Goal: Information Seeking & Learning: Learn about a topic

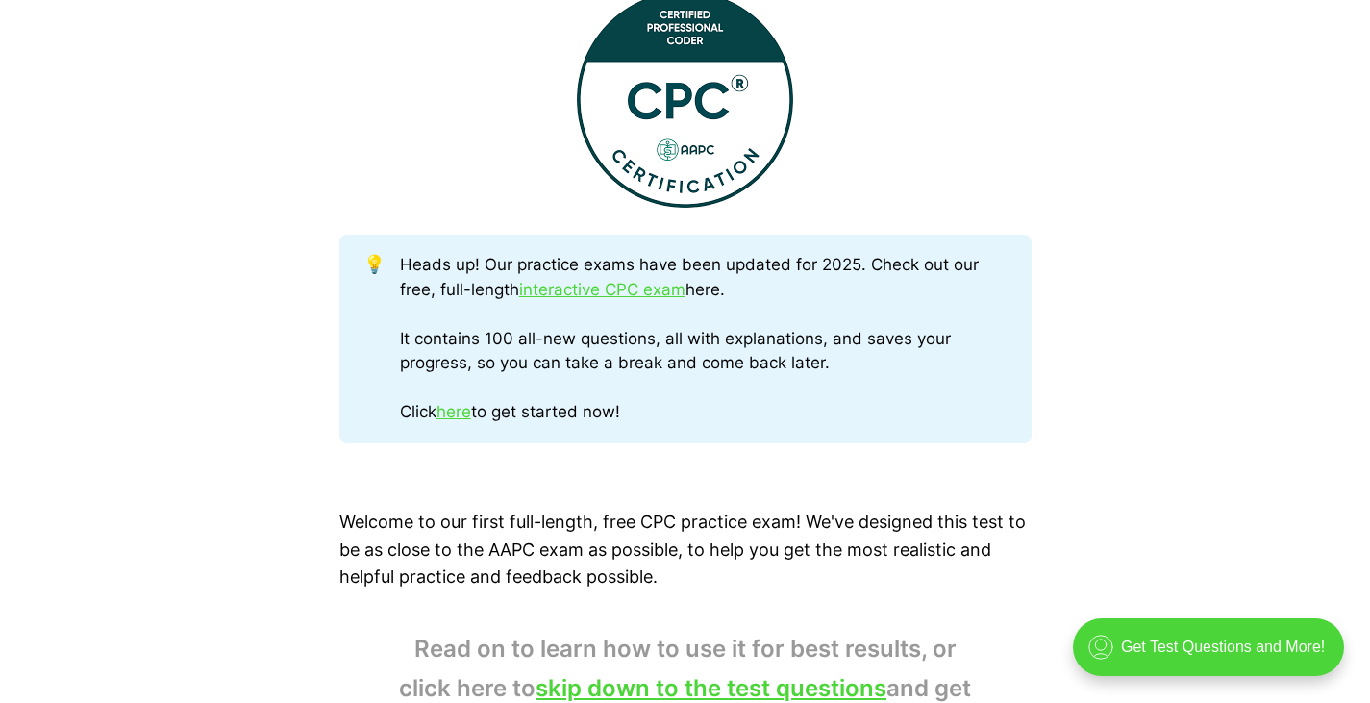
scroll to position [814, 0]
click at [458, 414] on link "here" at bounding box center [453, 410] width 35 height 19
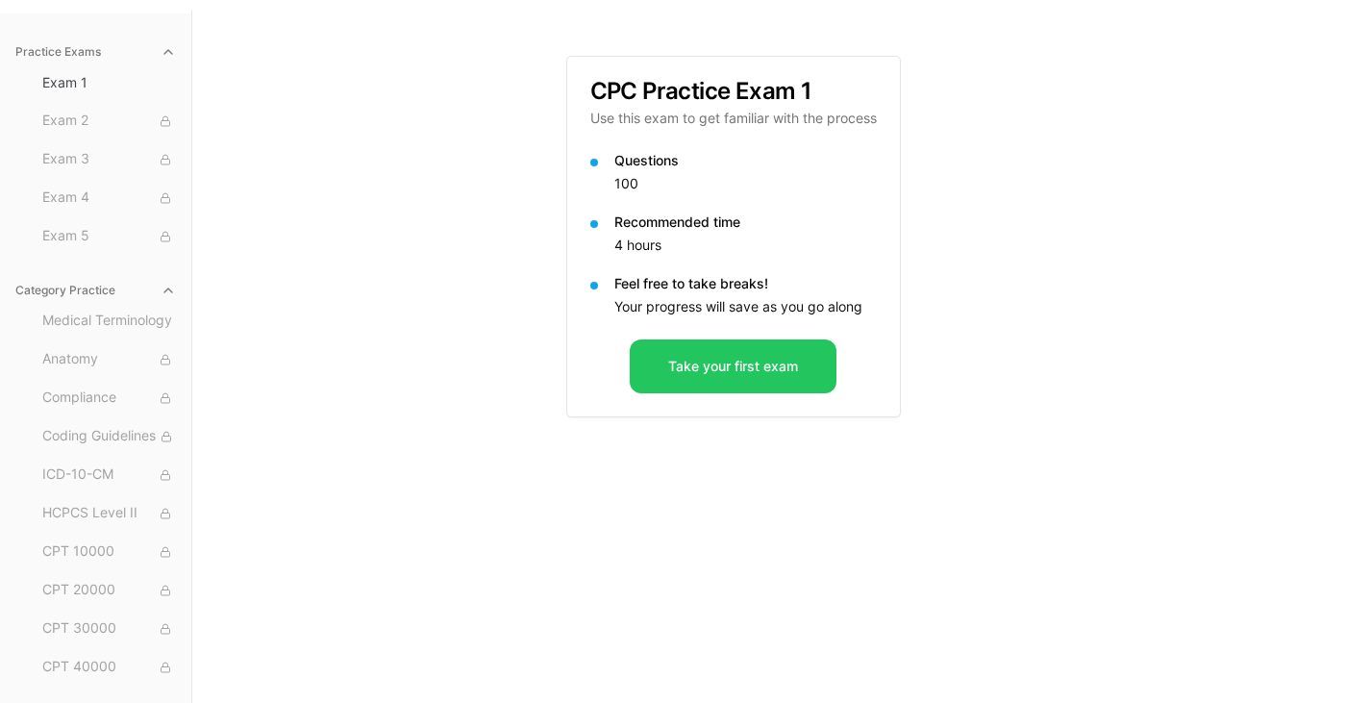
scroll to position [177, 0]
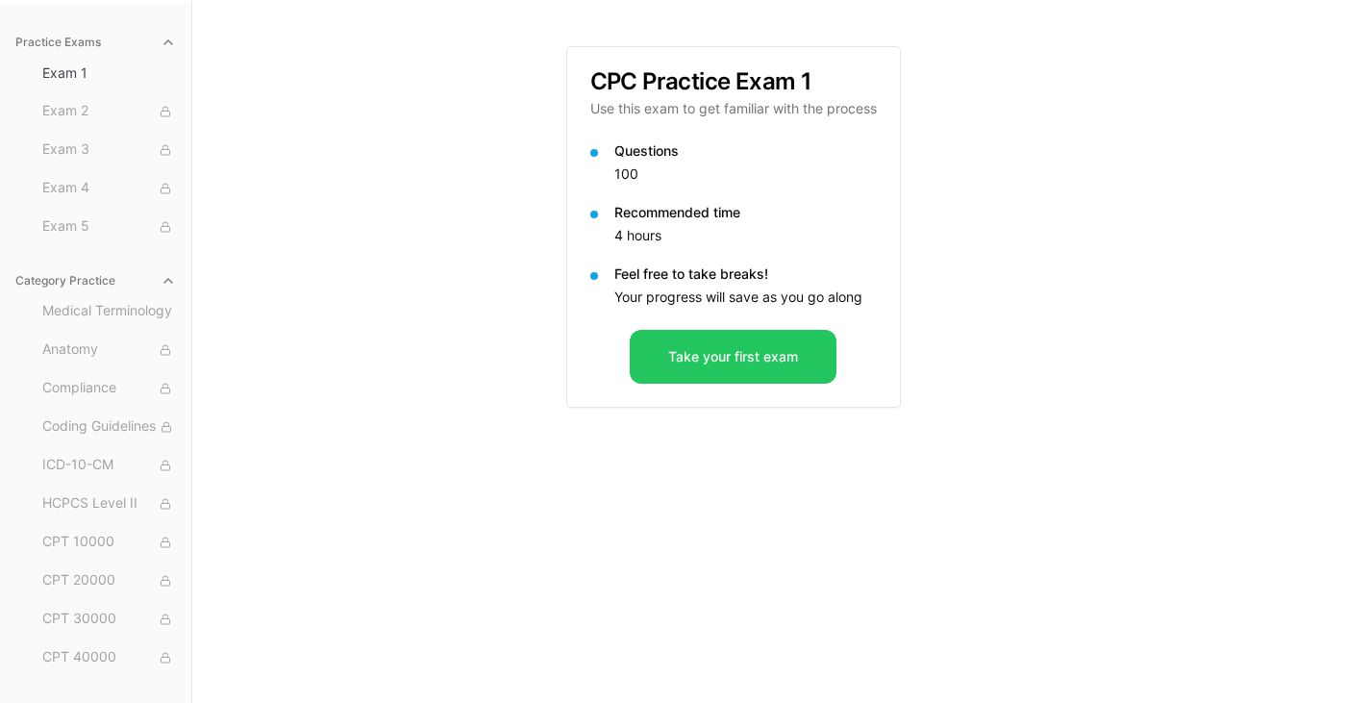
click at [708, 345] on button "Take your first exam" at bounding box center [733, 357] width 207 height 54
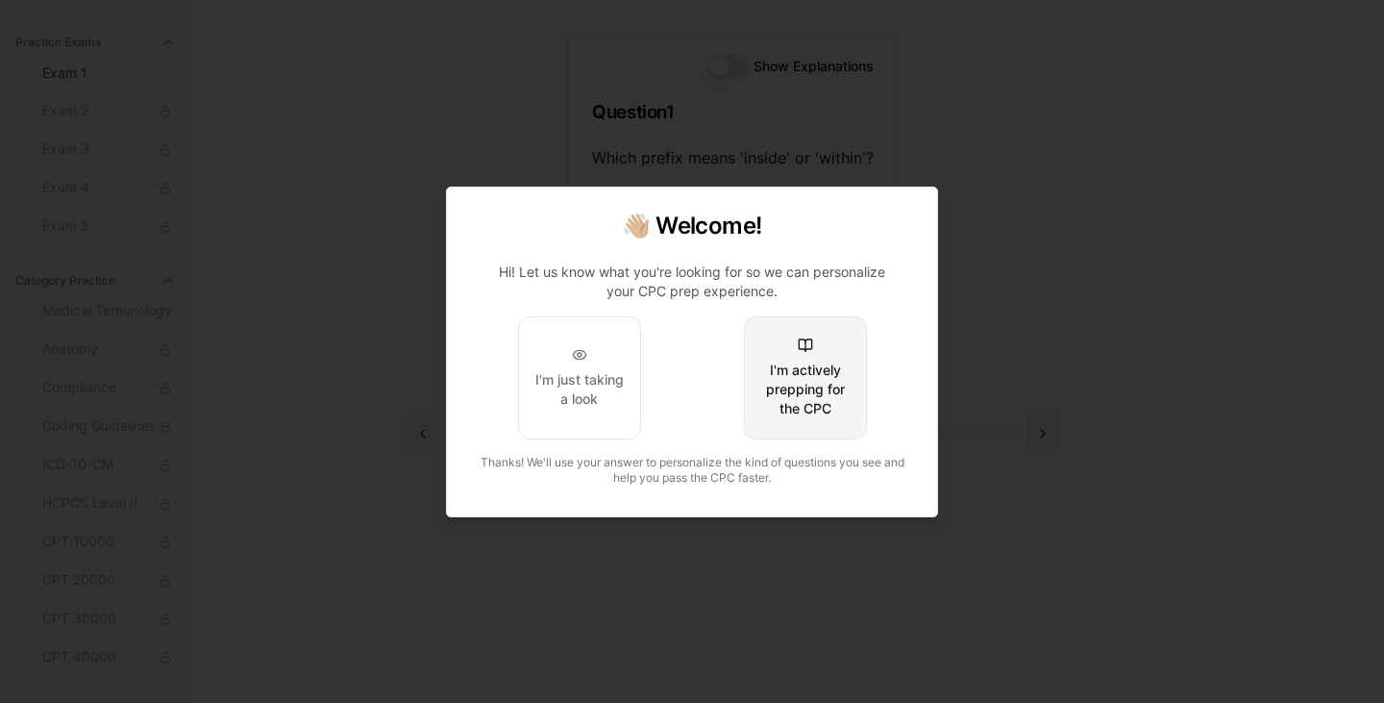
click at [818, 369] on div "I'm actively prepping for the CPC" at bounding box center [805, 389] width 90 height 58
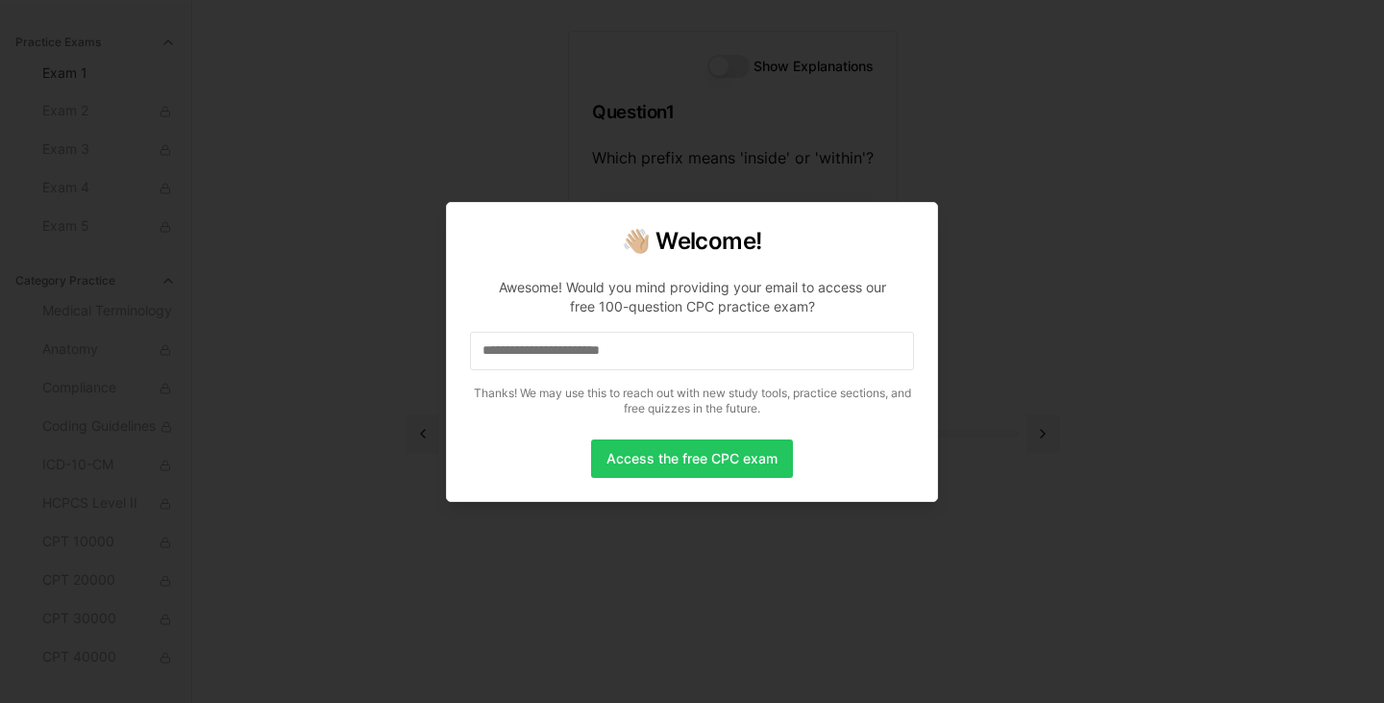
click at [587, 358] on input at bounding box center [692, 351] width 444 height 38
click at [668, 464] on button "Access the free CPC exam" at bounding box center [692, 458] width 202 height 38
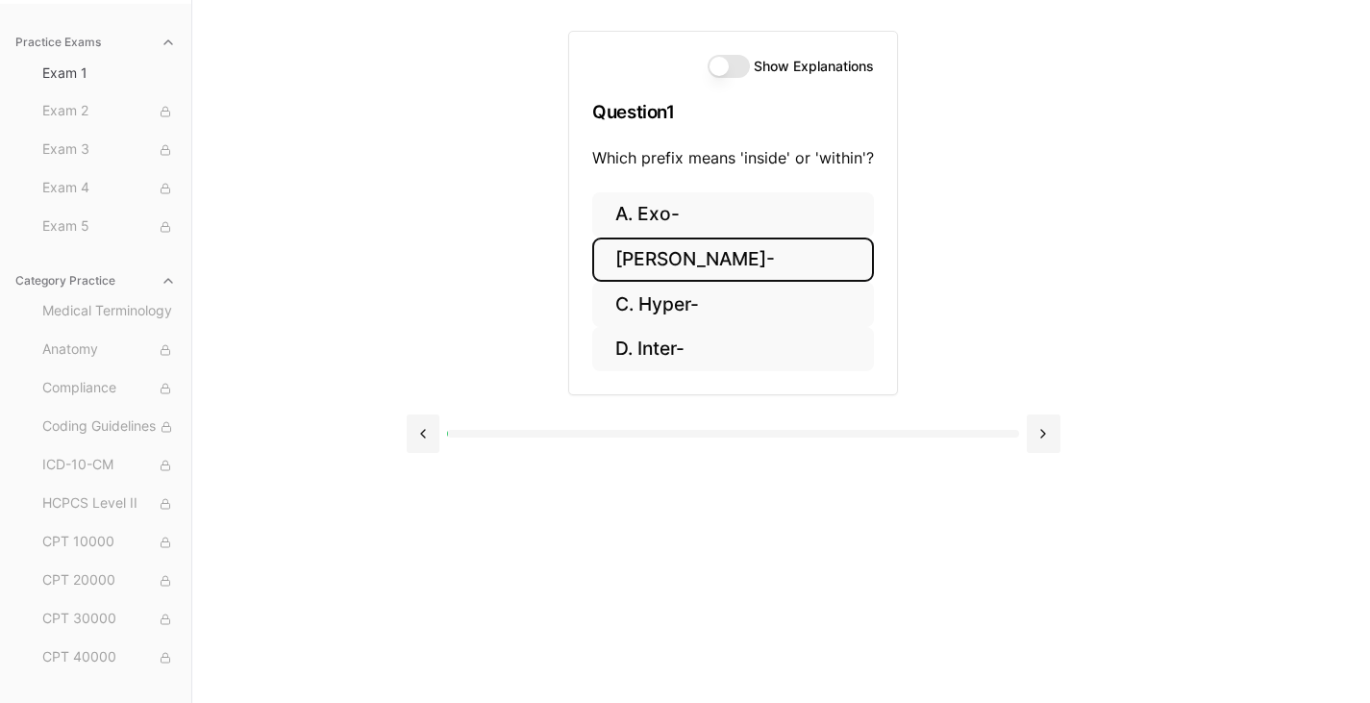
click at [665, 258] on button "[PERSON_NAME]-" at bounding box center [733, 259] width 282 height 45
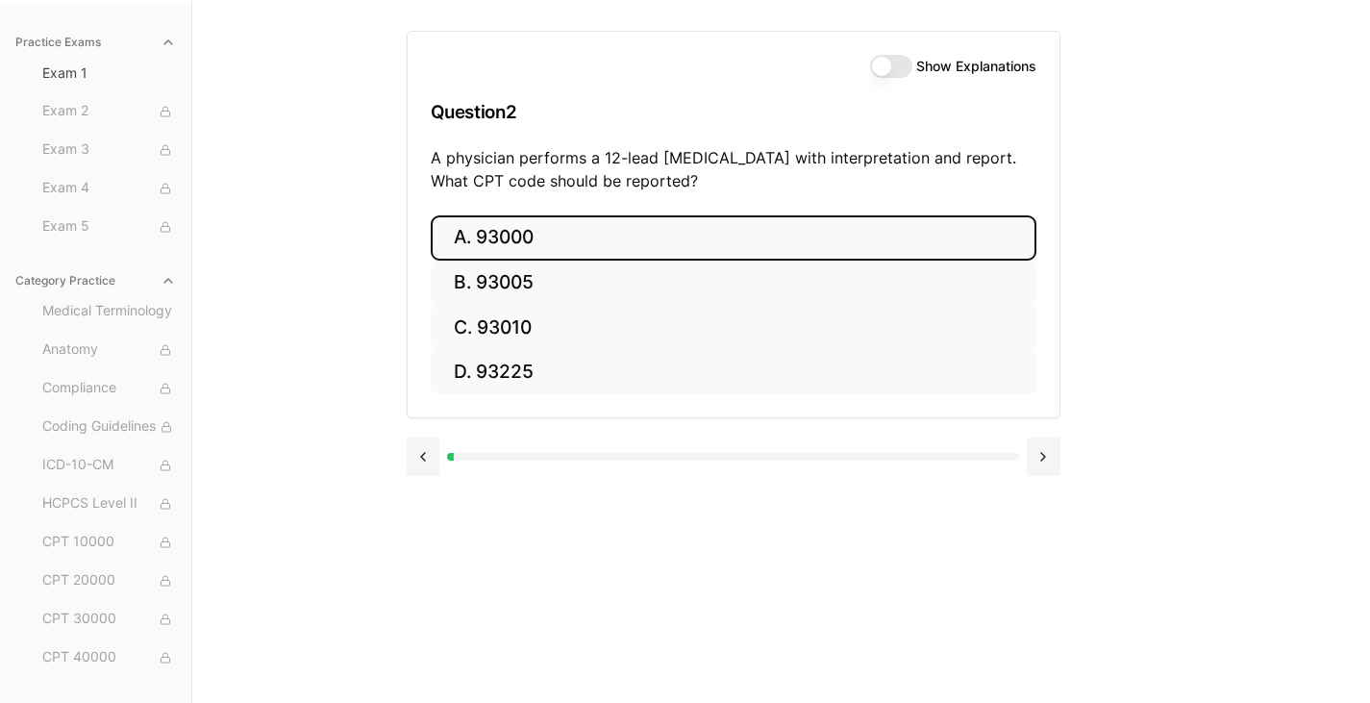
click at [648, 222] on button "A. 93000" at bounding box center [734, 237] width 606 height 45
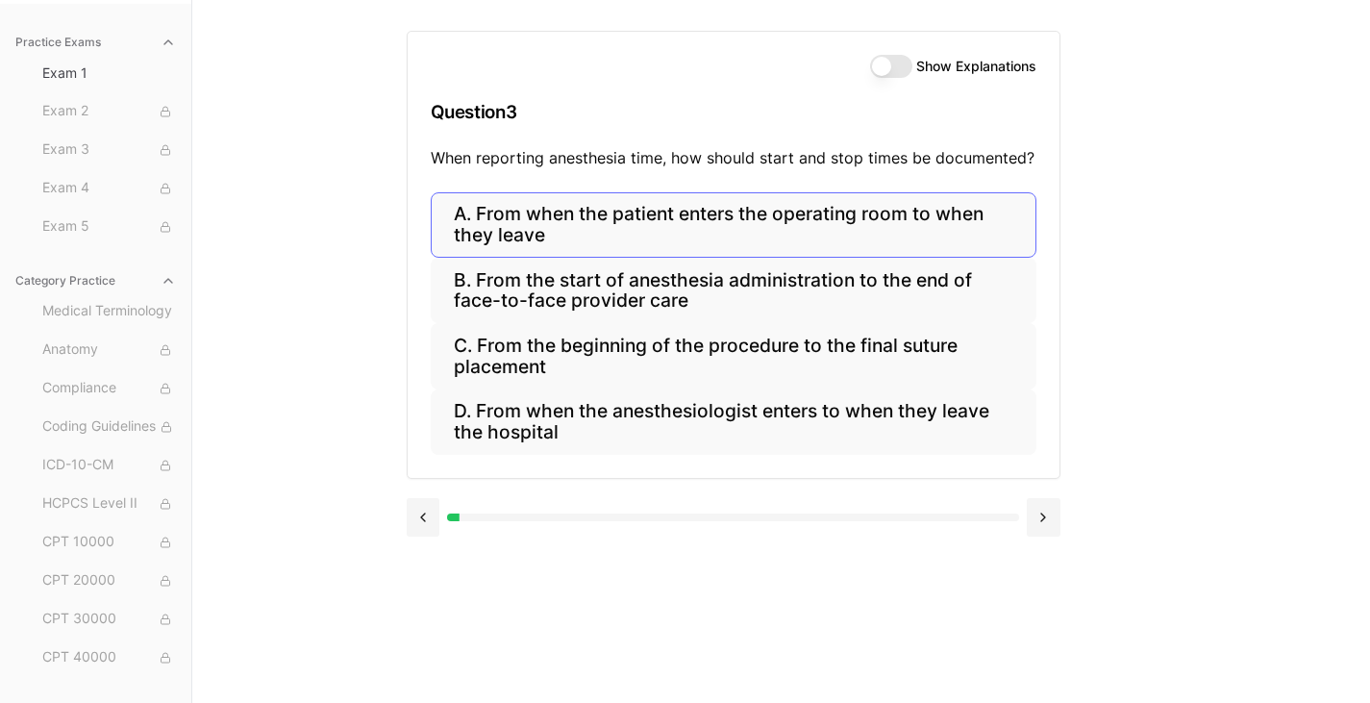
click at [498, 429] on button "D. From when the anesthesiologist enters to when they leave the hospital" at bounding box center [734, 421] width 606 height 65
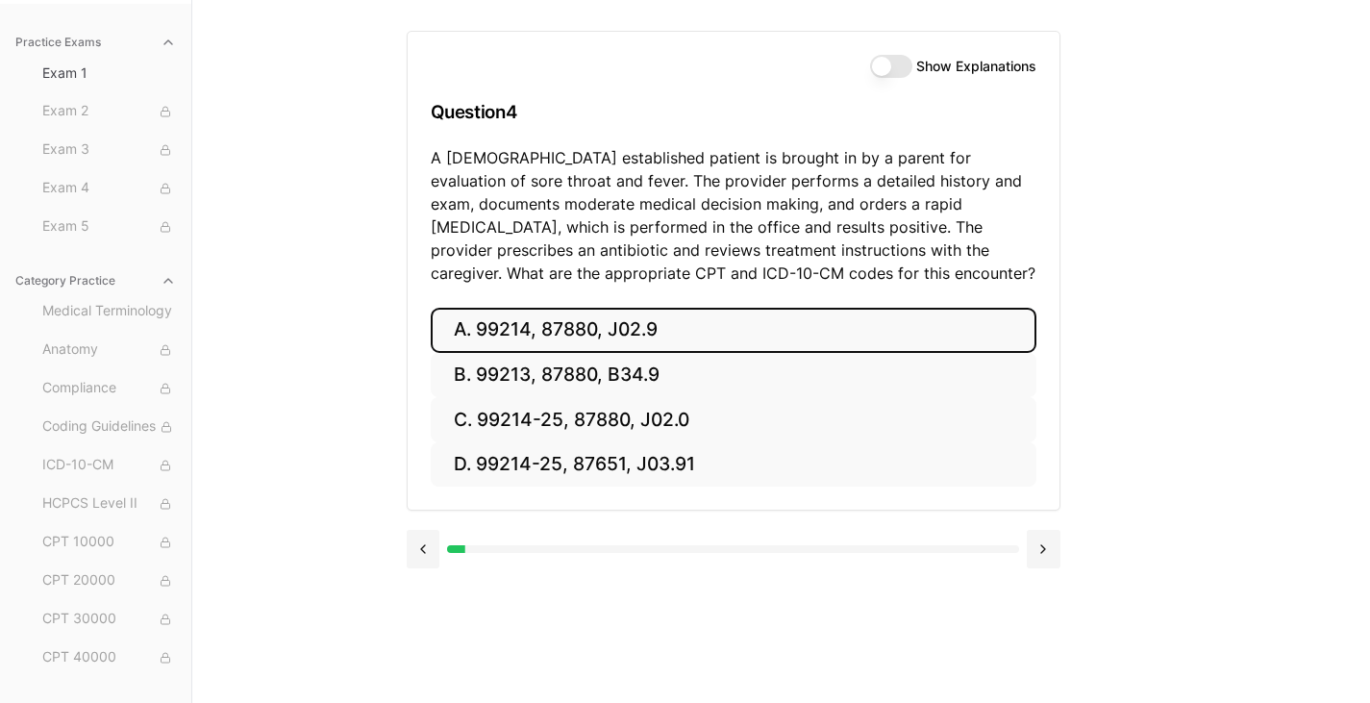
click at [610, 322] on button "A. 99214, 87880, J02.9" at bounding box center [734, 330] width 606 height 45
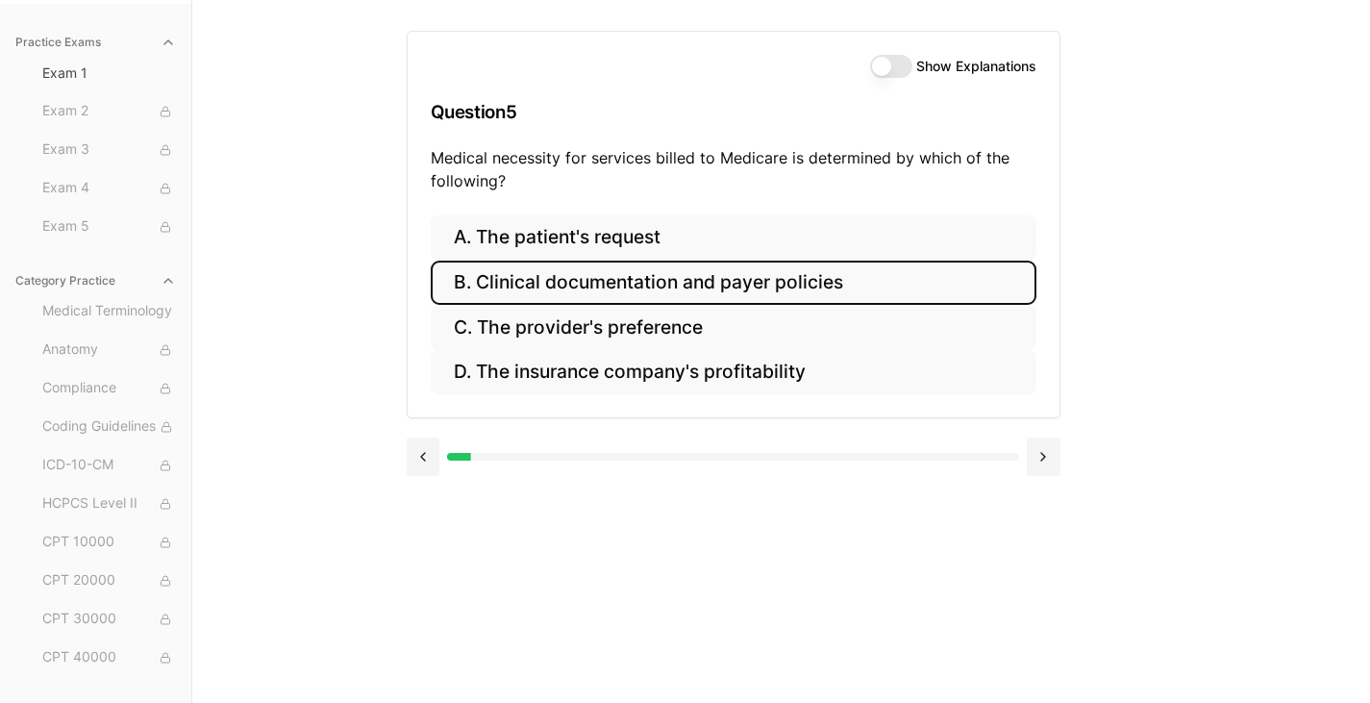
click at [653, 291] on button "B. Clinical documentation and payer policies" at bounding box center [734, 282] width 606 height 45
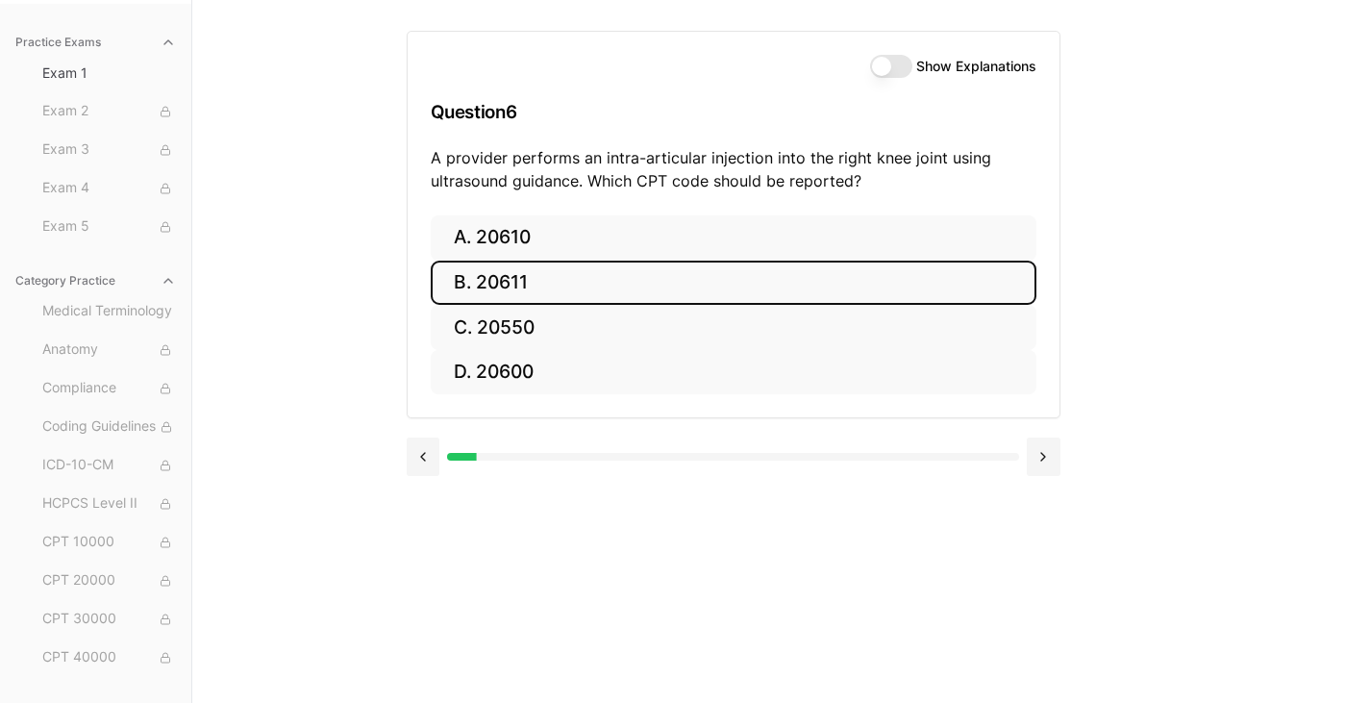
click at [512, 278] on button "B. 20611" at bounding box center [734, 282] width 606 height 45
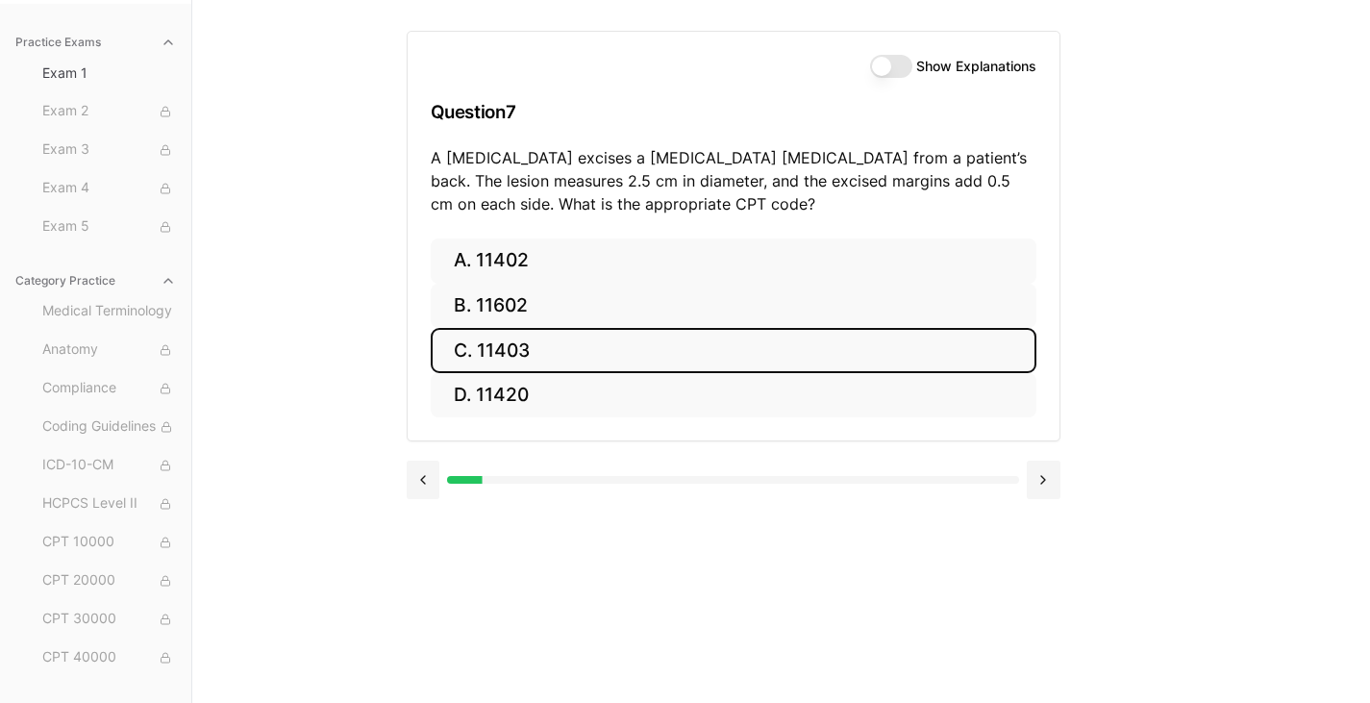
click at [561, 354] on button "C. 11403" at bounding box center [734, 350] width 606 height 45
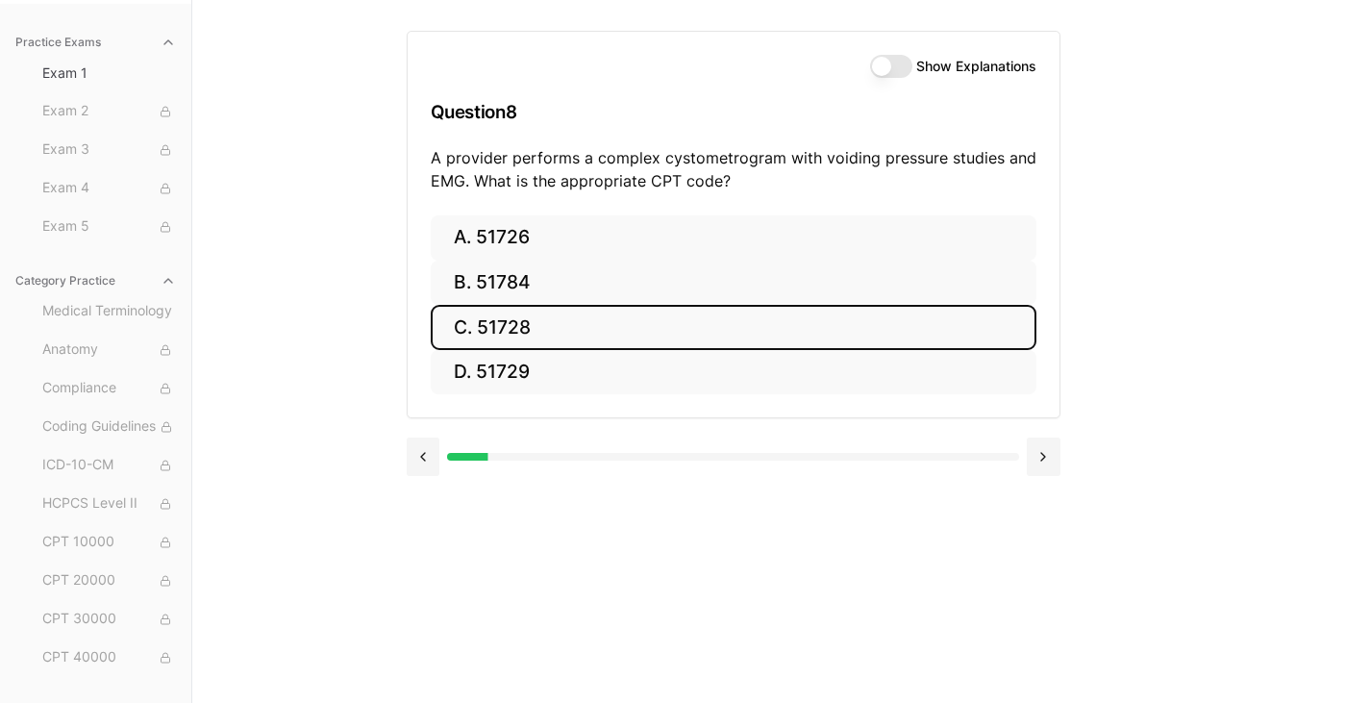
click at [496, 330] on button "C. 51728" at bounding box center [734, 327] width 606 height 45
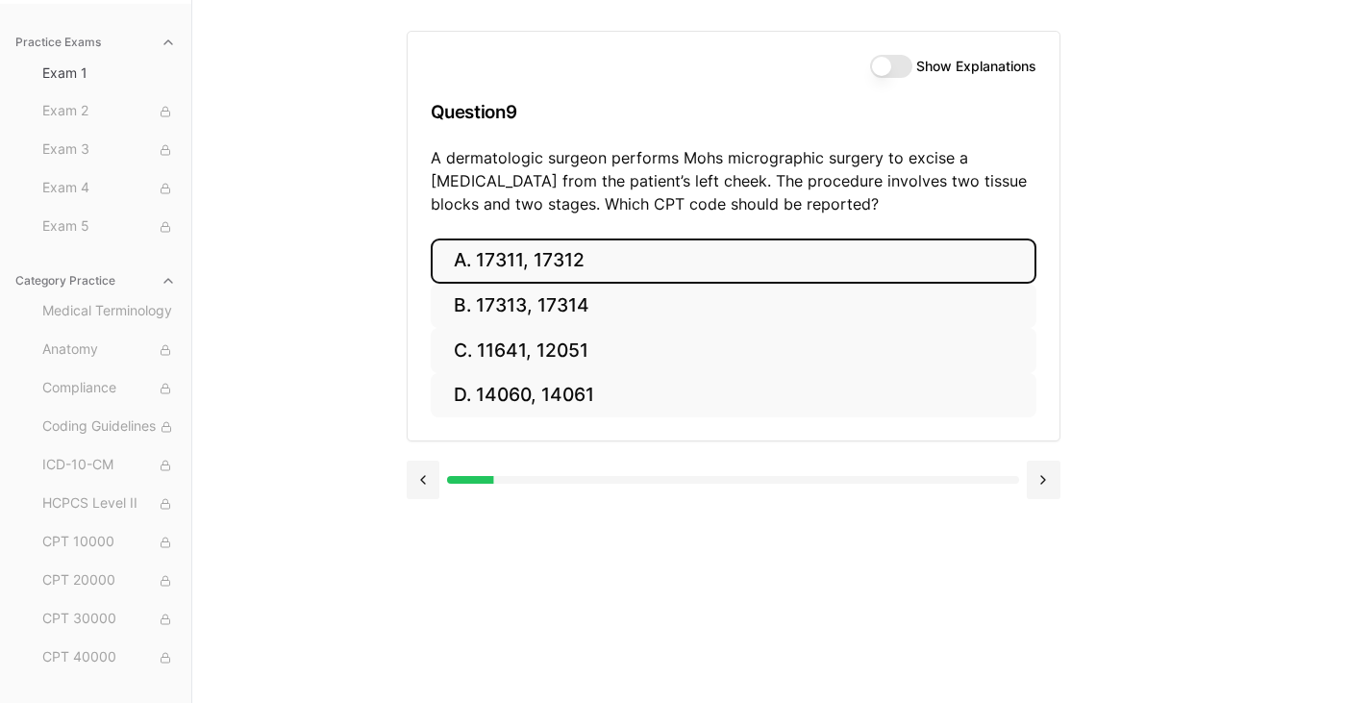
click at [520, 257] on button "A. 17311, 17312" at bounding box center [734, 260] width 606 height 45
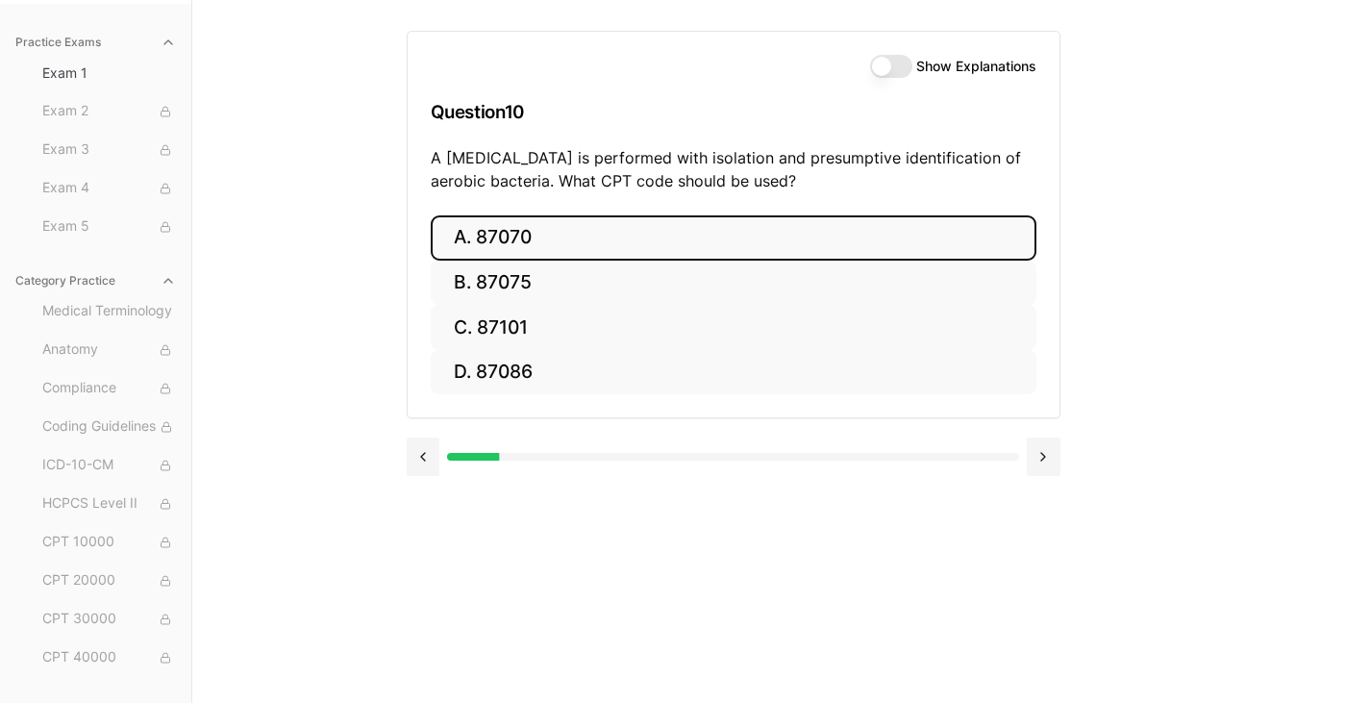
click at [498, 241] on button "A. 87070" at bounding box center [734, 237] width 606 height 45
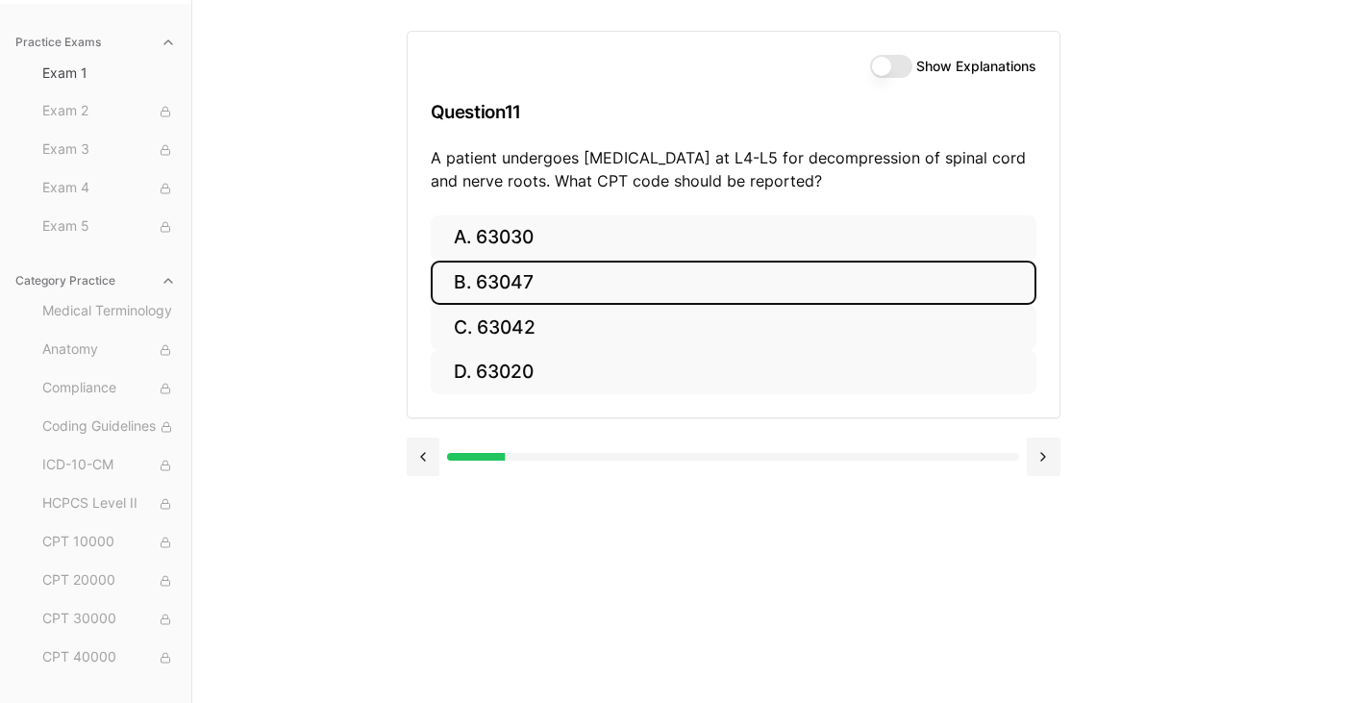
click at [527, 293] on button "B. 63047" at bounding box center [734, 282] width 606 height 45
click at [513, 285] on button "B. Z13.1" at bounding box center [734, 282] width 606 height 45
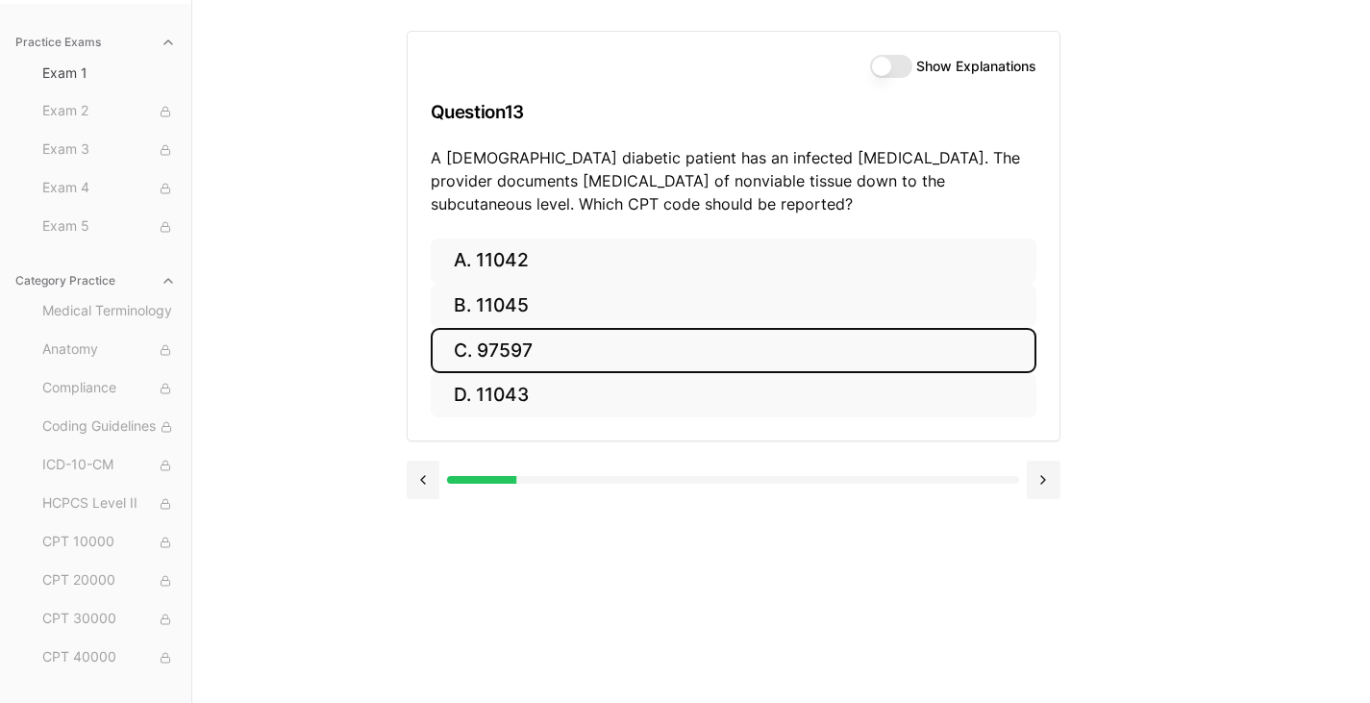
click at [518, 343] on button "C. 97597" at bounding box center [734, 350] width 606 height 45
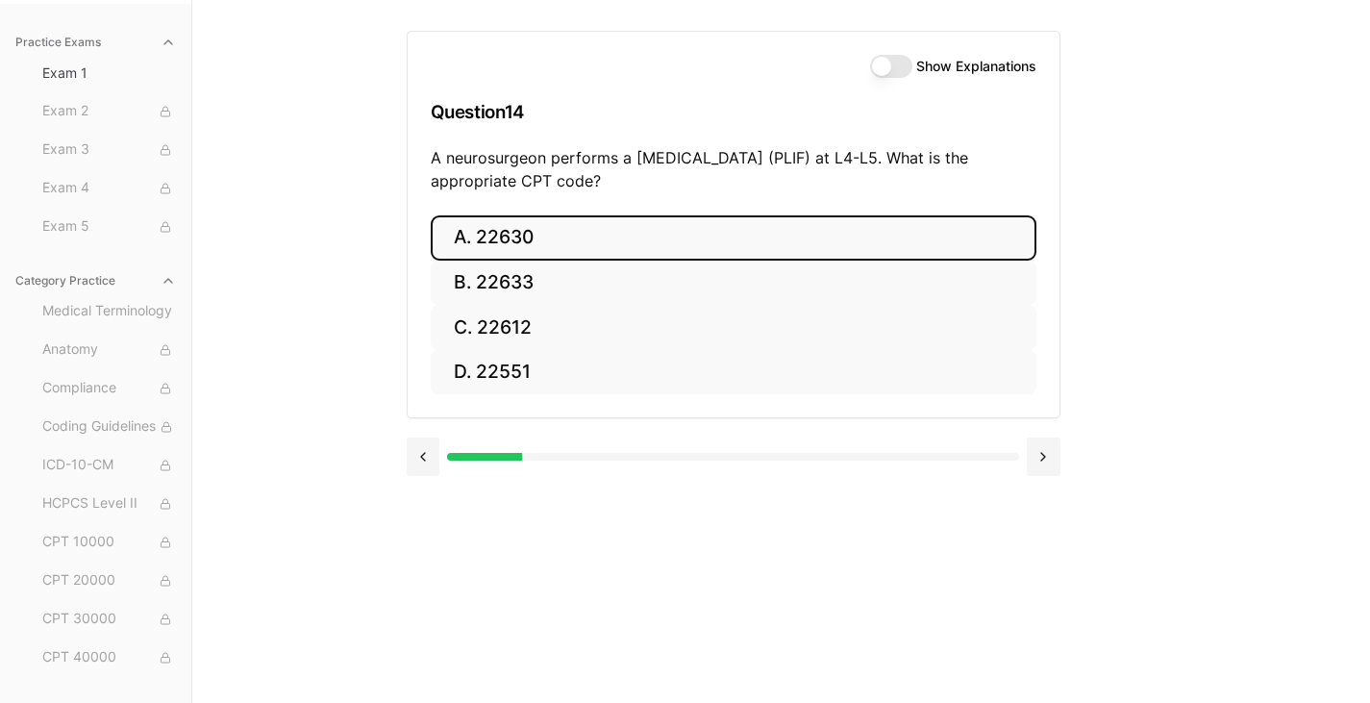
click at [539, 234] on button "A. 22630" at bounding box center [734, 237] width 606 height 45
click at [539, 234] on button "A. R91.8" at bounding box center [734, 237] width 606 height 45
click at [511, 233] on button "A. 62270" at bounding box center [734, 237] width 606 height 45
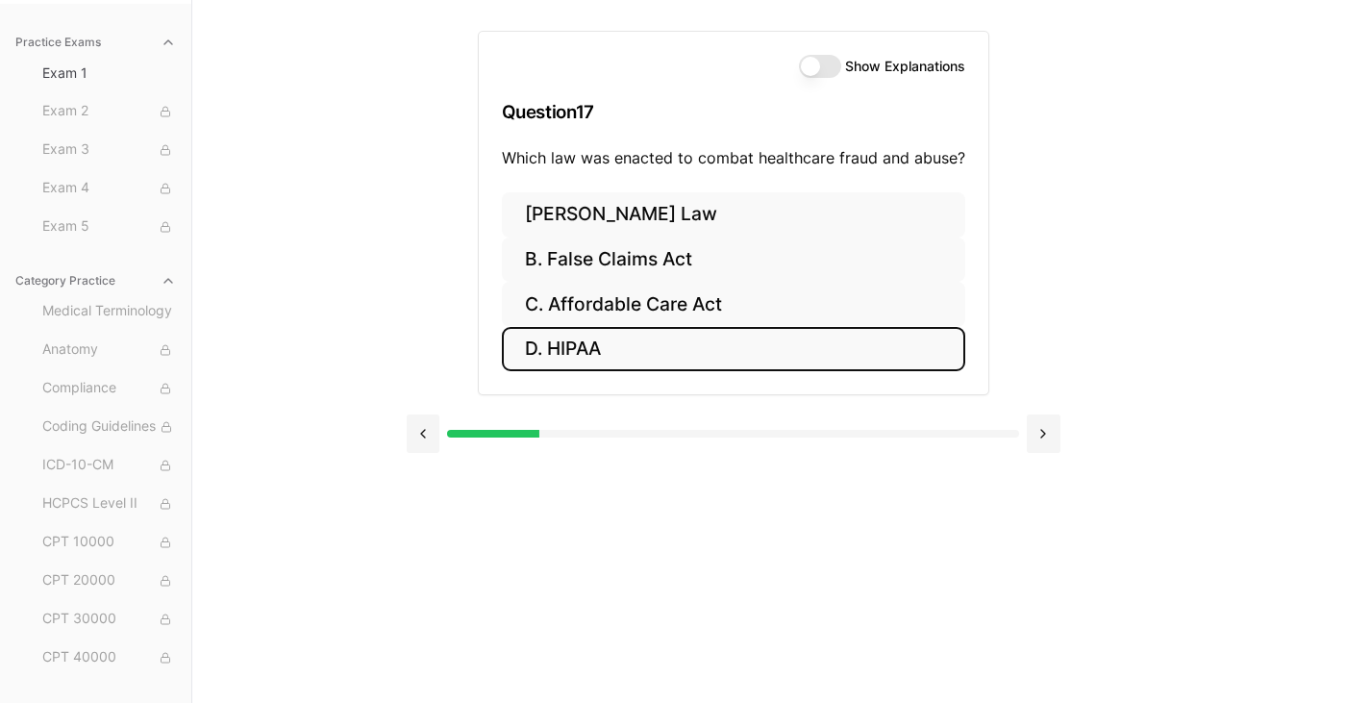
click at [587, 361] on button "D. HIPAA" at bounding box center [733, 349] width 463 height 45
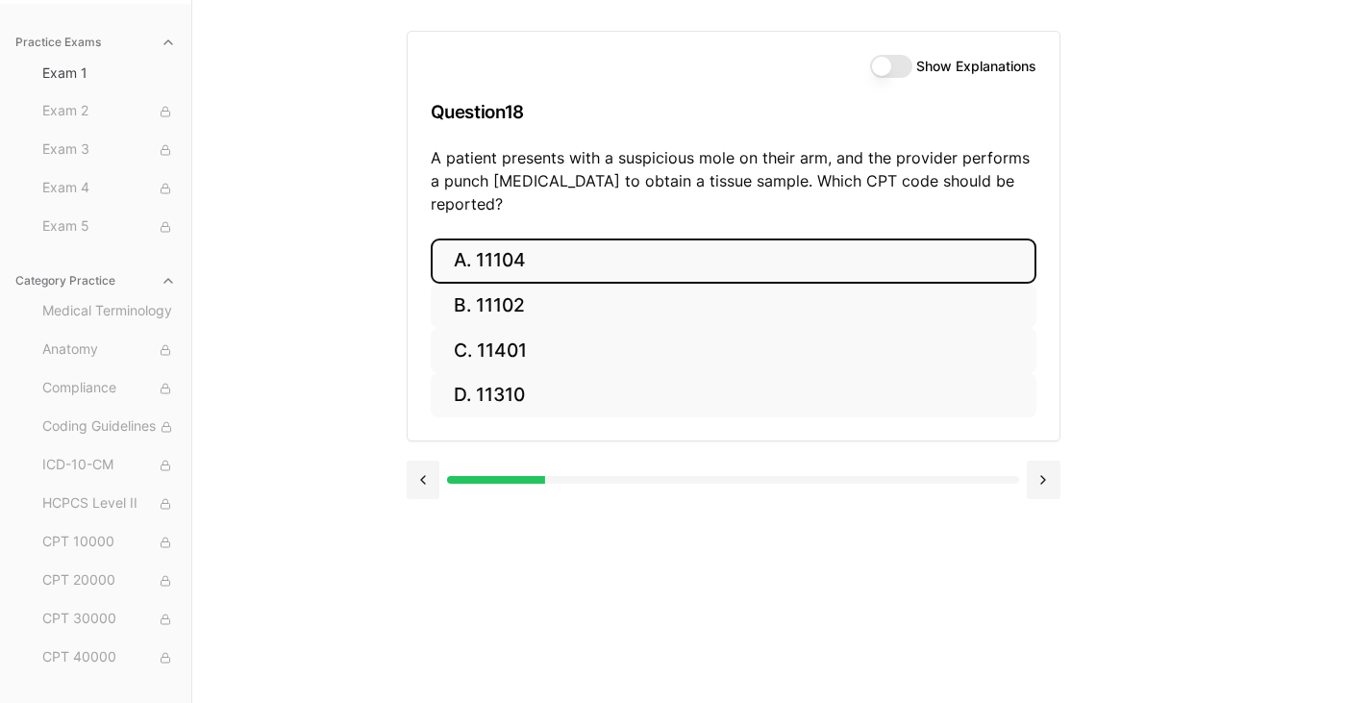
click at [572, 238] on button "A. 11104" at bounding box center [734, 260] width 606 height 45
click at [578, 257] on button "A. S52.501A" at bounding box center [734, 260] width 606 height 45
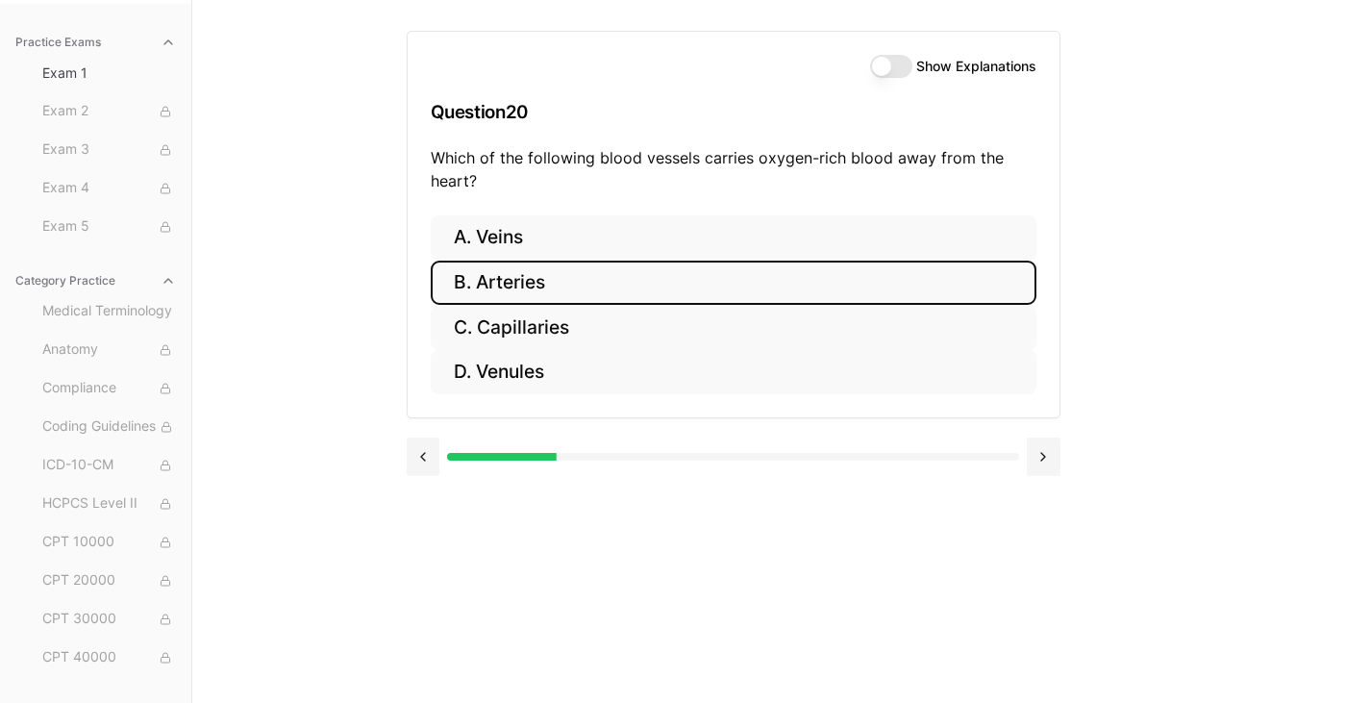
click at [505, 279] on button "B. Arteries" at bounding box center [734, 282] width 606 height 45
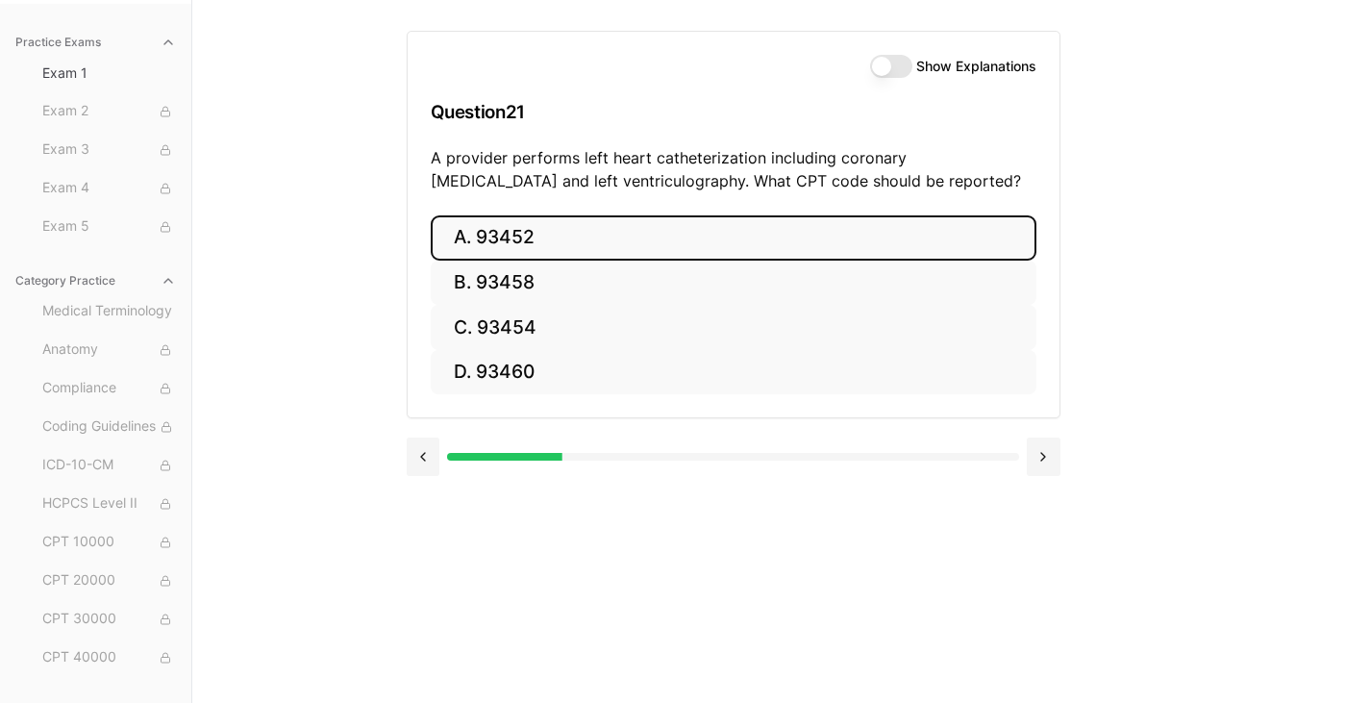
click at [513, 241] on button "A. 93452" at bounding box center [734, 237] width 606 height 45
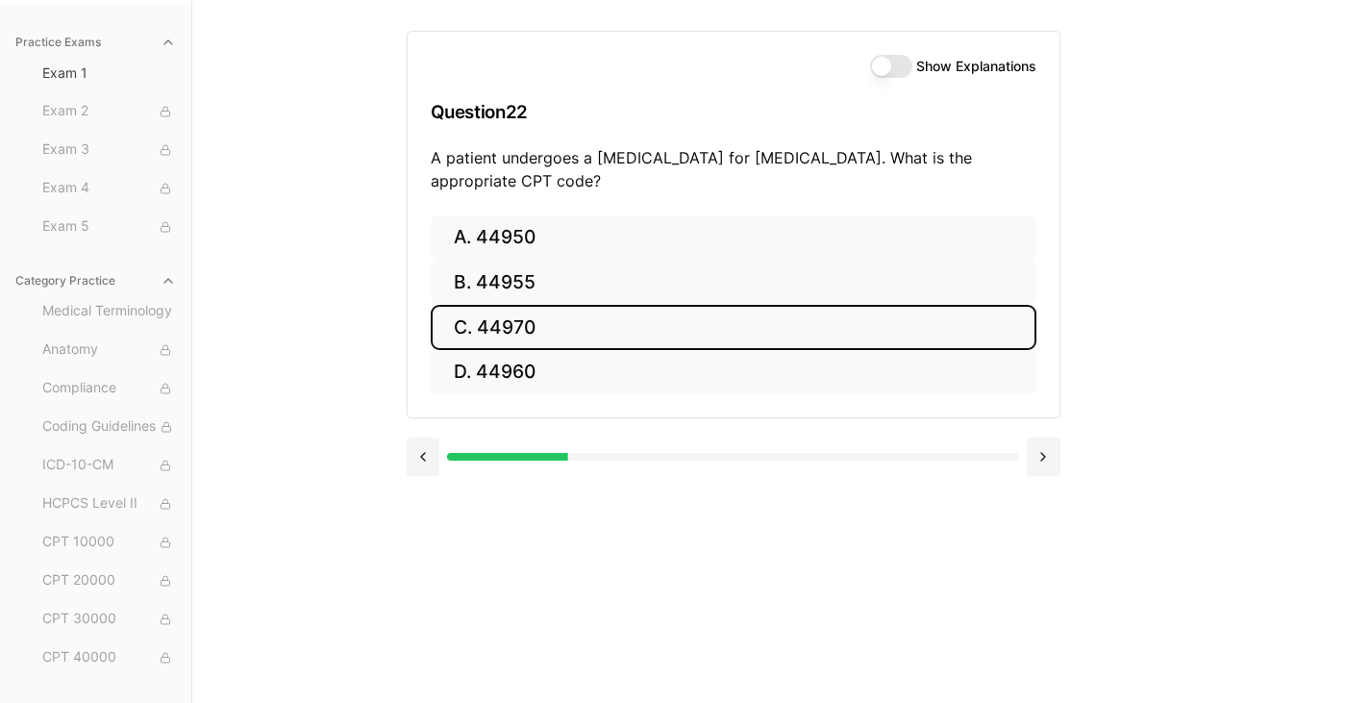
click at [539, 331] on button "C. 44970" at bounding box center [734, 327] width 606 height 45
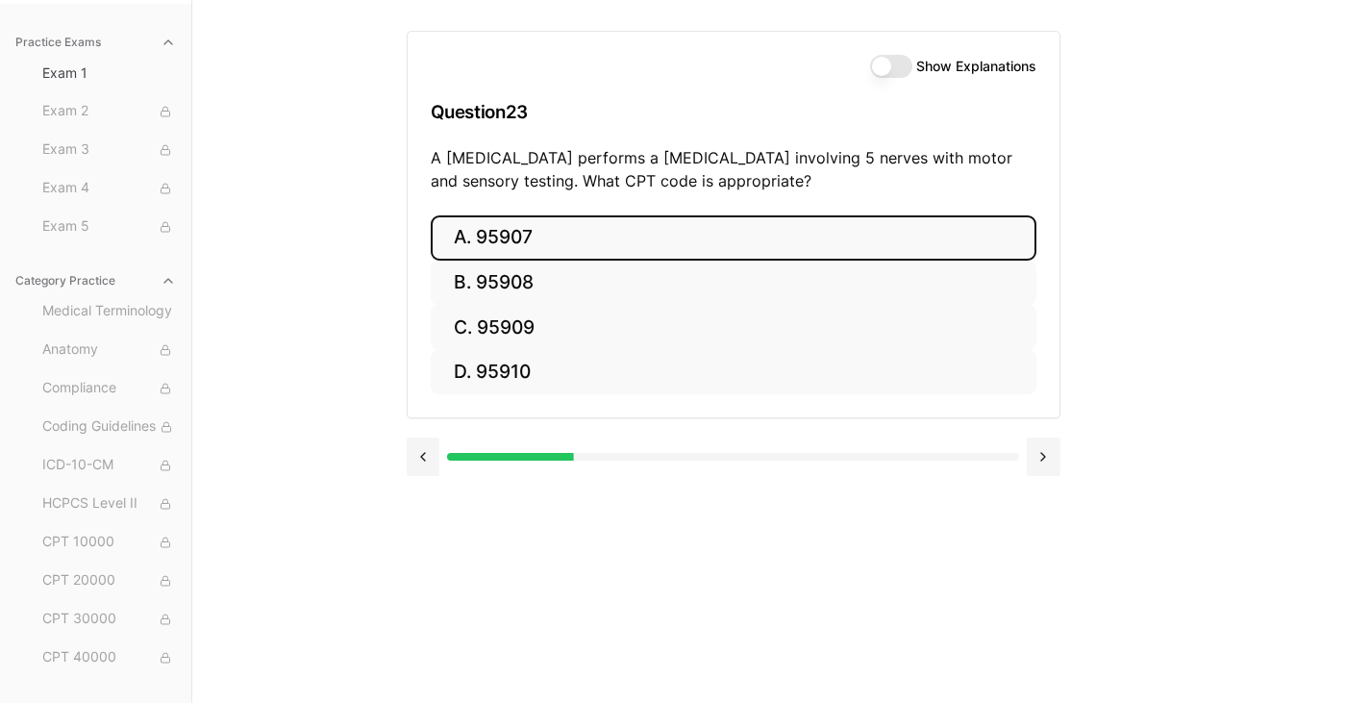
click at [499, 235] on button "A. 95907" at bounding box center [734, 237] width 606 height 45
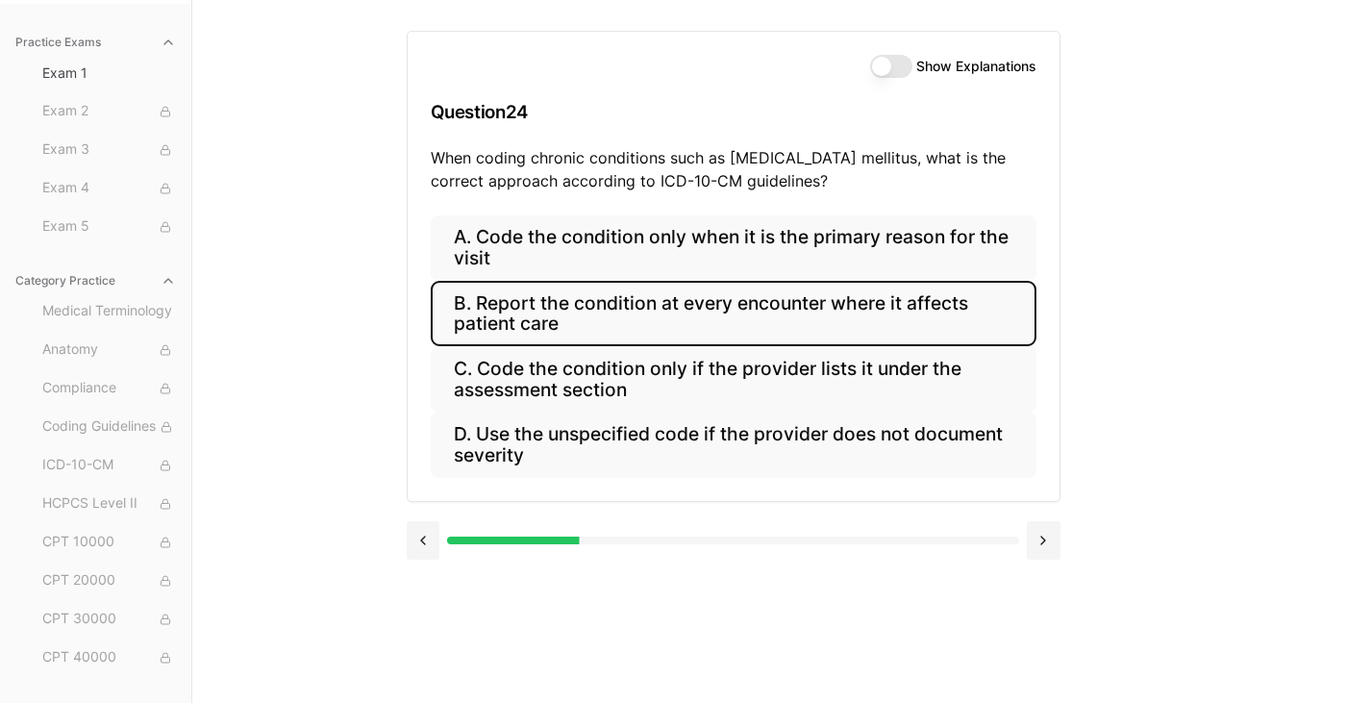
click at [661, 295] on button "B. Report the condition at every encounter where it affects patient care" at bounding box center [734, 313] width 606 height 65
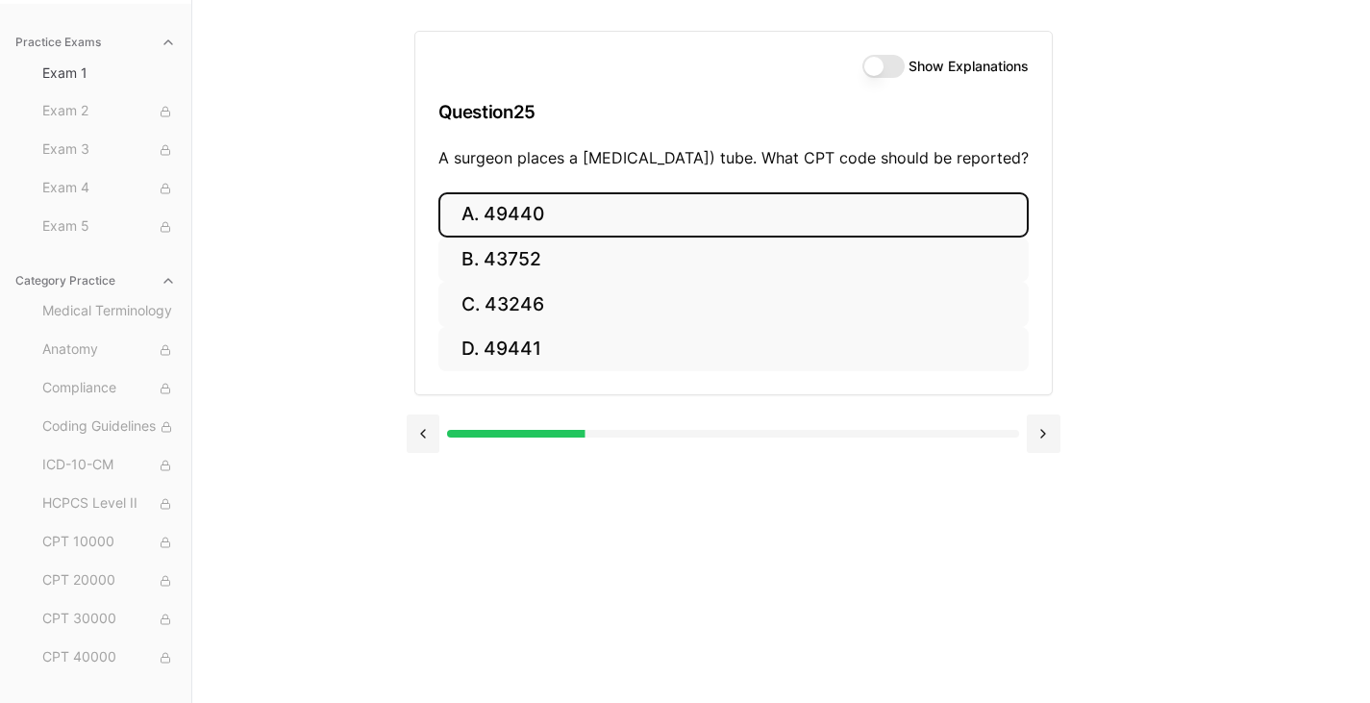
click at [528, 237] on button "A. 49440" at bounding box center [733, 214] width 590 height 45
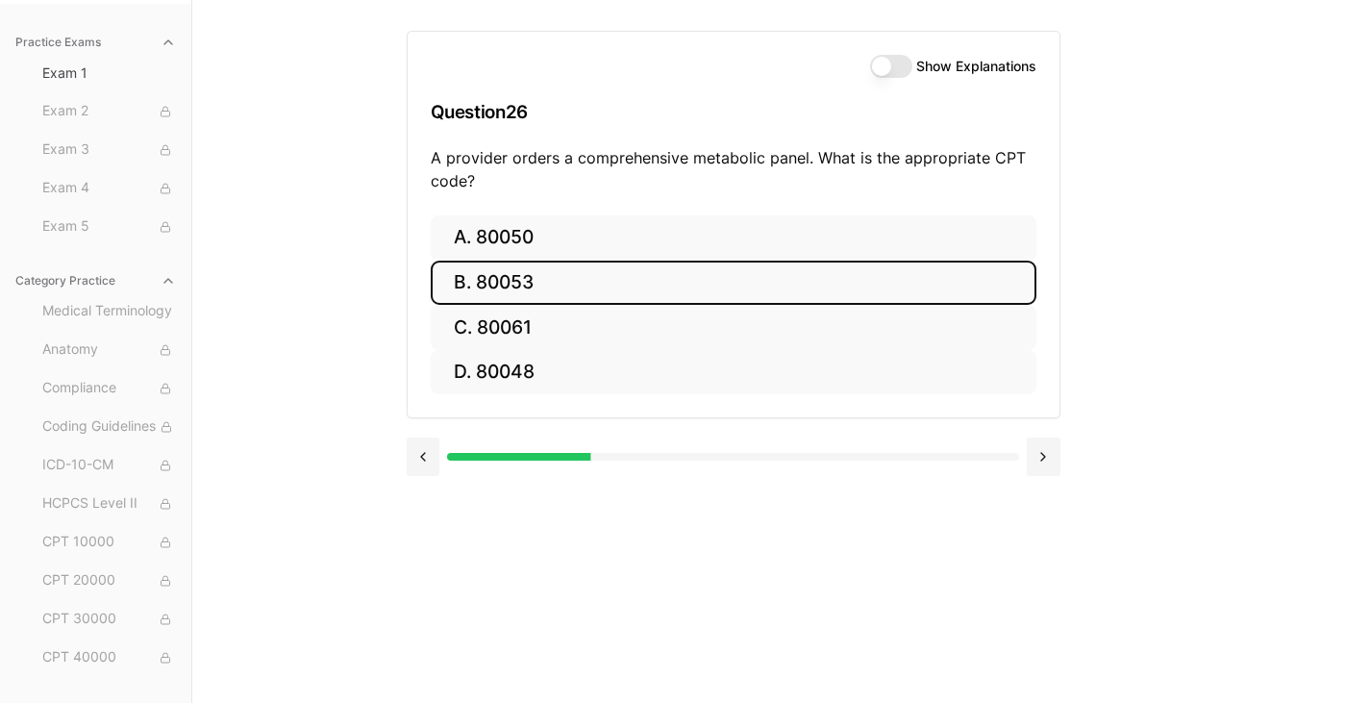
click at [528, 282] on button "B. 80053" at bounding box center [734, 282] width 606 height 45
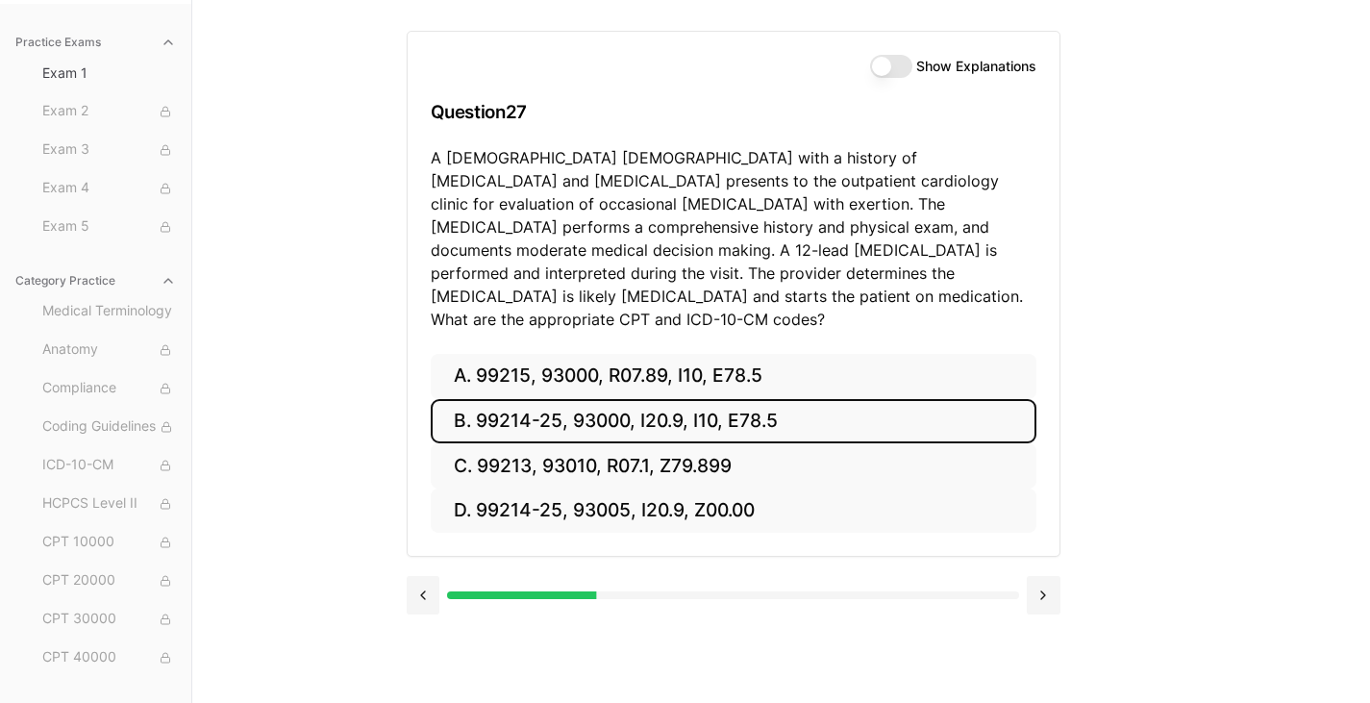
click at [578, 399] on button "B. 99214-25, 93000, I20.9, I10, E78.5" at bounding box center [734, 421] width 606 height 45
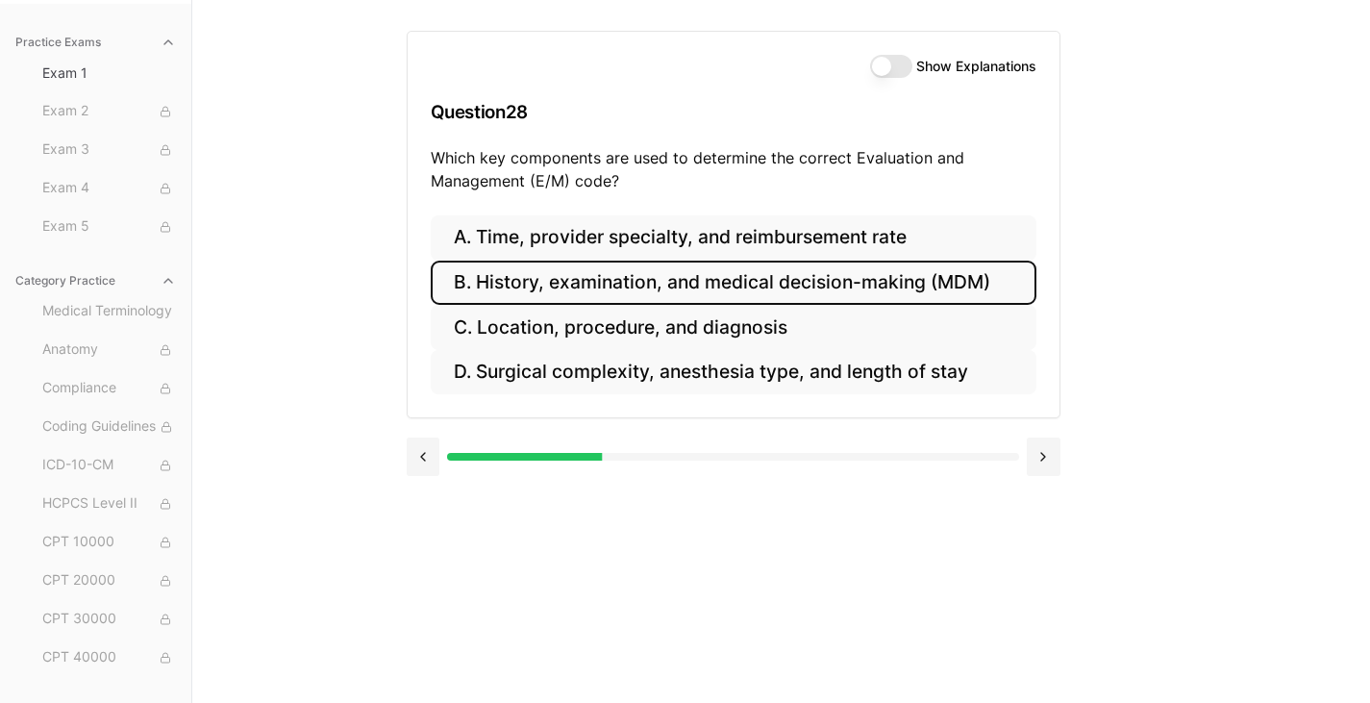
click at [550, 288] on button "B. History, examination, and medical decision-making (MDM)" at bounding box center [734, 282] width 606 height 45
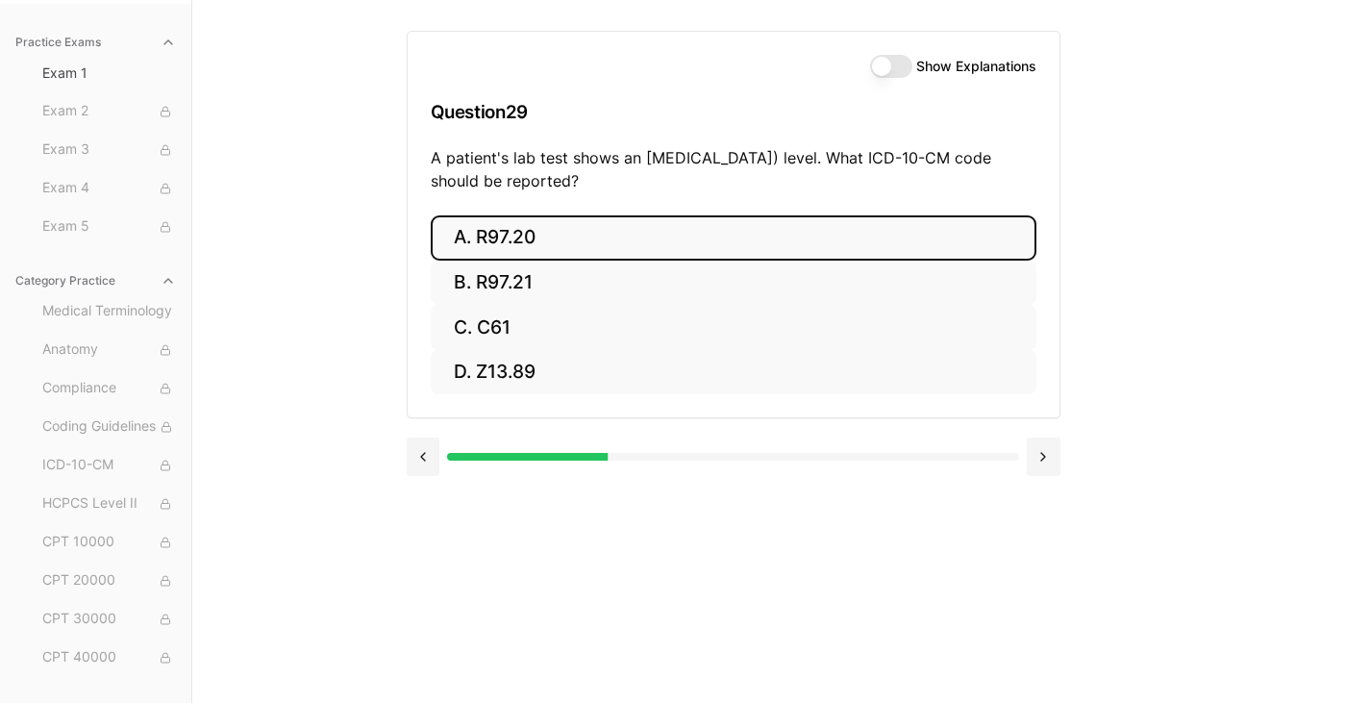
click at [554, 239] on button "A. R97.20" at bounding box center [734, 237] width 606 height 45
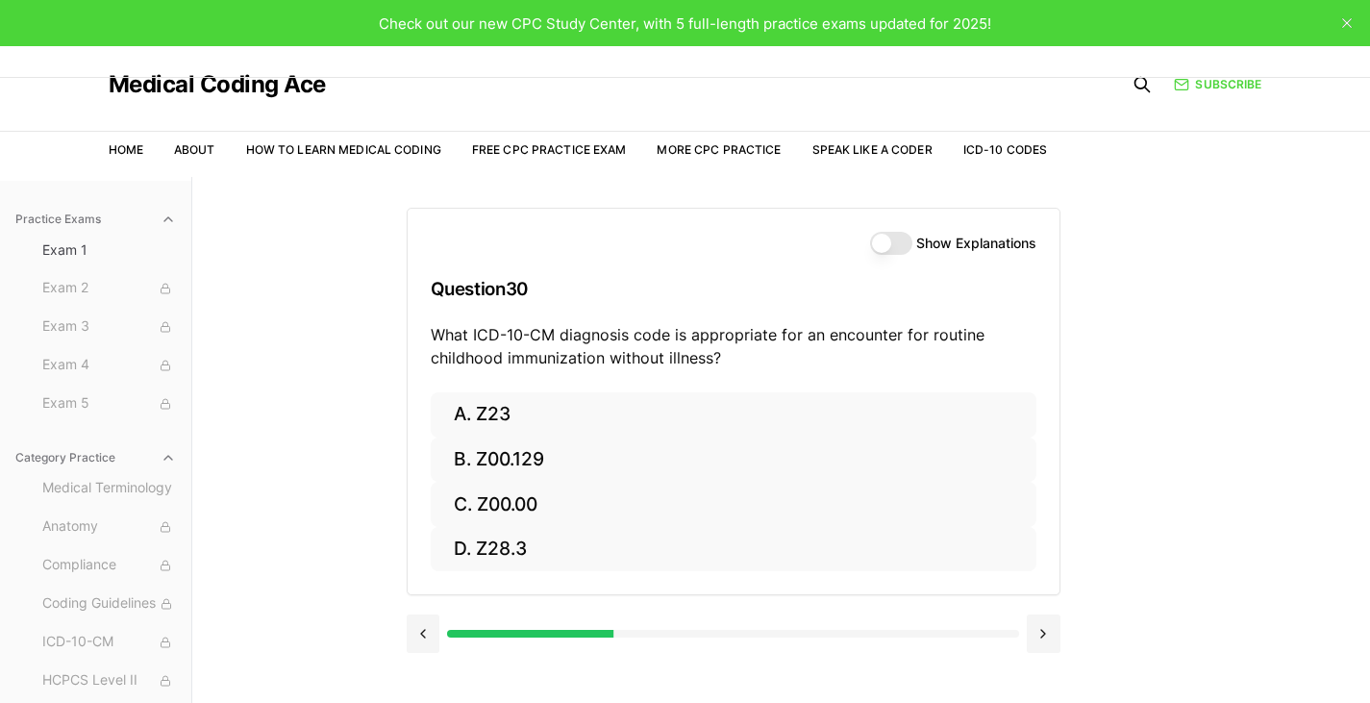
scroll to position [0, 0]
click at [877, 239] on button "Show Explanations" at bounding box center [891, 243] width 42 height 23
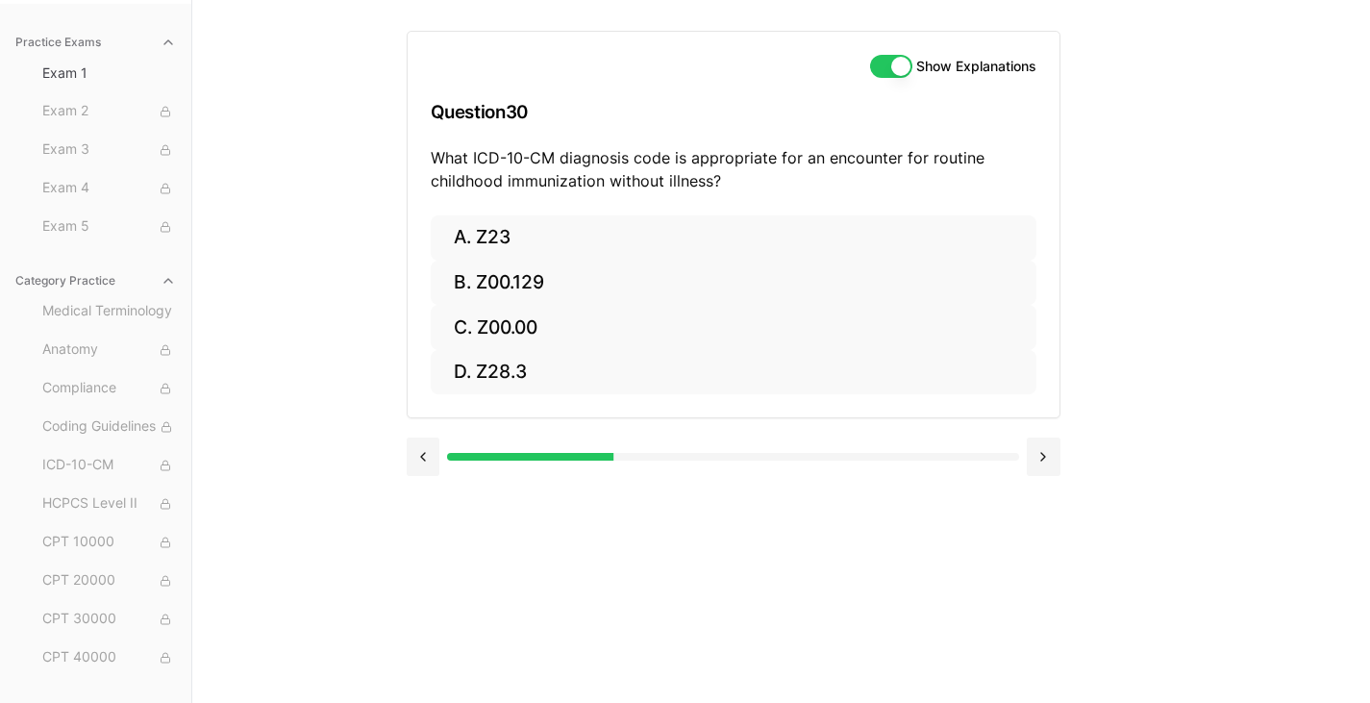
scroll to position [176, 0]
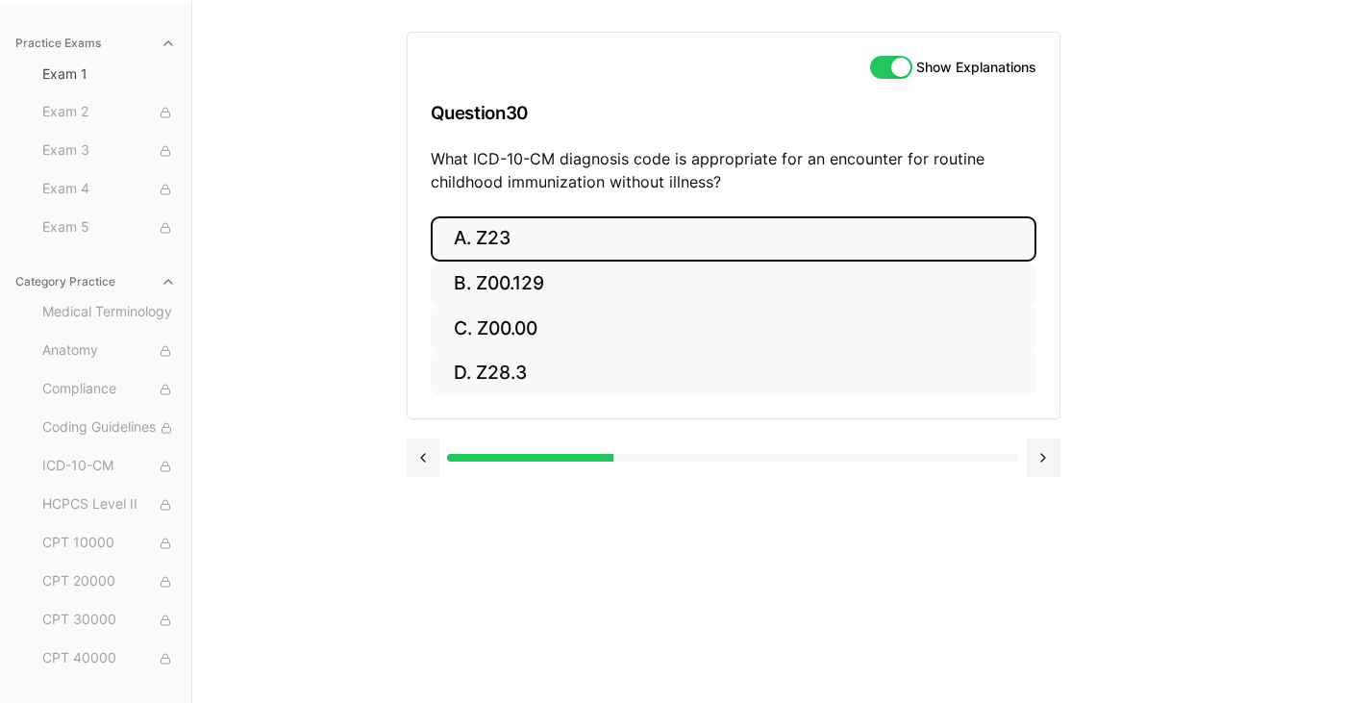
click at [494, 249] on button "A. Z23" at bounding box center [734, 238] width 606 height 45
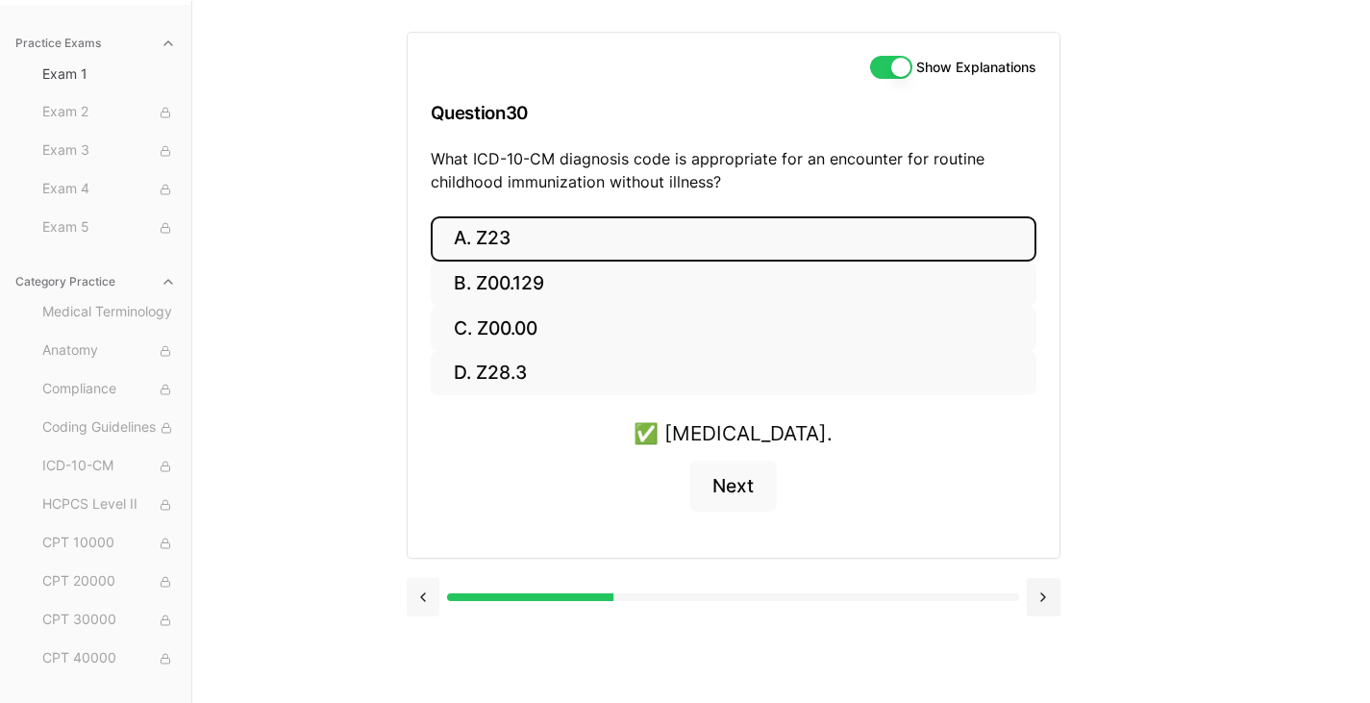
click at [418, 592] on button at bounding box center [424, 597] width 34 height 38
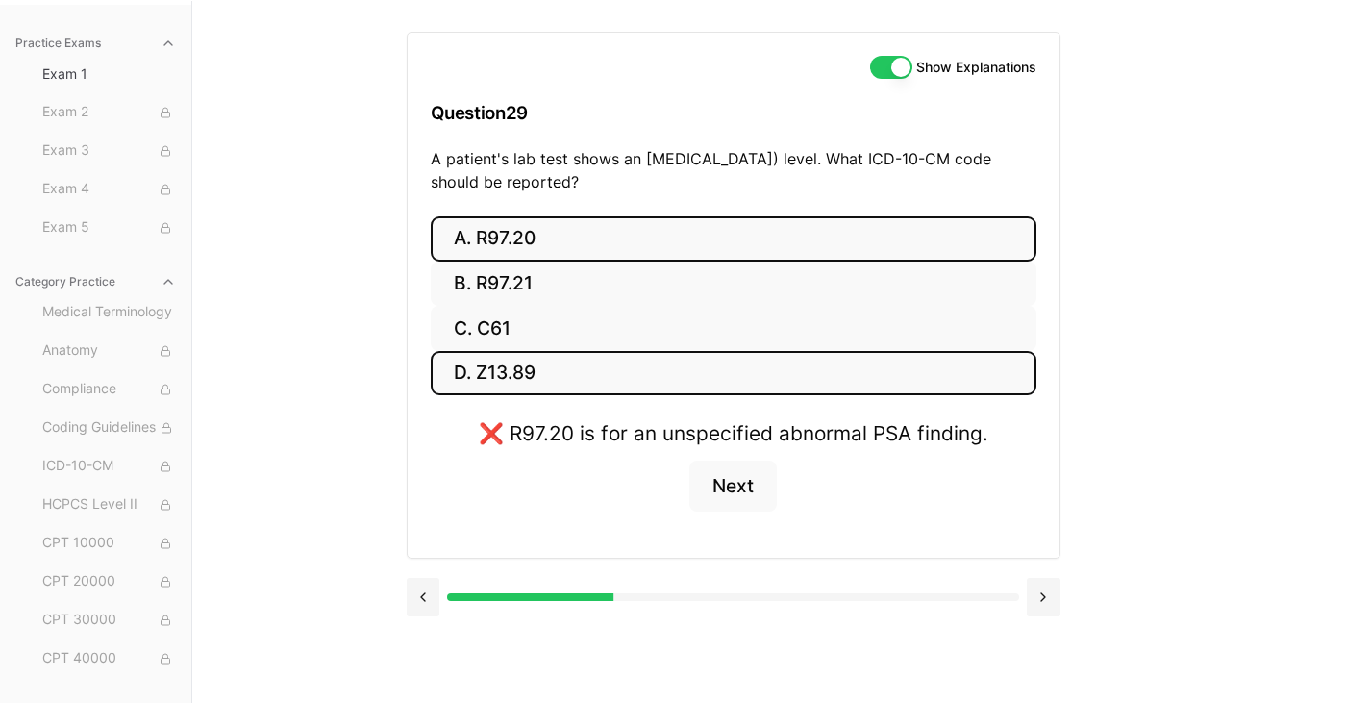
click at [478, 373] on button "D. Z13.89" at bounding box center [734, 373] width 606 height 45
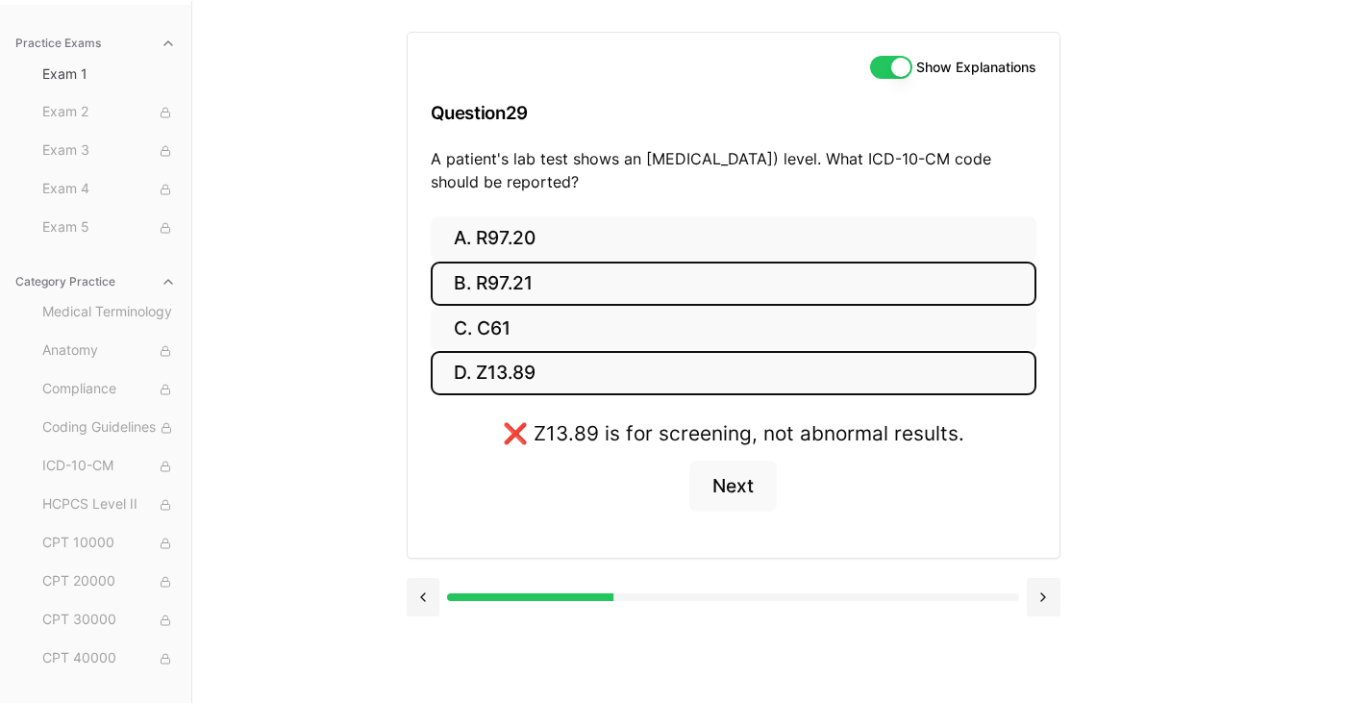
click at [492, 285] on button "B. R97.21" at bounding box center [734, 283] width 606 height 45
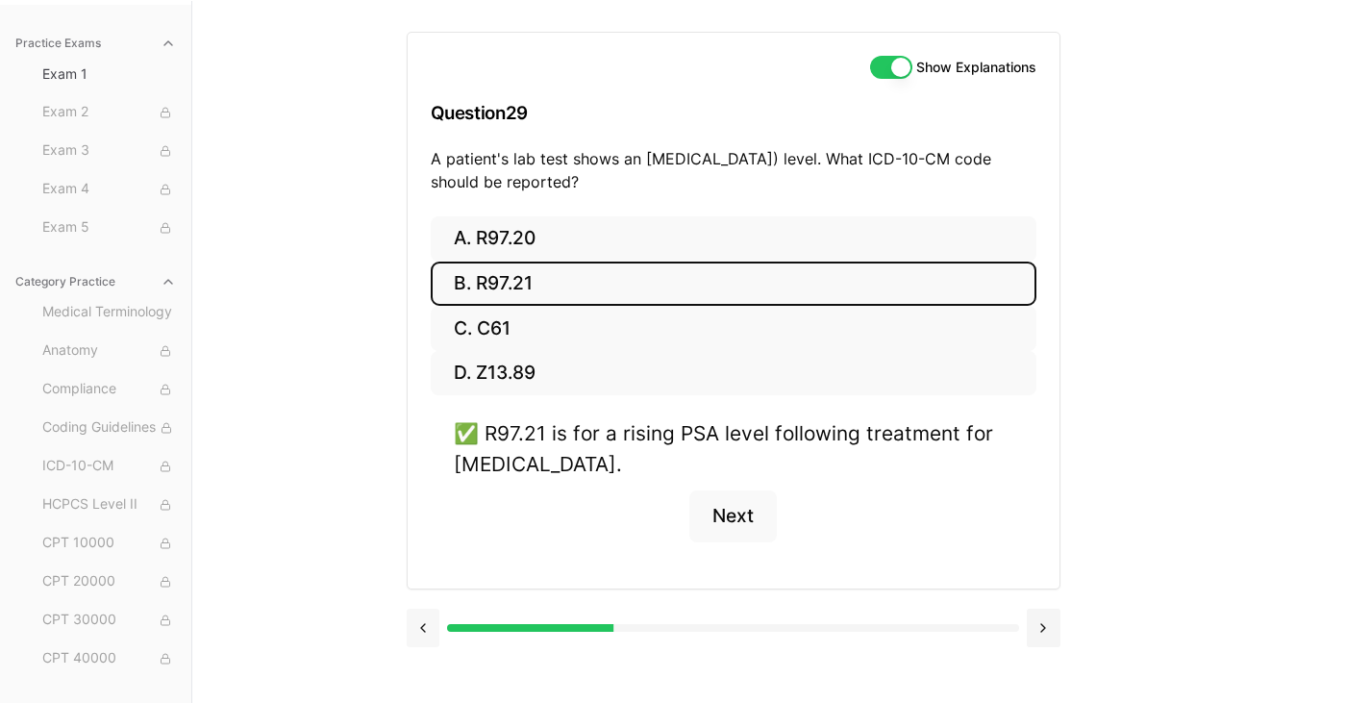
click at [430, 631] on button at bounding box center [424, 627] width 34 height 38
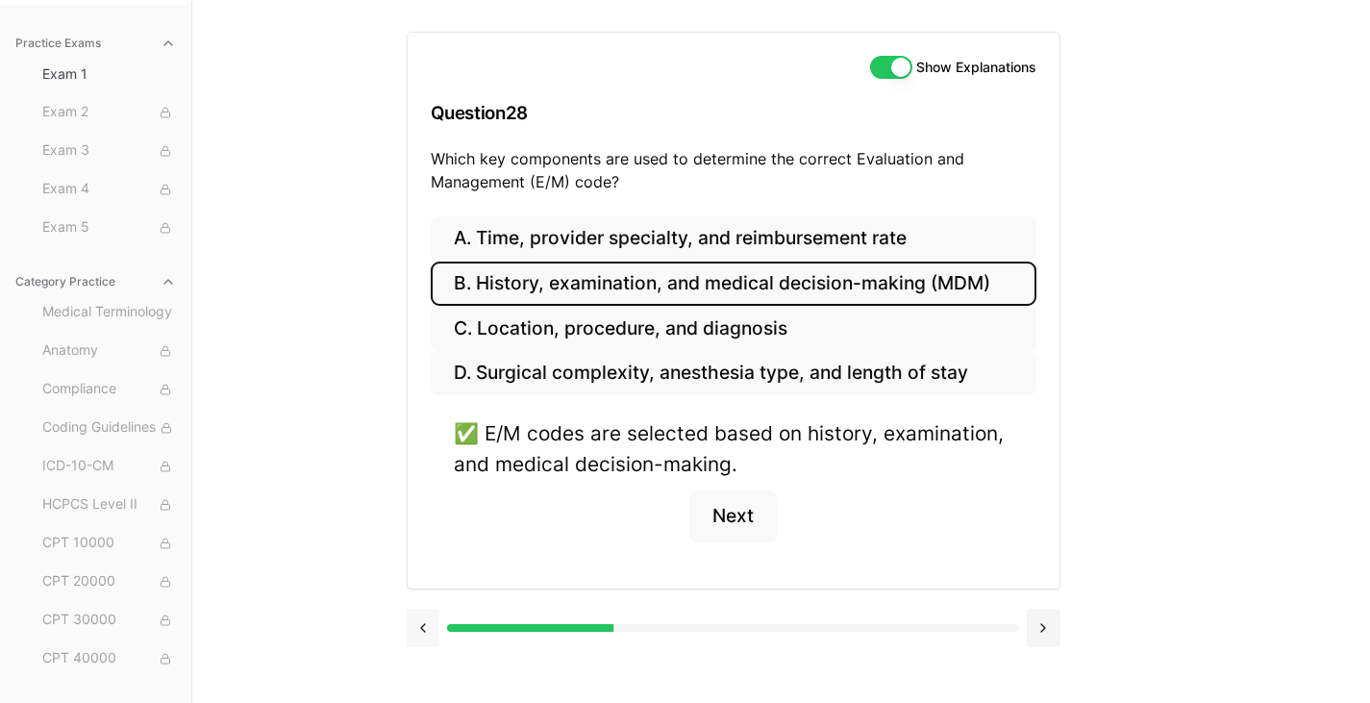
click at [430, 631] on button at bounding box center [424, 627] width 34 height 38
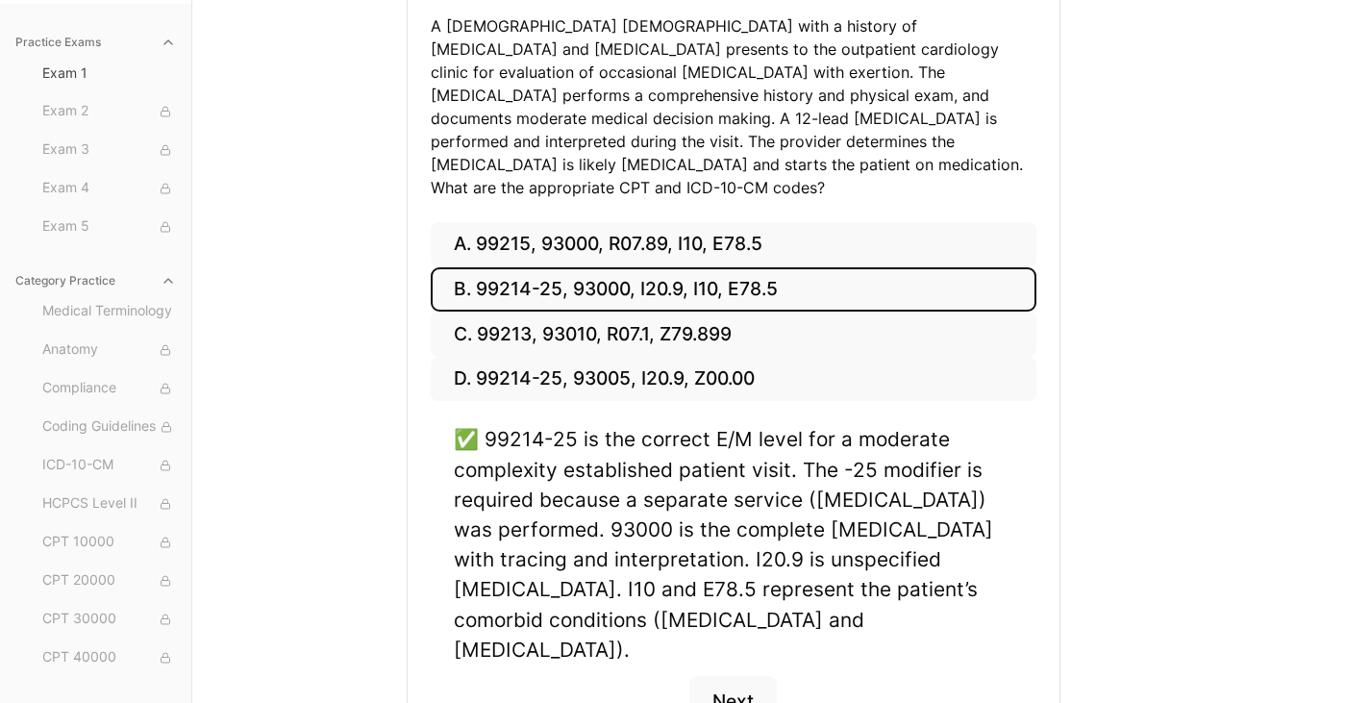
scroll to position [400, 0]
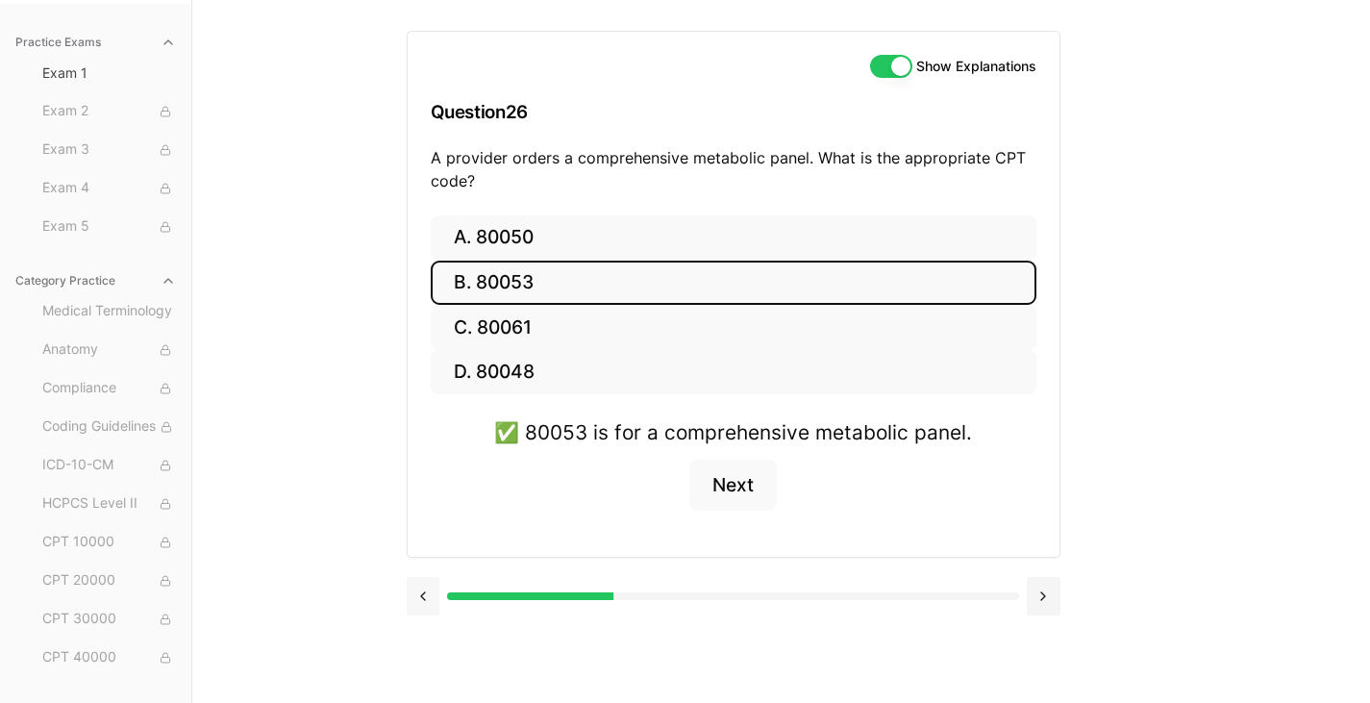
scroll to position [177, 0]
click at [424, 598] on button at bounding box center [424, 596] width 34 height 38
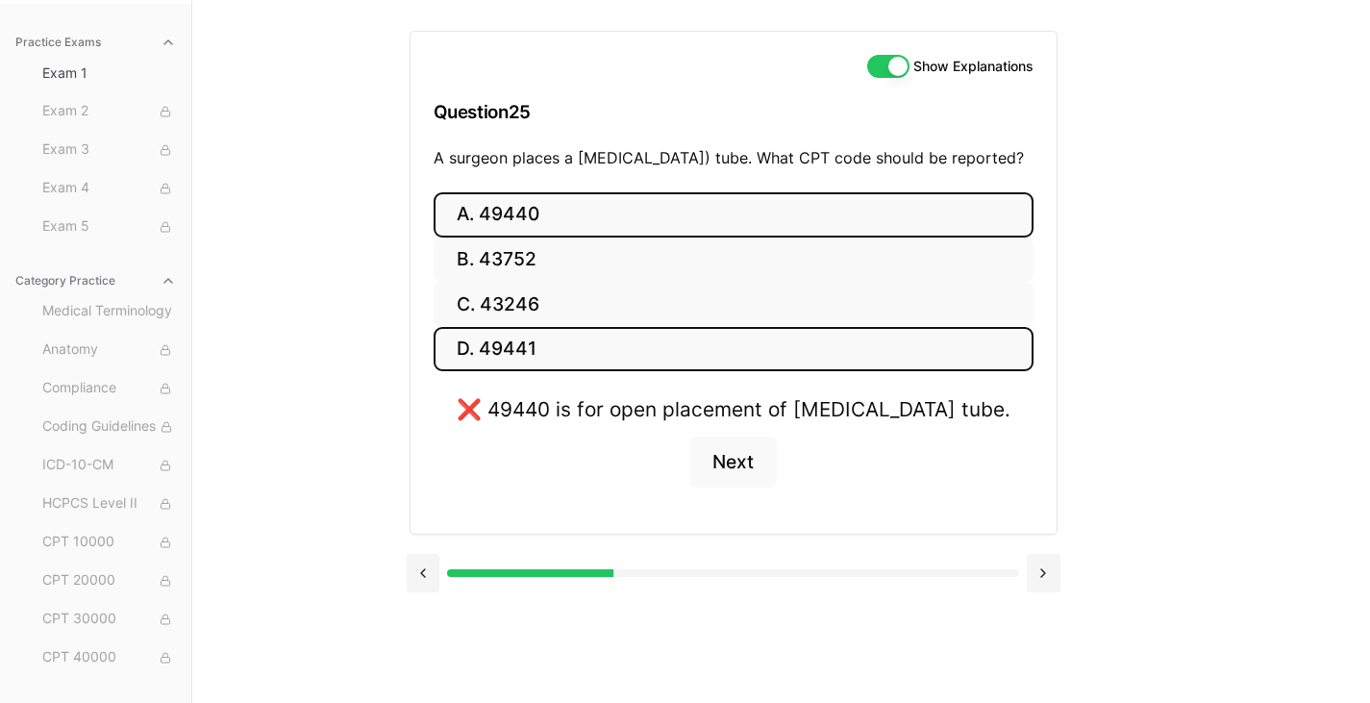
click at [490, 372] on button "D. 49441" at bounding box center [733, 349] width 600 height 45
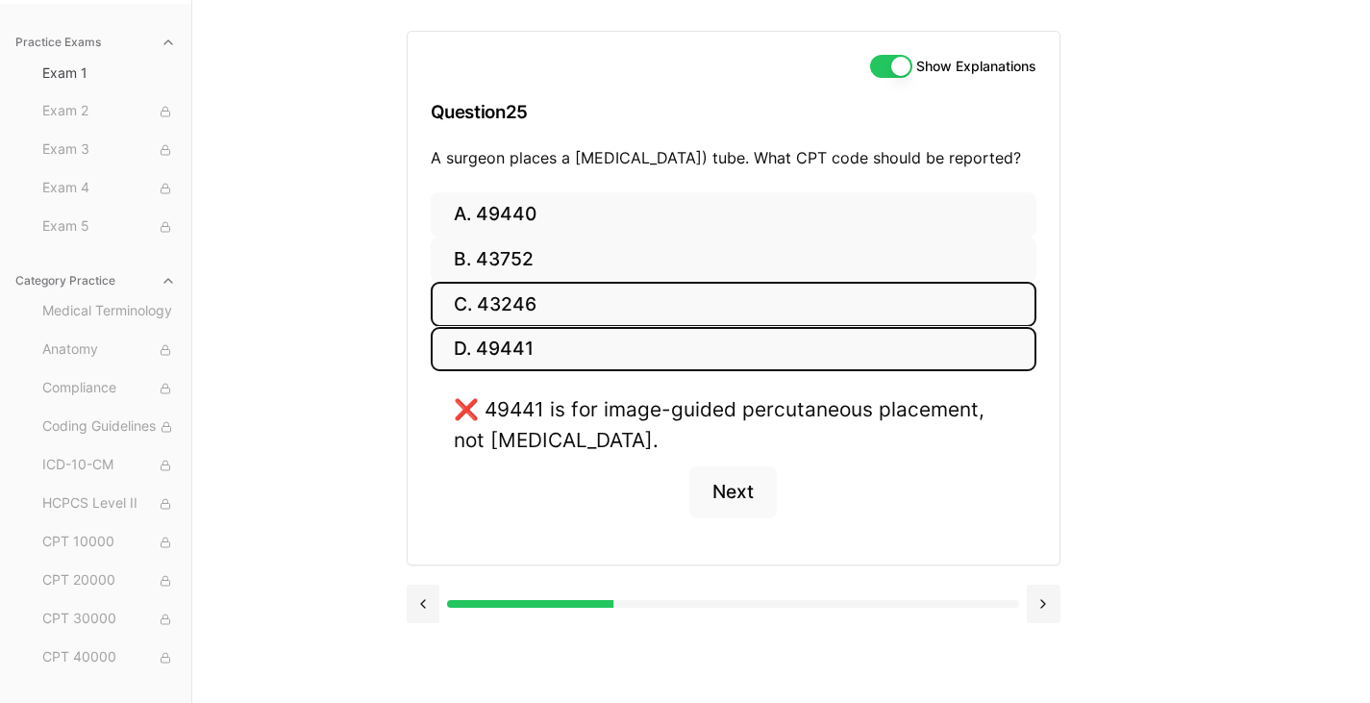
click at [488, 325] on button "C. 43246" at bounding box center [734, 304] width 606 height 45
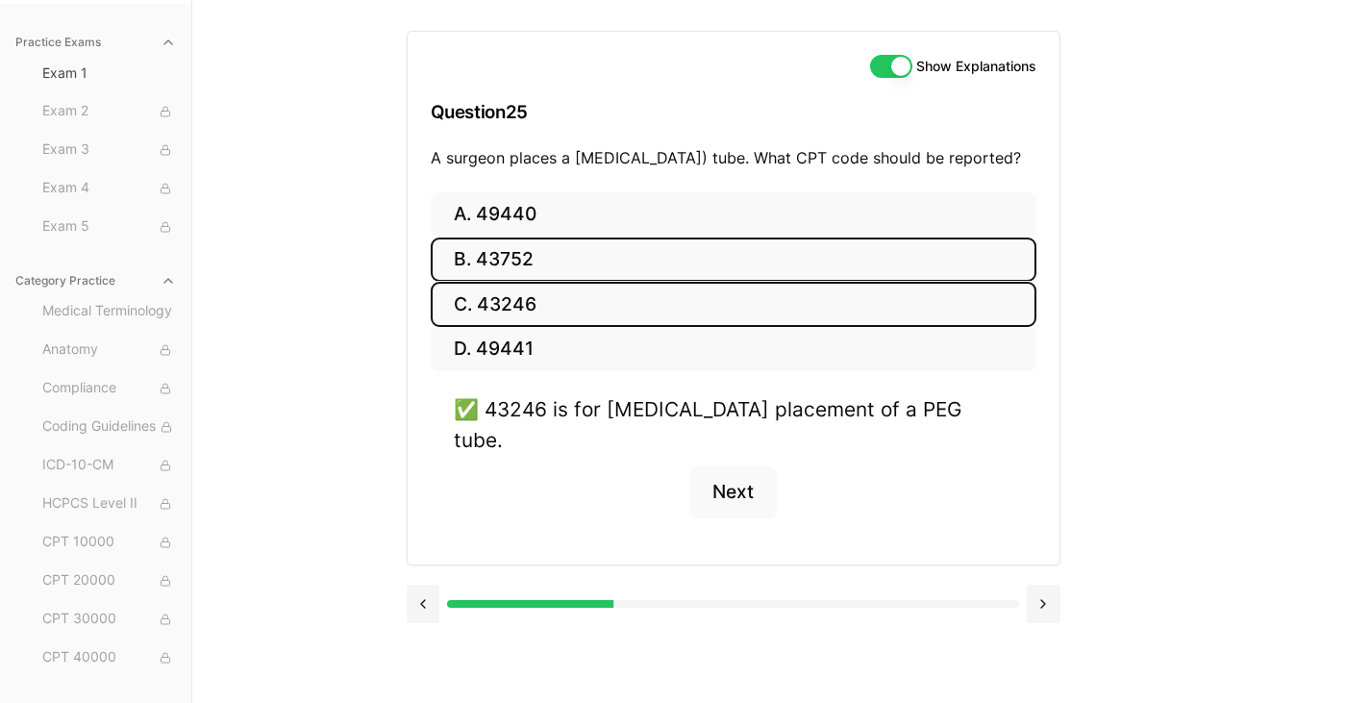
click at [498, 283] on button "B. 43752" at bounding box center [734, 259] width 606 height 45
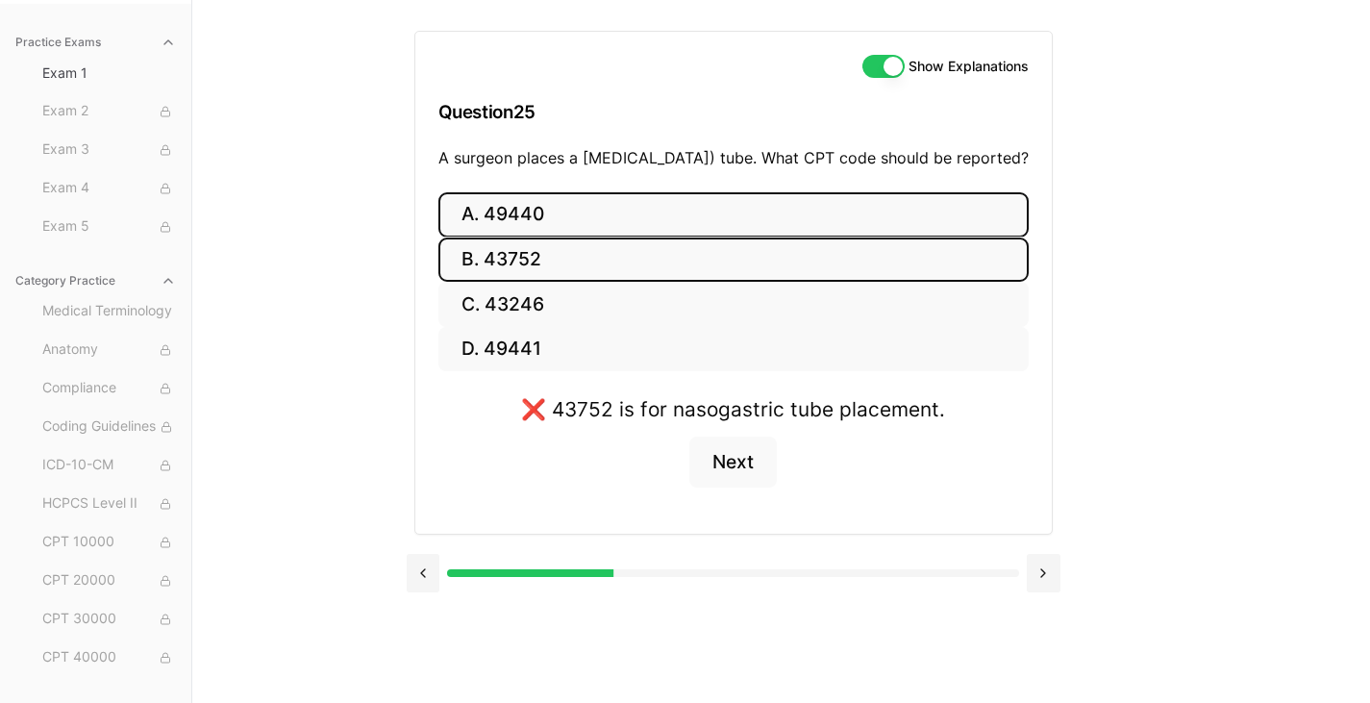
click at [506, 235] on button "A. 49440" at bounding box center [733, 214] width 590 height 45
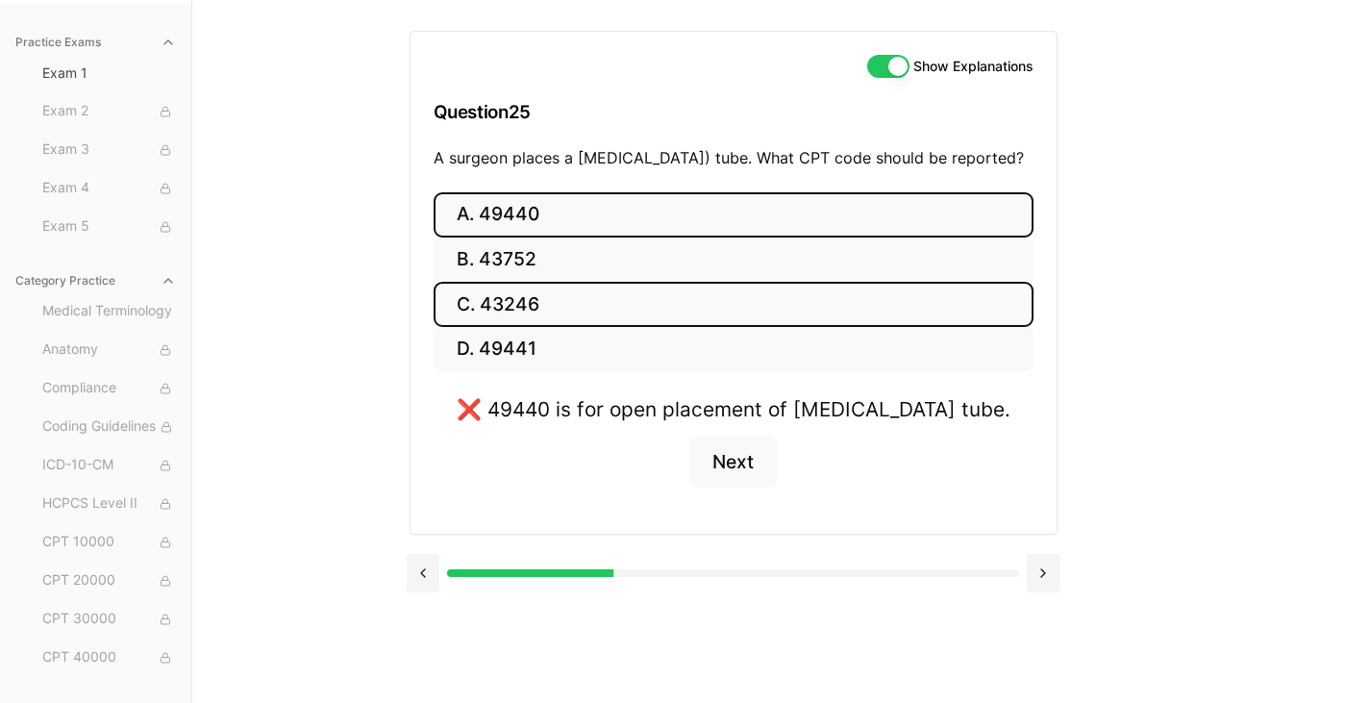
click at [503, 319] on button "C. 43246" at bounding box center [733, 304] width 600 height 45
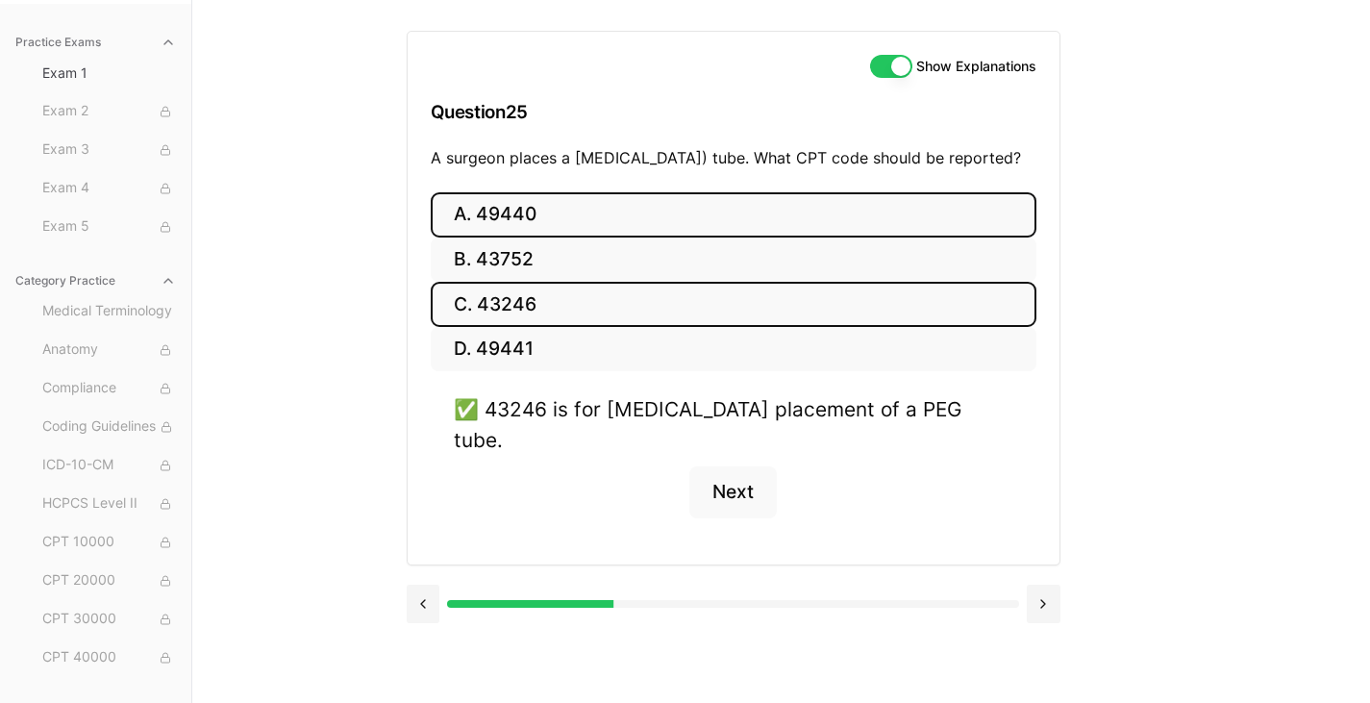
click at [536, 231] on button "A. 49440" at bounding box center [734, 214] width 606 height 45
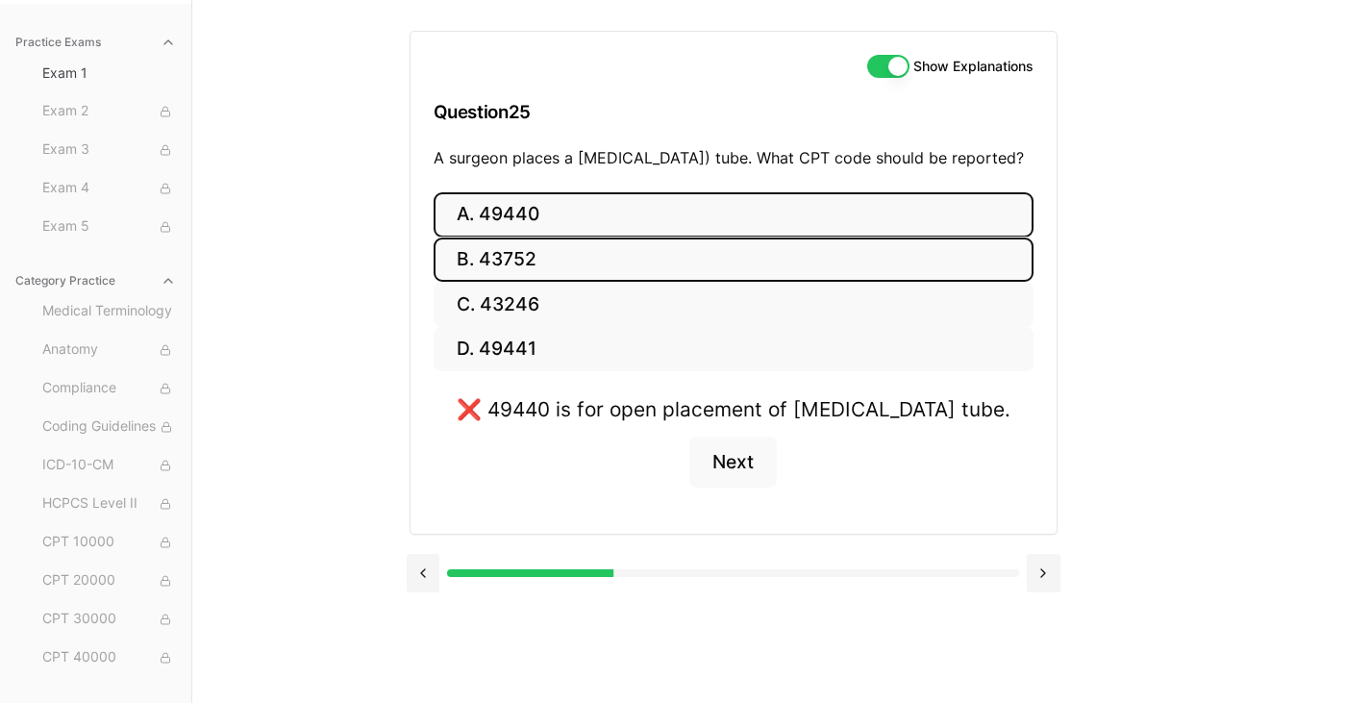
click at [526, 274] on button "B. 43752" at bounding box center [733, 259] width 600 height 45
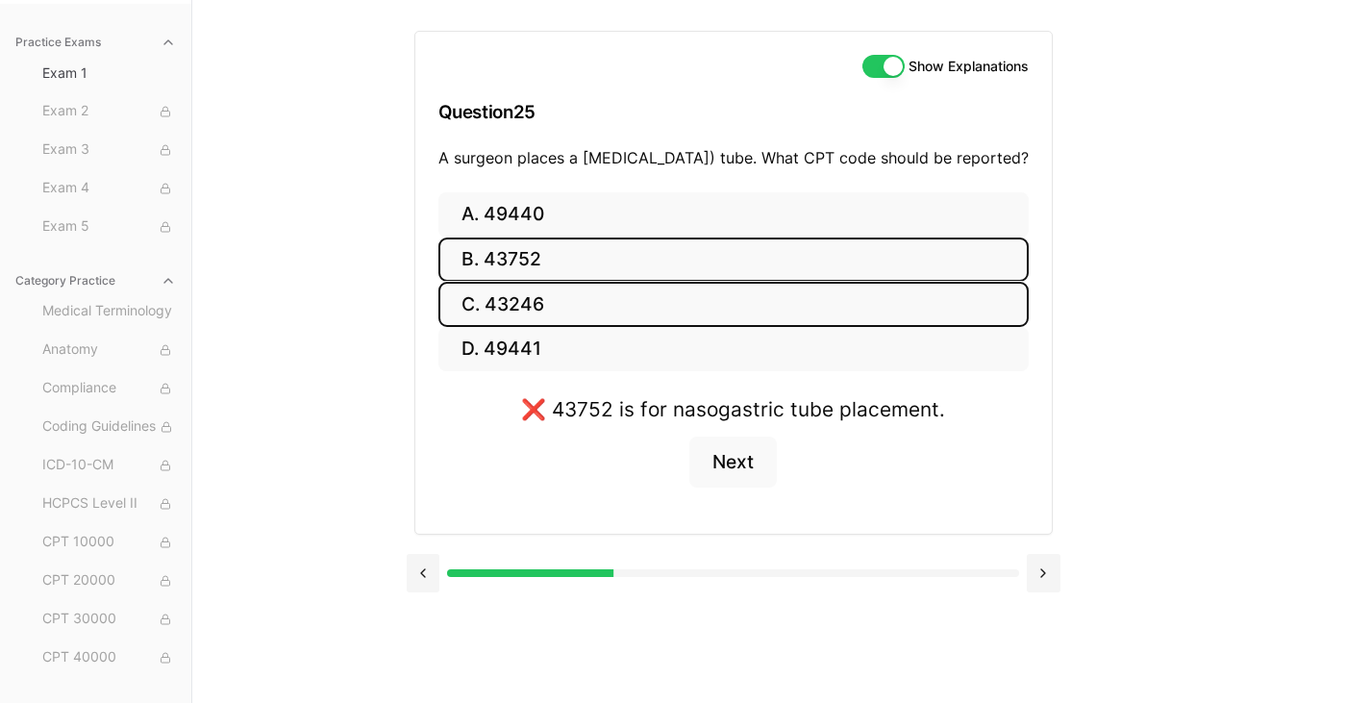
click at [523, 324] on button "C. 43246" at bounding box center [733, 304] width 590 height 45
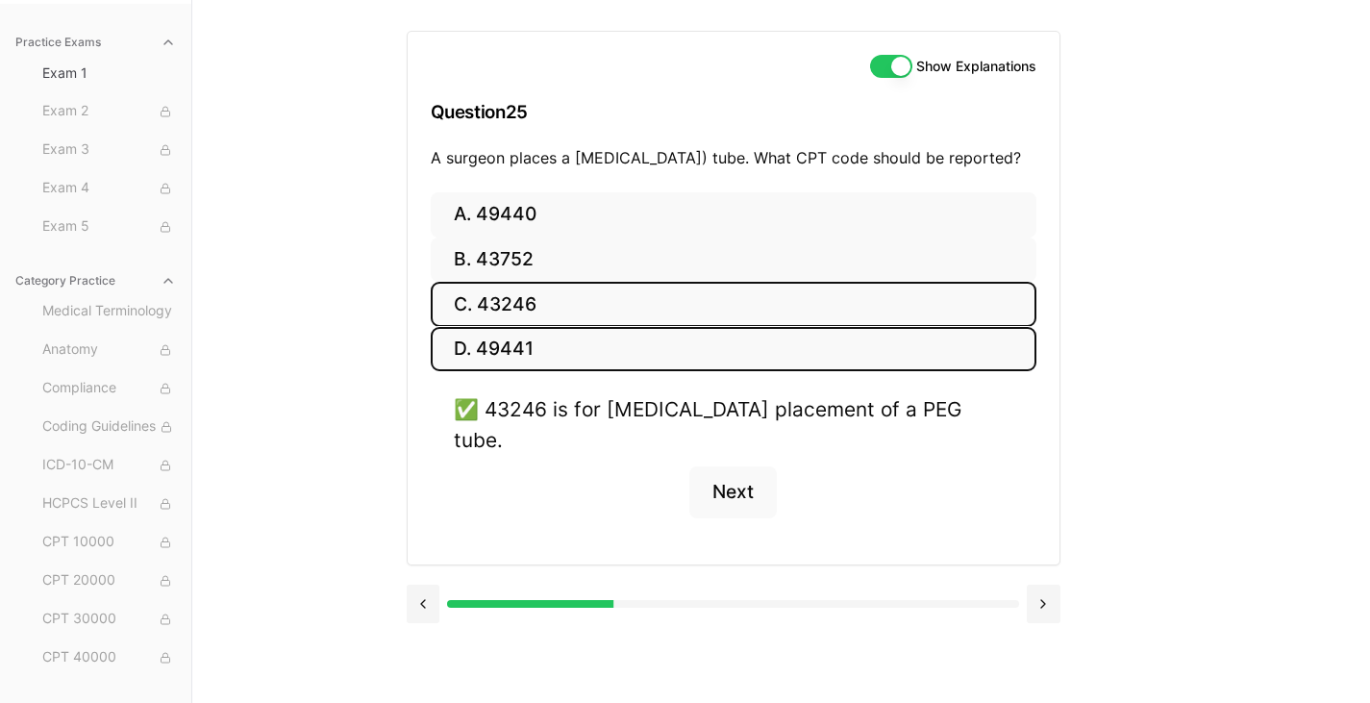
click at [519, 364] on button "D. 49441" at bounding box center [734, 349] width 606 height 45
click at [520, 327] on button "C. 43246" at bounding box center [734, 304] width 606 height 45
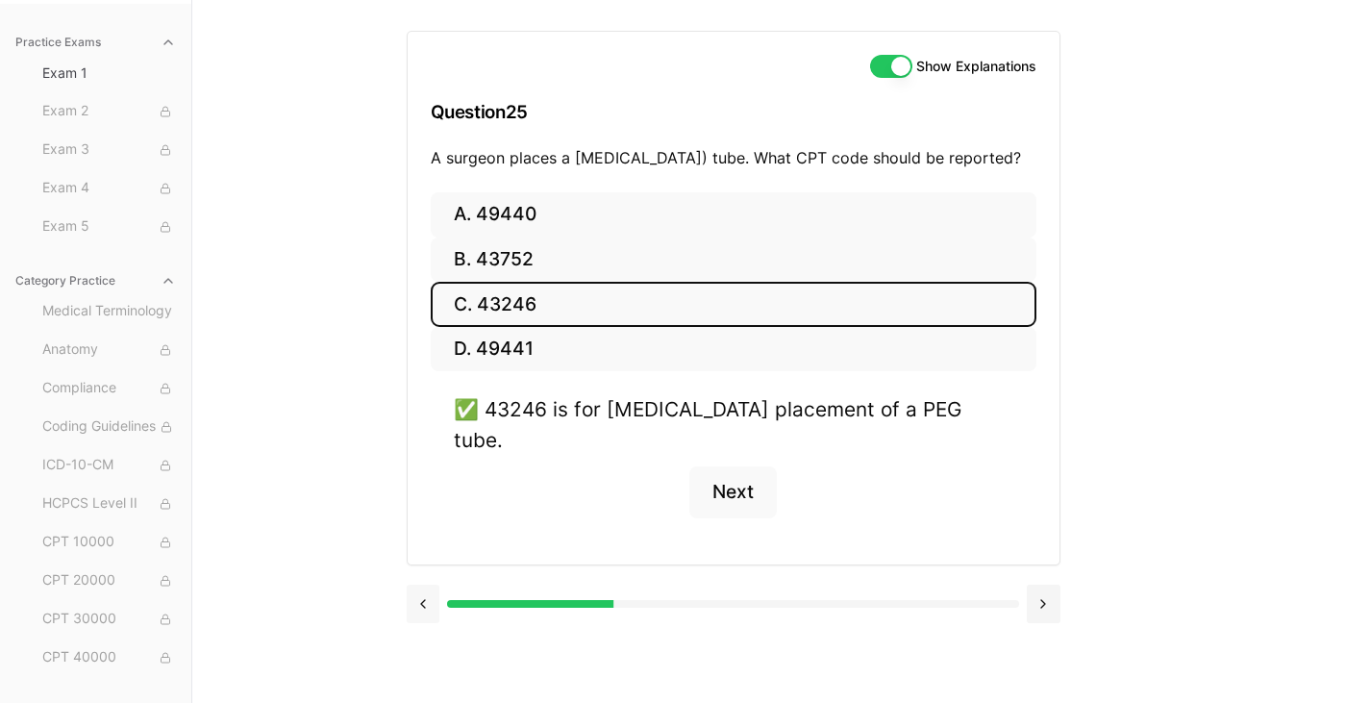
click at [422, 609] on button at bounding box center [424, 603] width 34 height 38
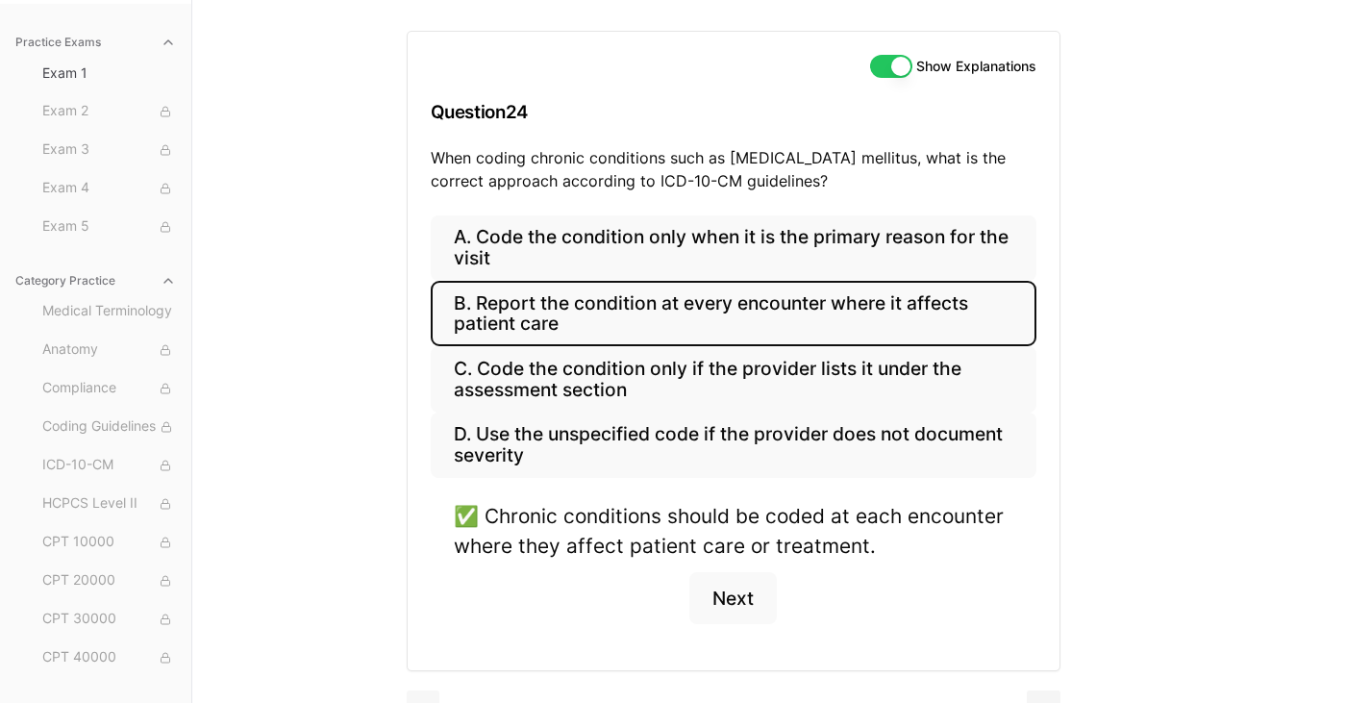
scroll to position [218, 0]
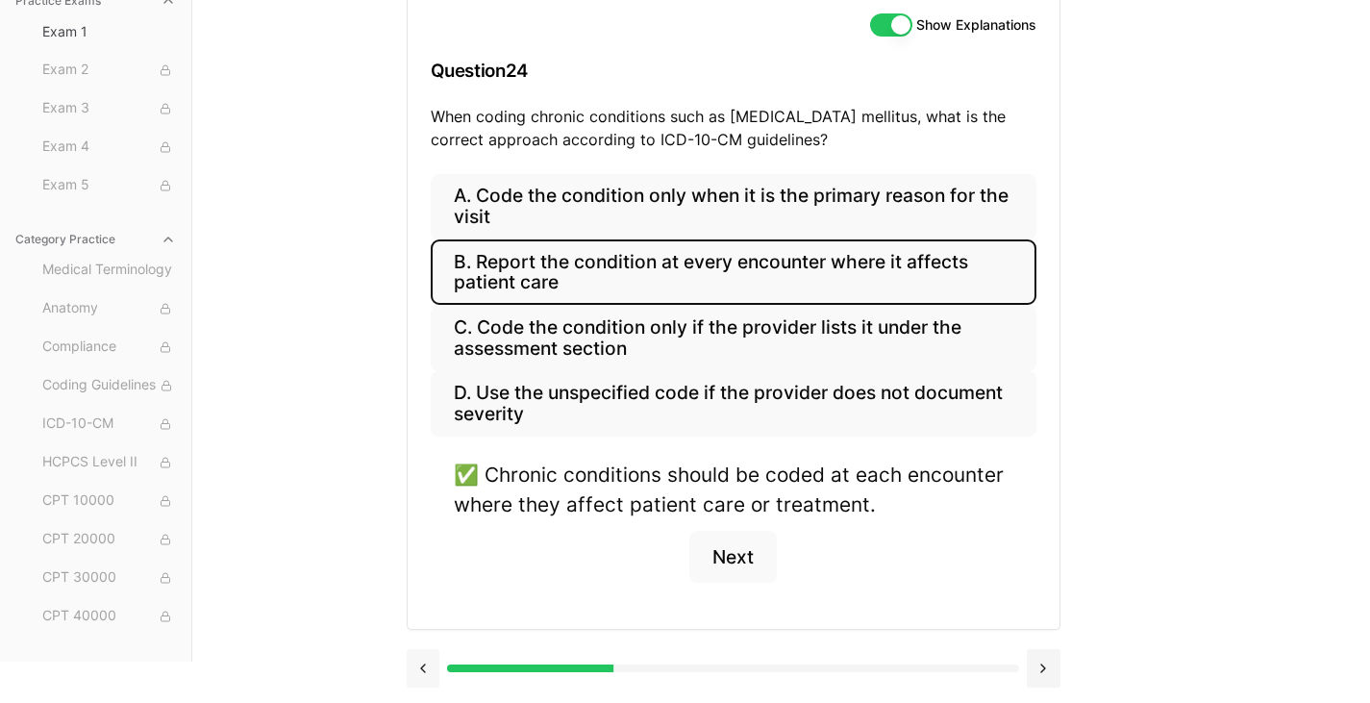
click at [418, 663] on button at bounding box center [424, 668] width 34 height 38
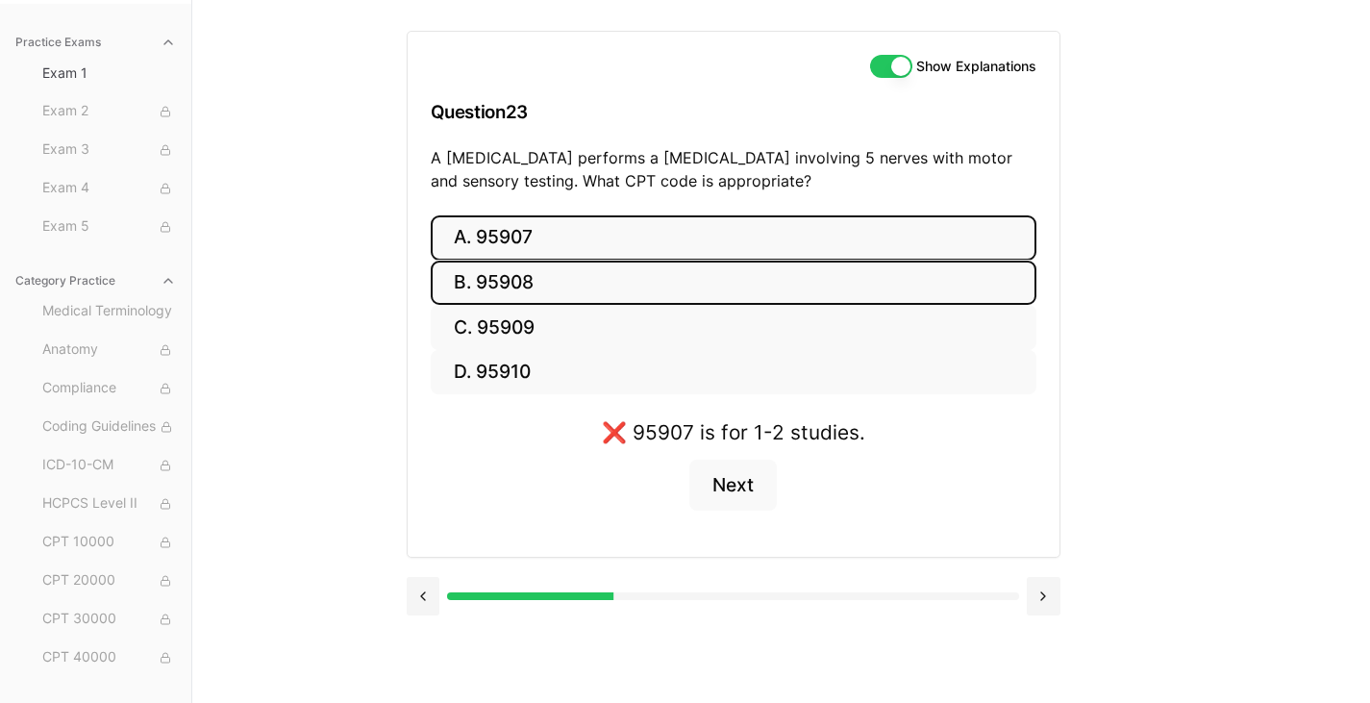
click at [507, 294] on button "B. 95908" at bounding box center [734, 282] width 606 height 45
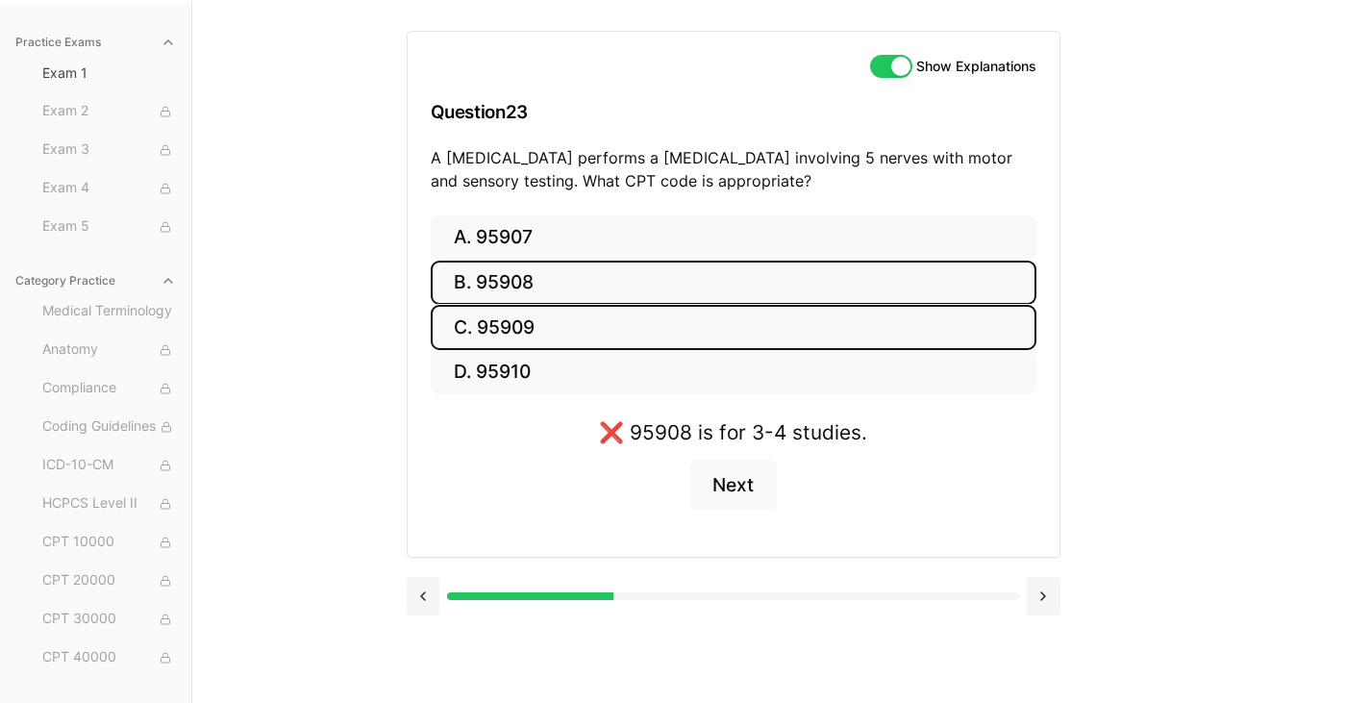
click at [511, 325] on button "C. 95909" at bounding box center [734, 327] width 606 height 45
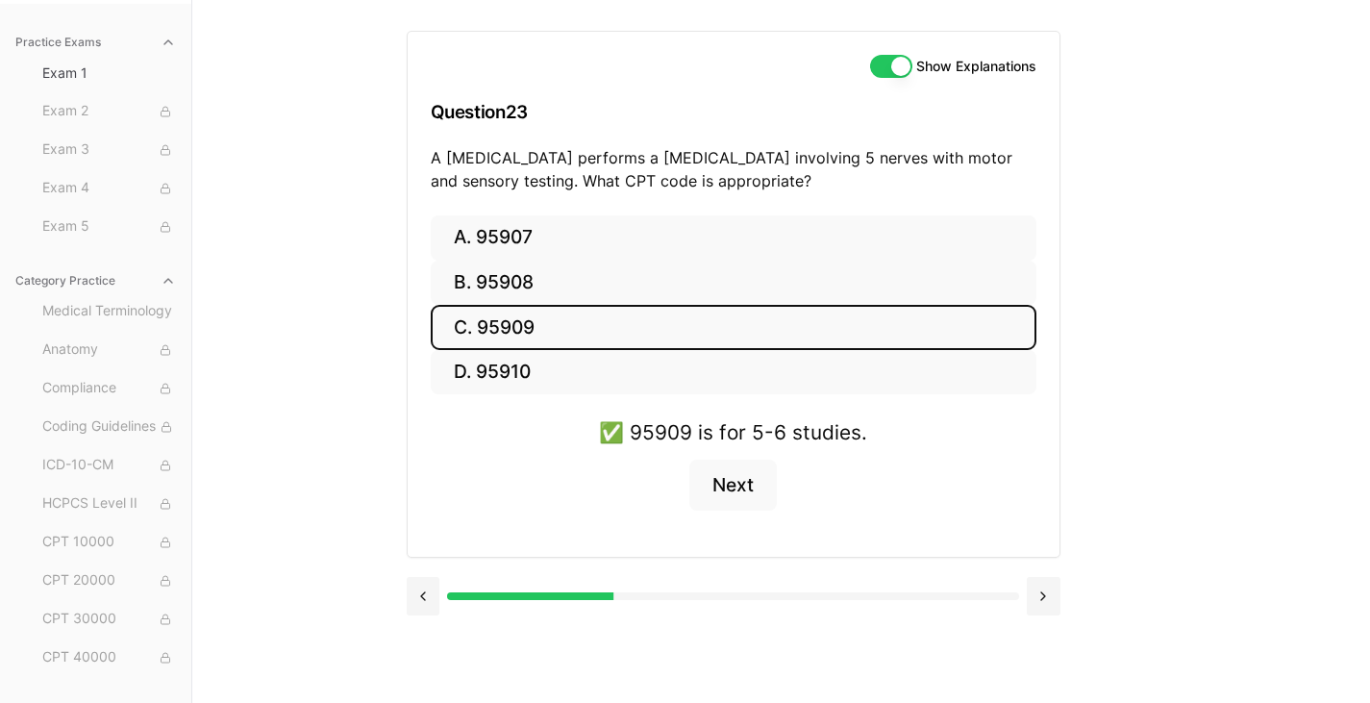
click at [423, 573] on div at bounding box center [734, 593] width 654 height 73
click at [423, 594] on button at bounding box center [424, 596] width 34 height 38
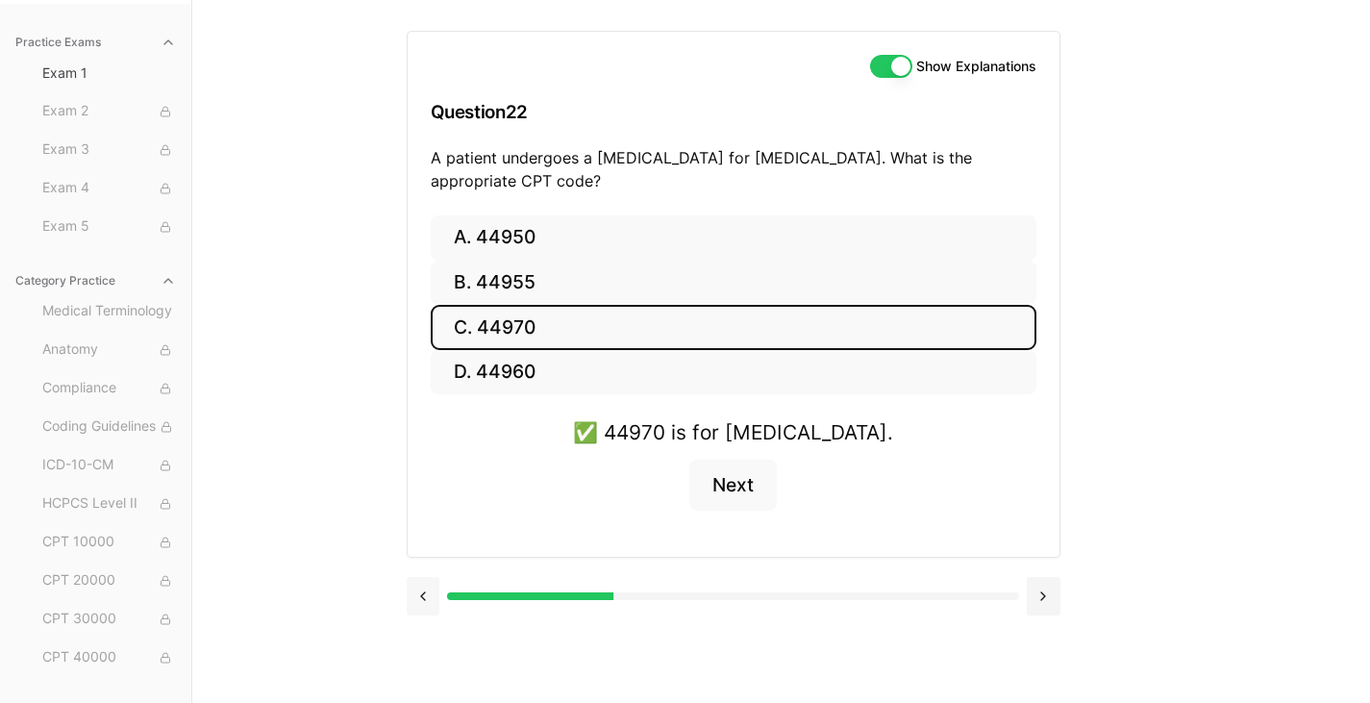
click at [423, 594] on button at bounding box center [424, 596] width 34 height 38
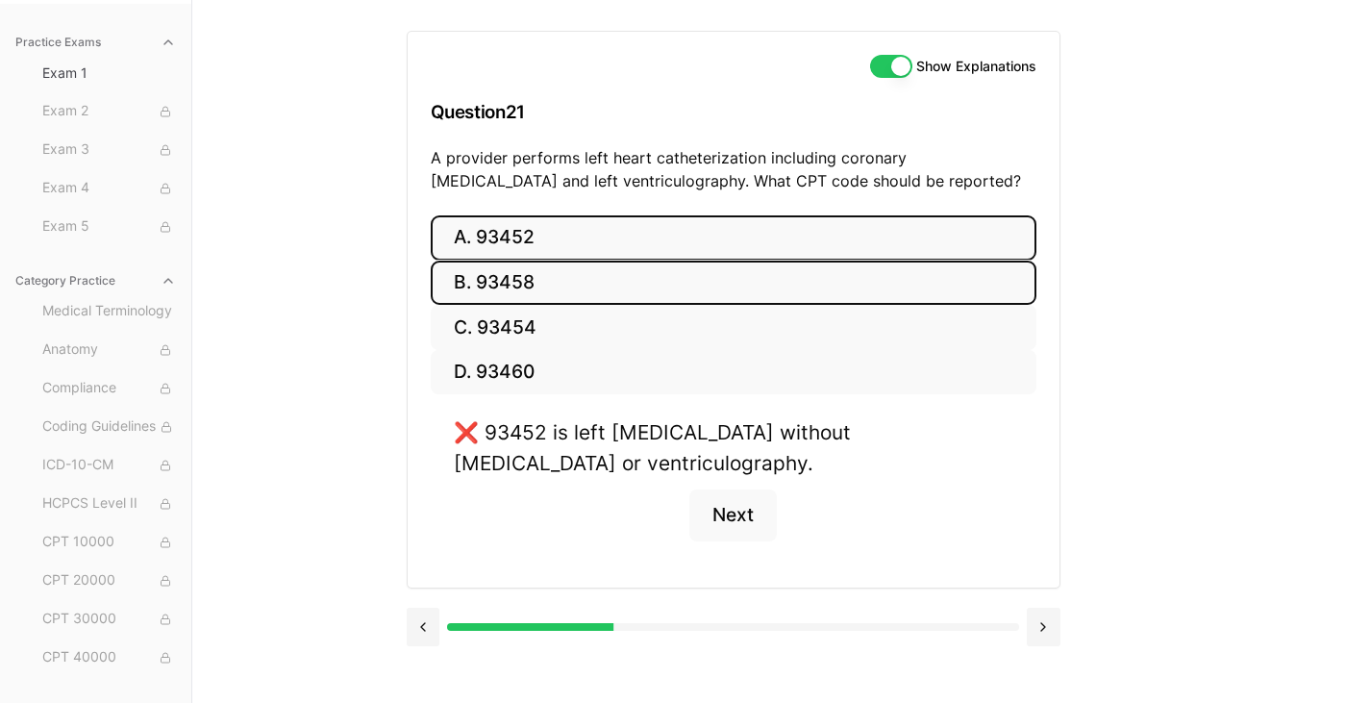
click at [514, 278] on button "B. 93458" at bounding box center [734, 282] width 606 height 45
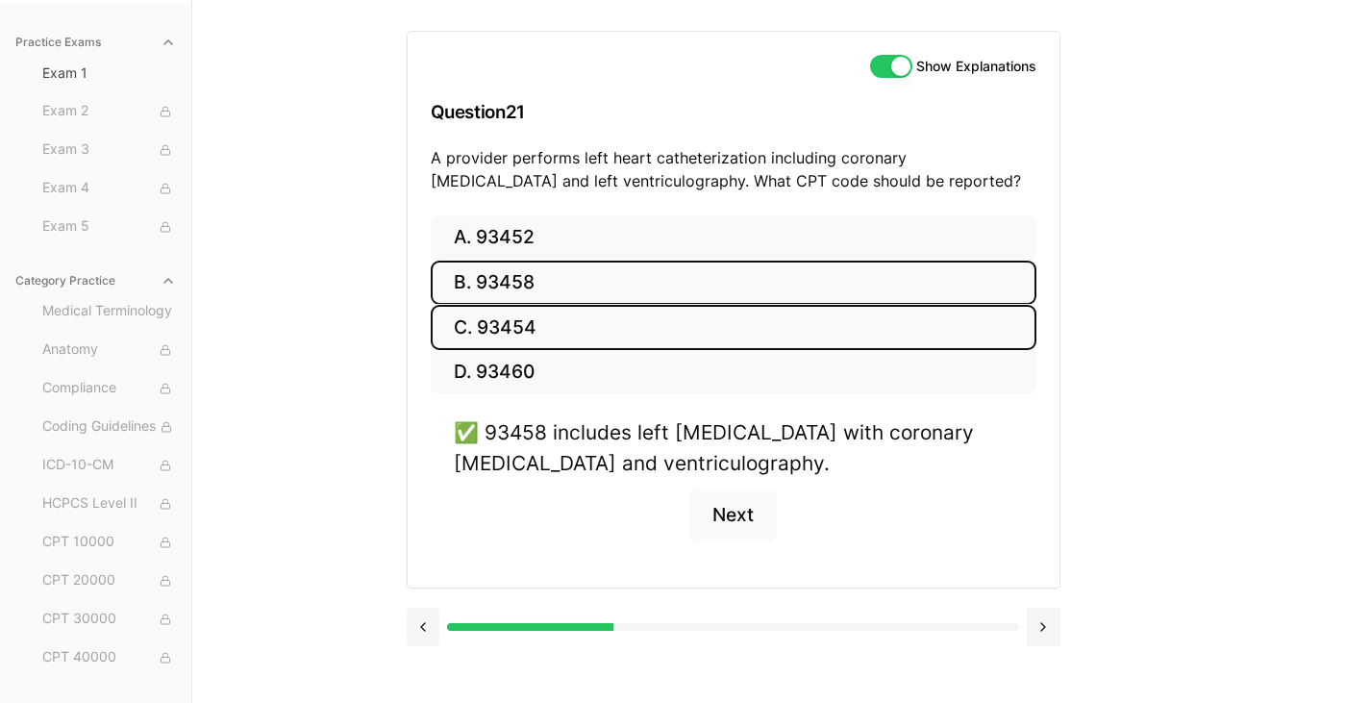
click at [540, 331] on button "C. 93454" at bounding box center [734, 327] width 606 height 45
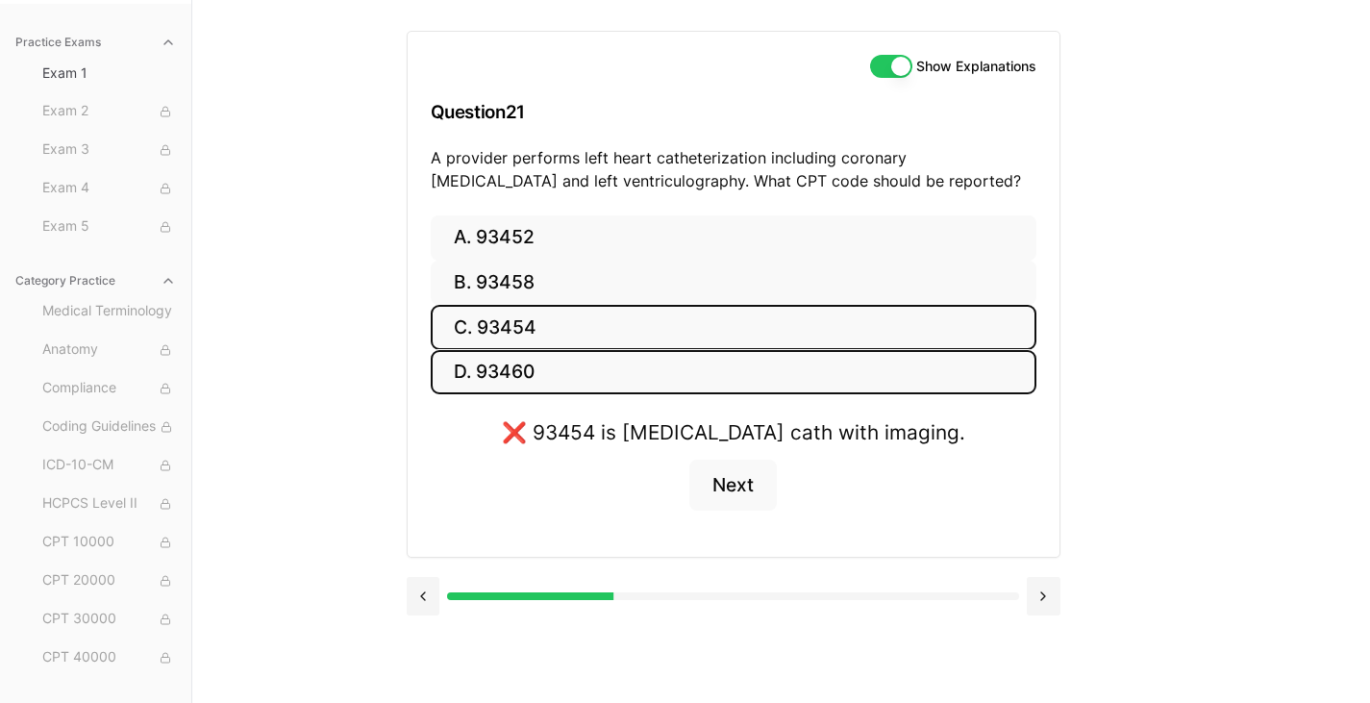
click at [516, 360] on button "D. 93460" at bounding box center [734, 372] width 606 height 45
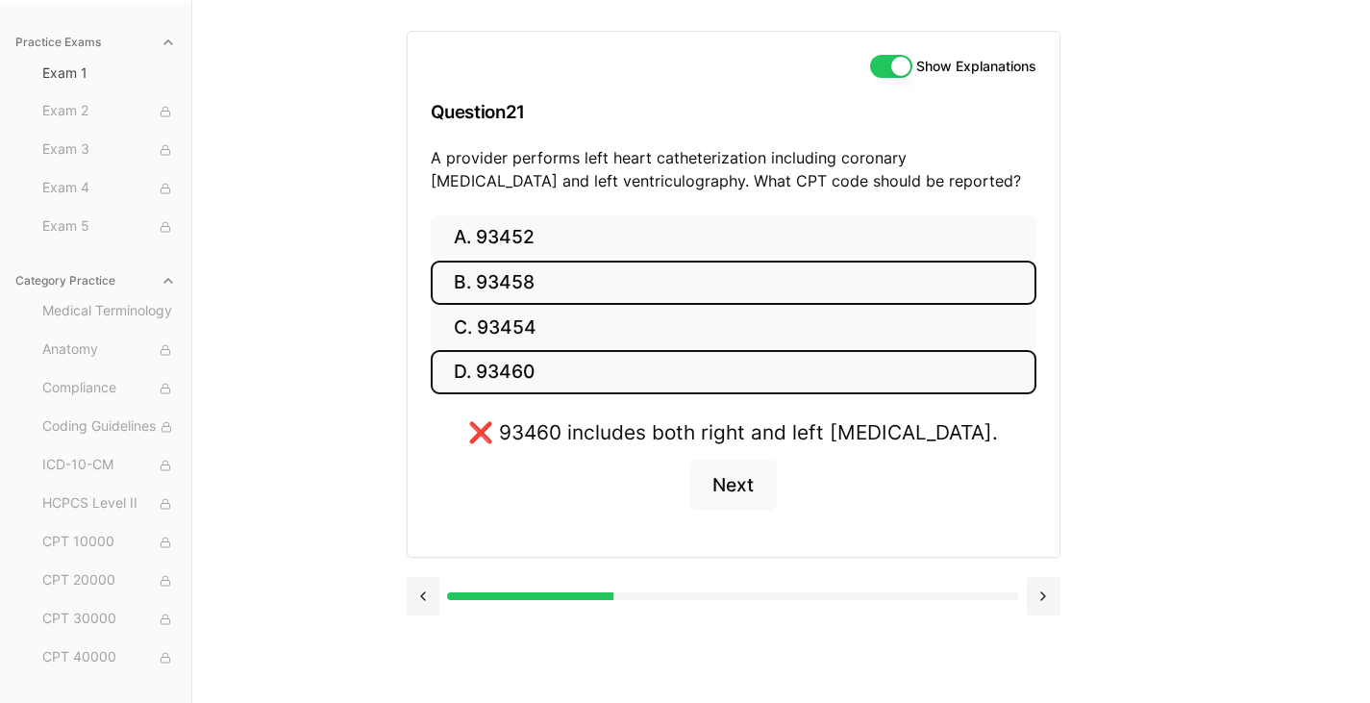
click at [520, 290] on button "B. 93458" at bounding box center [734, 282] width 606 height 45
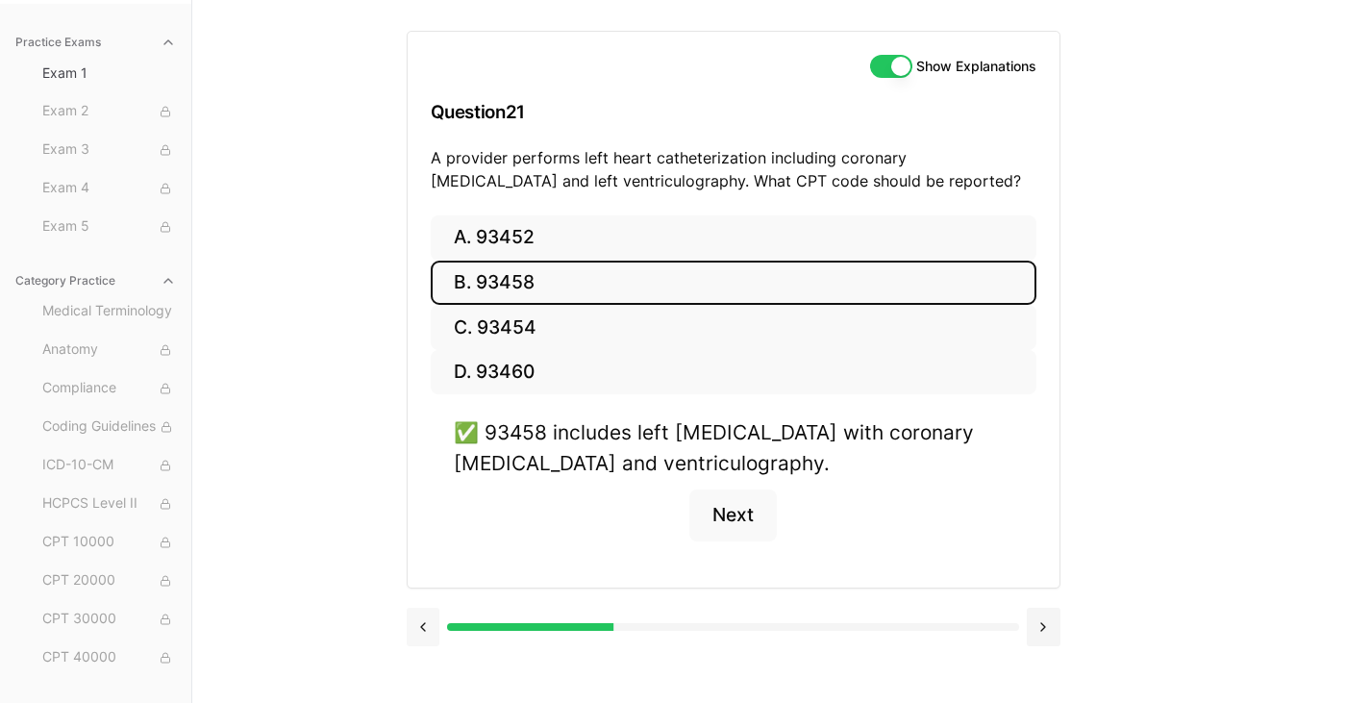
click at [424, 620] on button at bounding box center [424, 626] width 34 height 38
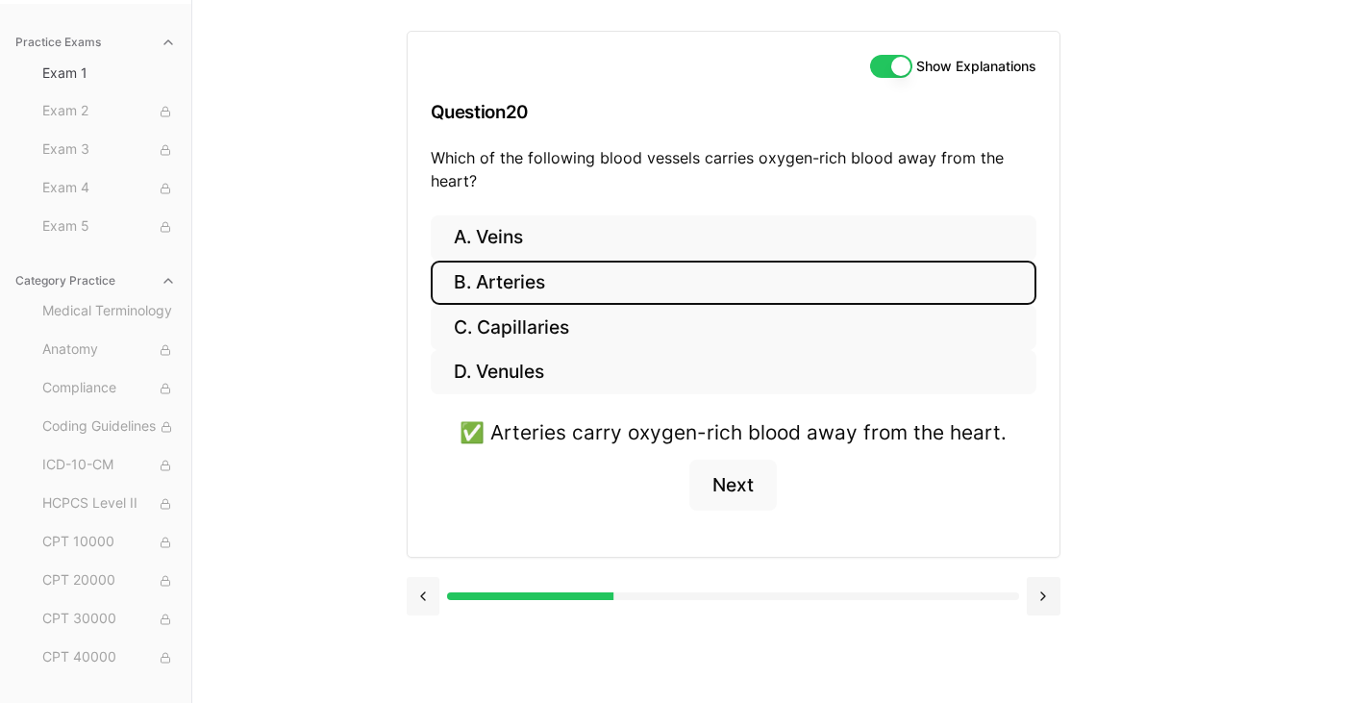
click at [421, 599] on button at bounding box center [424, 596] width 34 height 38
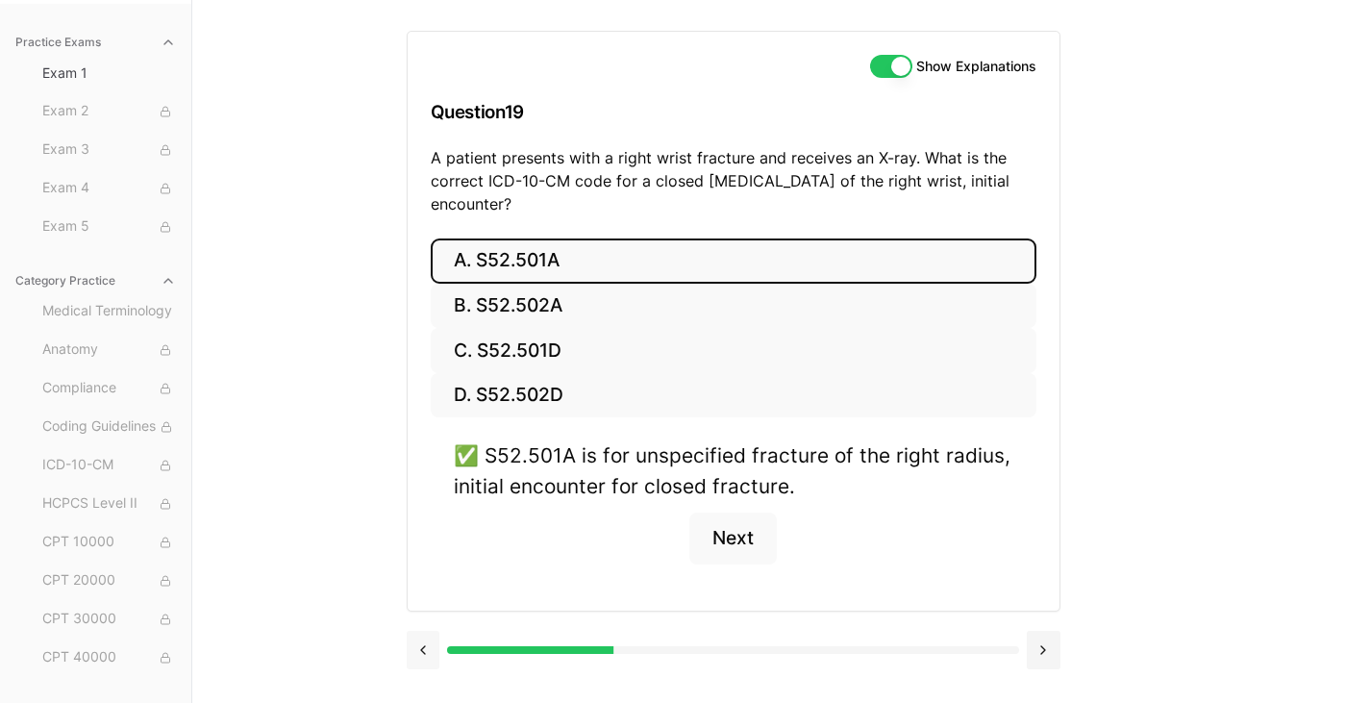
click at [419, 640] on button at bounding box center [424, 650] width 34 height 38
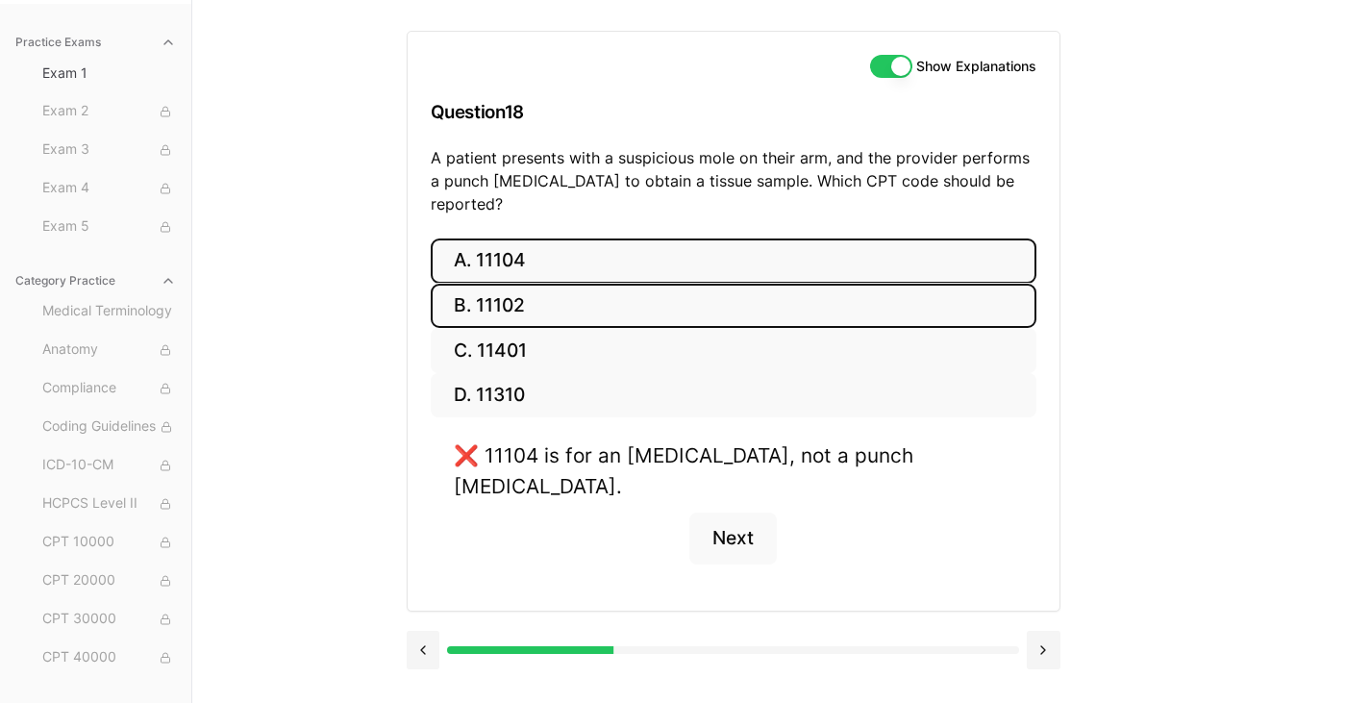
click at [477, 284] on button "B. 11102" at bounding box center [734, 306] width 606 height 45
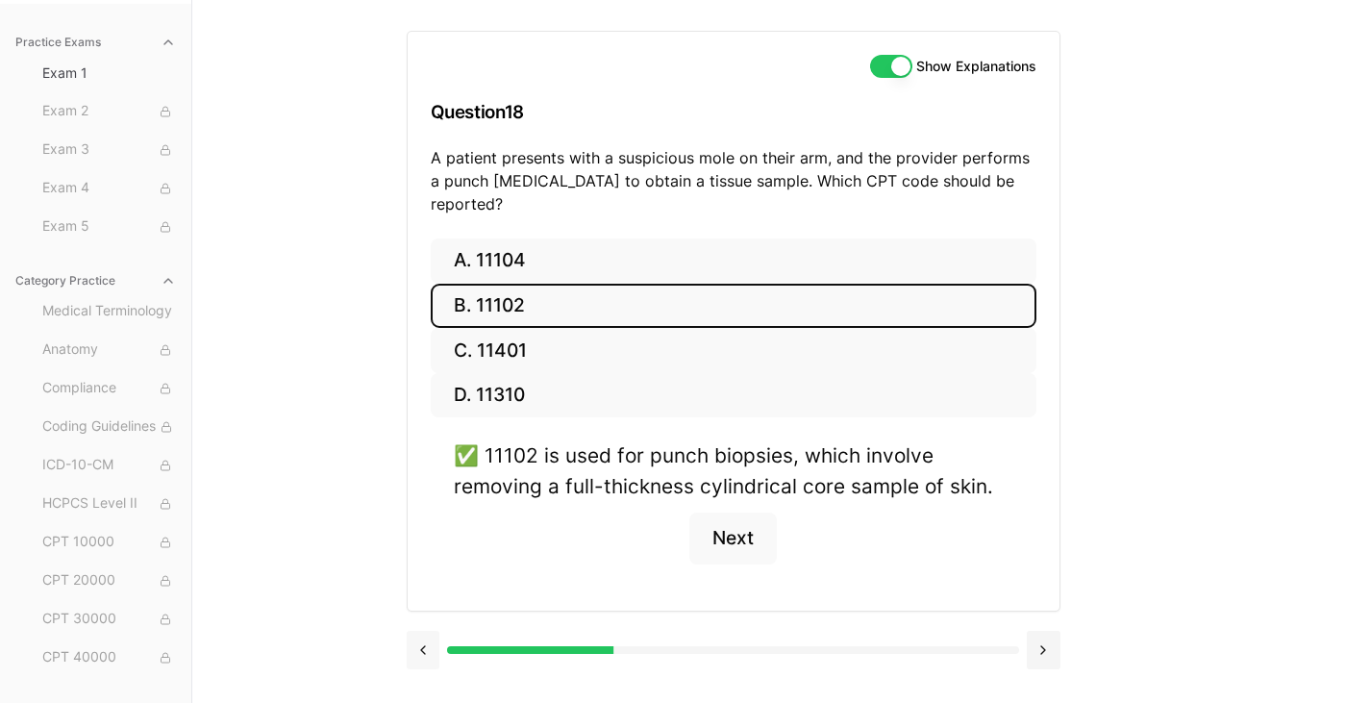
click at [421, 631] on button at bounding box center [424, 650] width 34 height 38
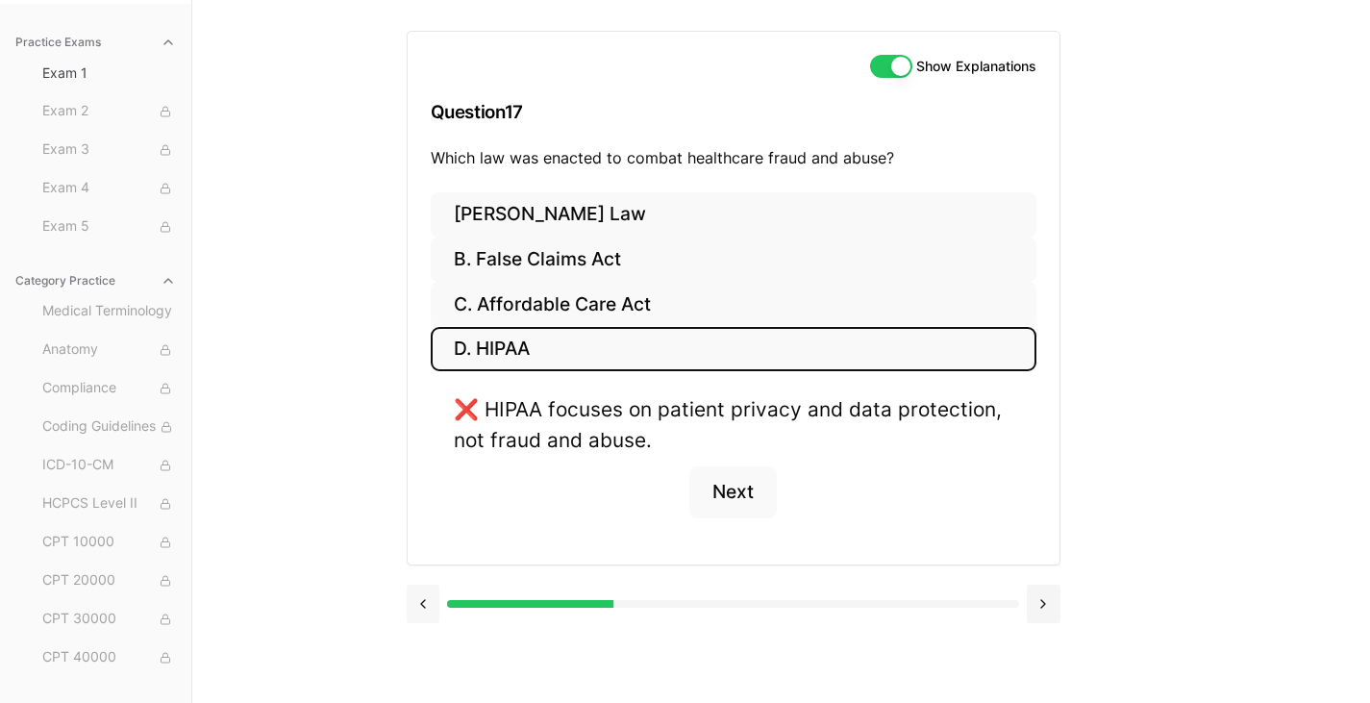
click at [1027, 593] on button at bounding box center [1044, 603] width 34 height 38
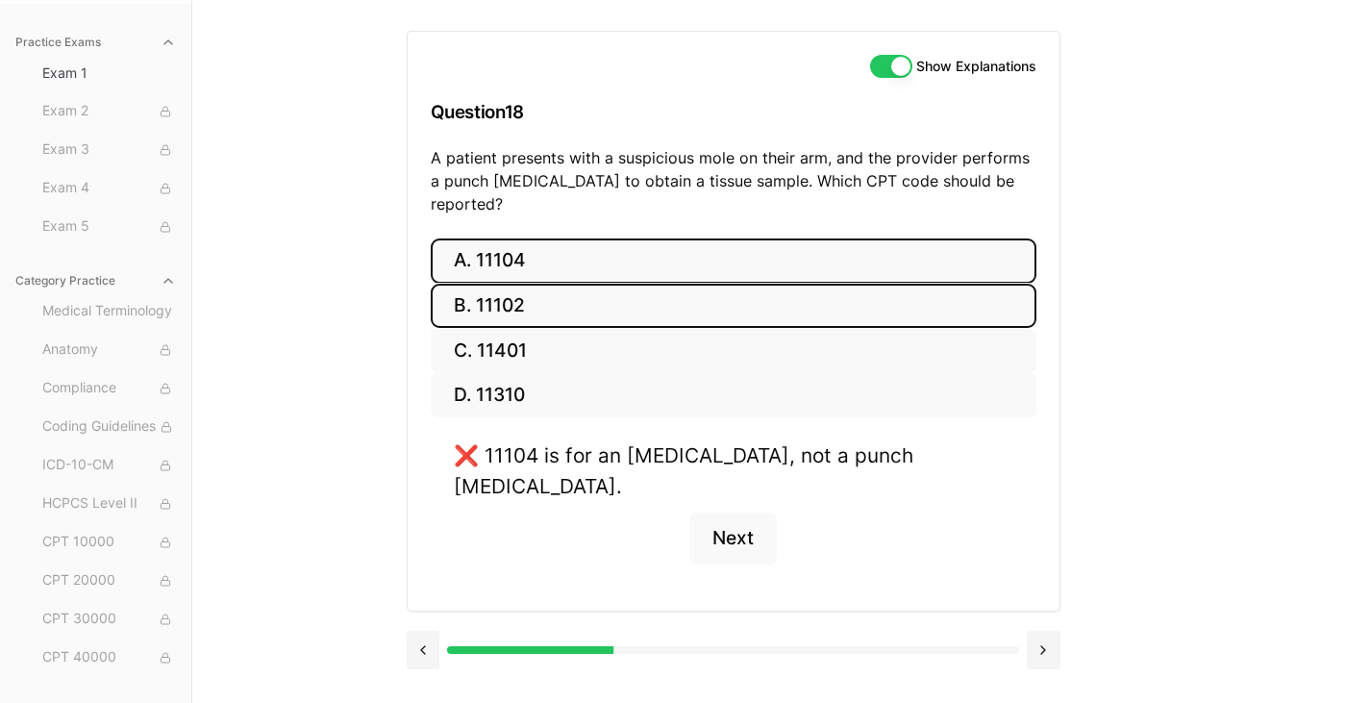
click at [535, 284] on button "B. 11102" at bounding box center [734, 306] width 606 height 45
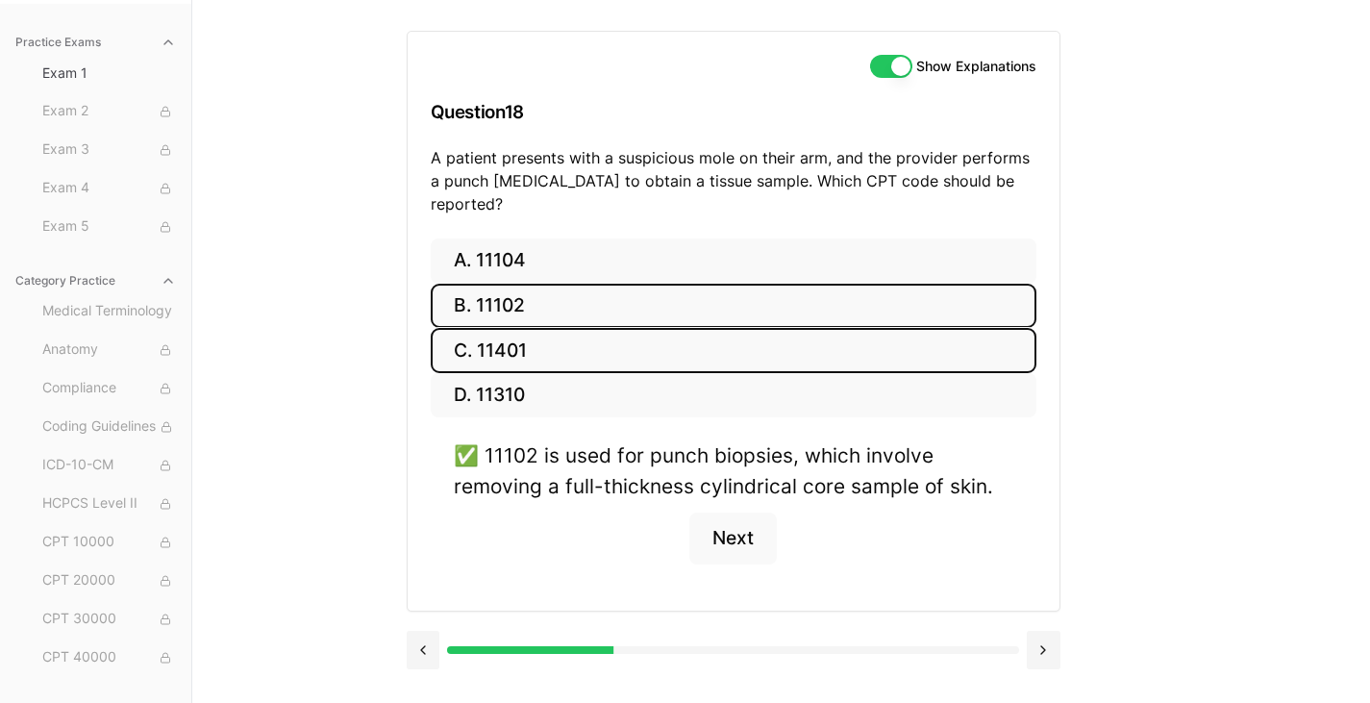
click at [536, 331] on button "C. 11401" at bounding box center [734, 350] width 606 height 45
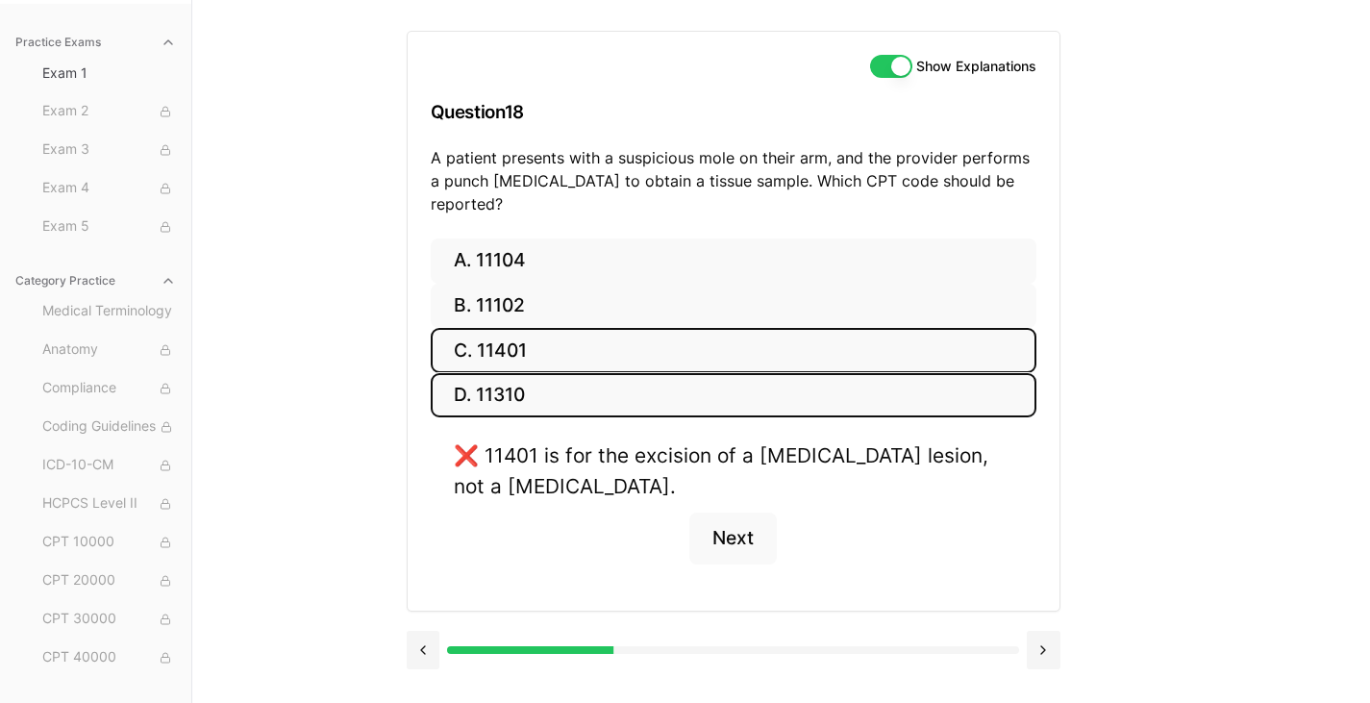
click at [528, 373] on button "D. 11310" at bounding box center [734, 395] width 606 height 45
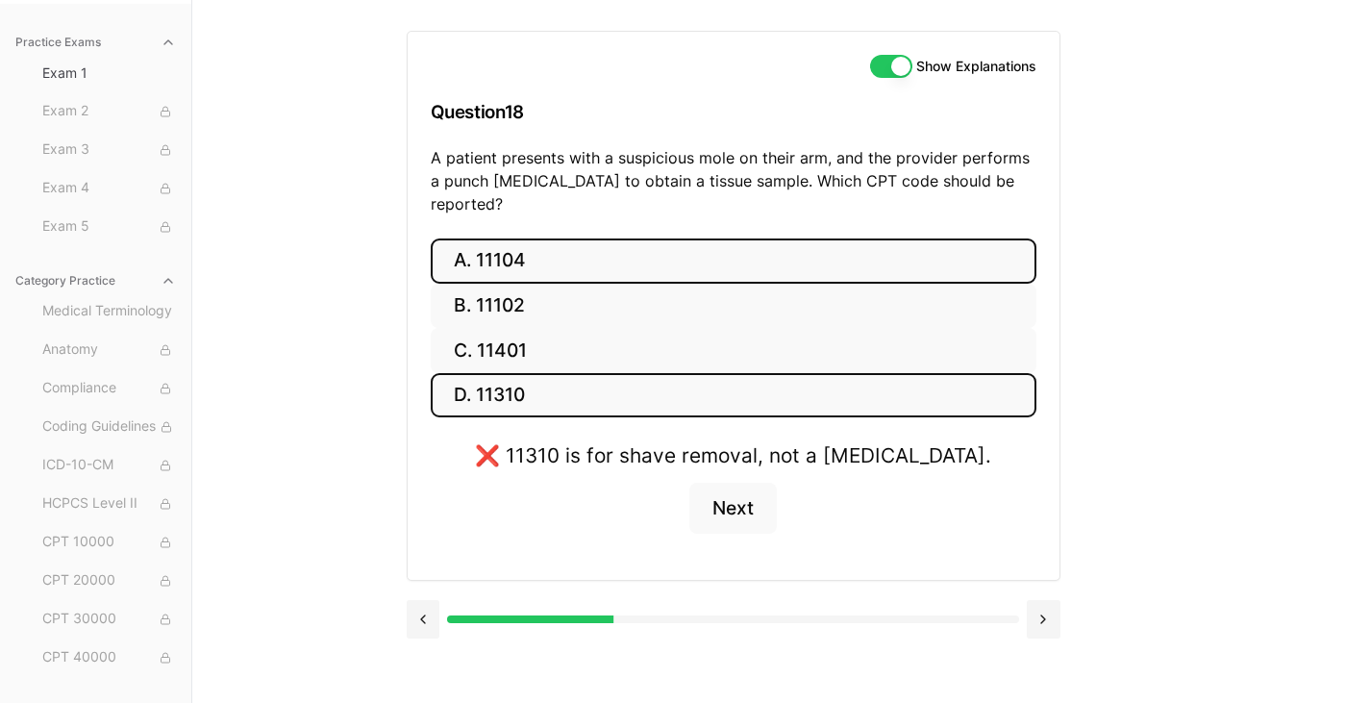
click at [524, 254] on button "A. 11104" at bounding box center [734, 260] width 606 height 45
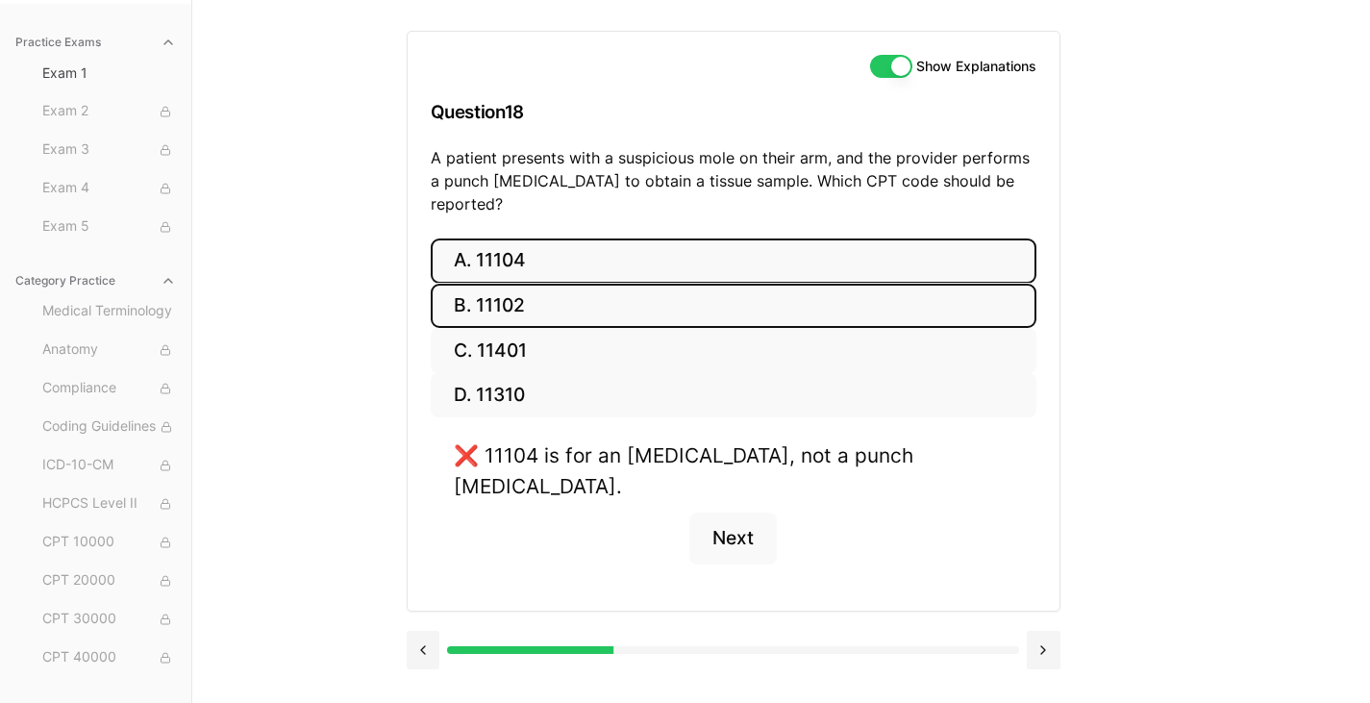
click at [520, 285] on button "B. 11102" at bounding box center [734, 306] width 606 height 45
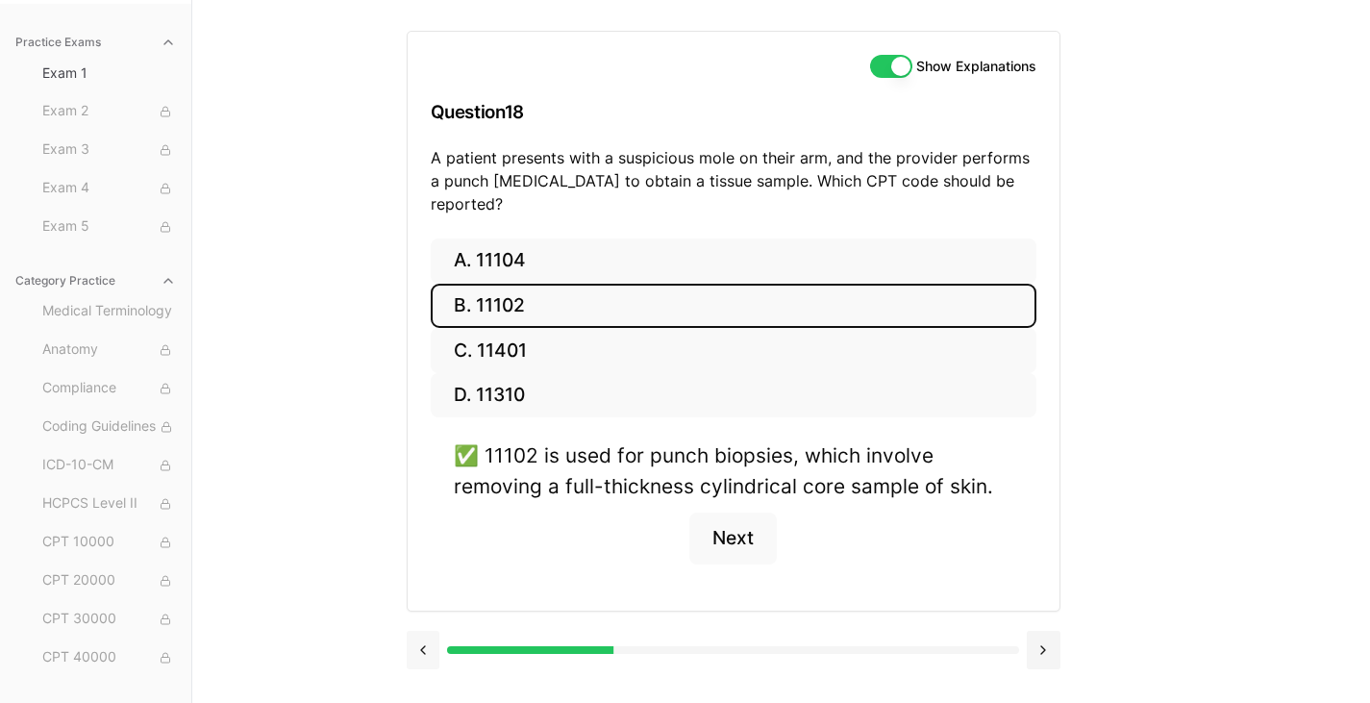
click at [421, 632] on button at bounding box center [424, 650] width 34 height 38
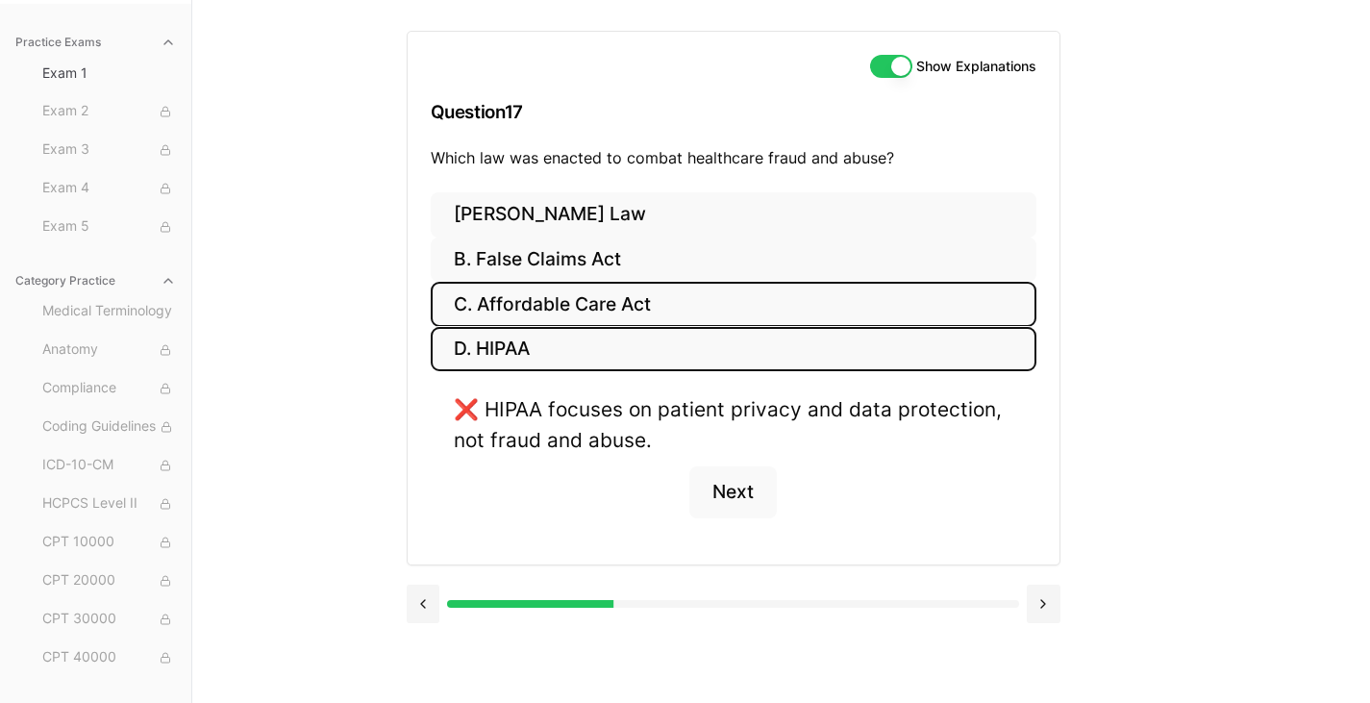
click at [541, 314] on button "C. Affordable Care Act" at bounding box center [734, 304] width 606 height 45
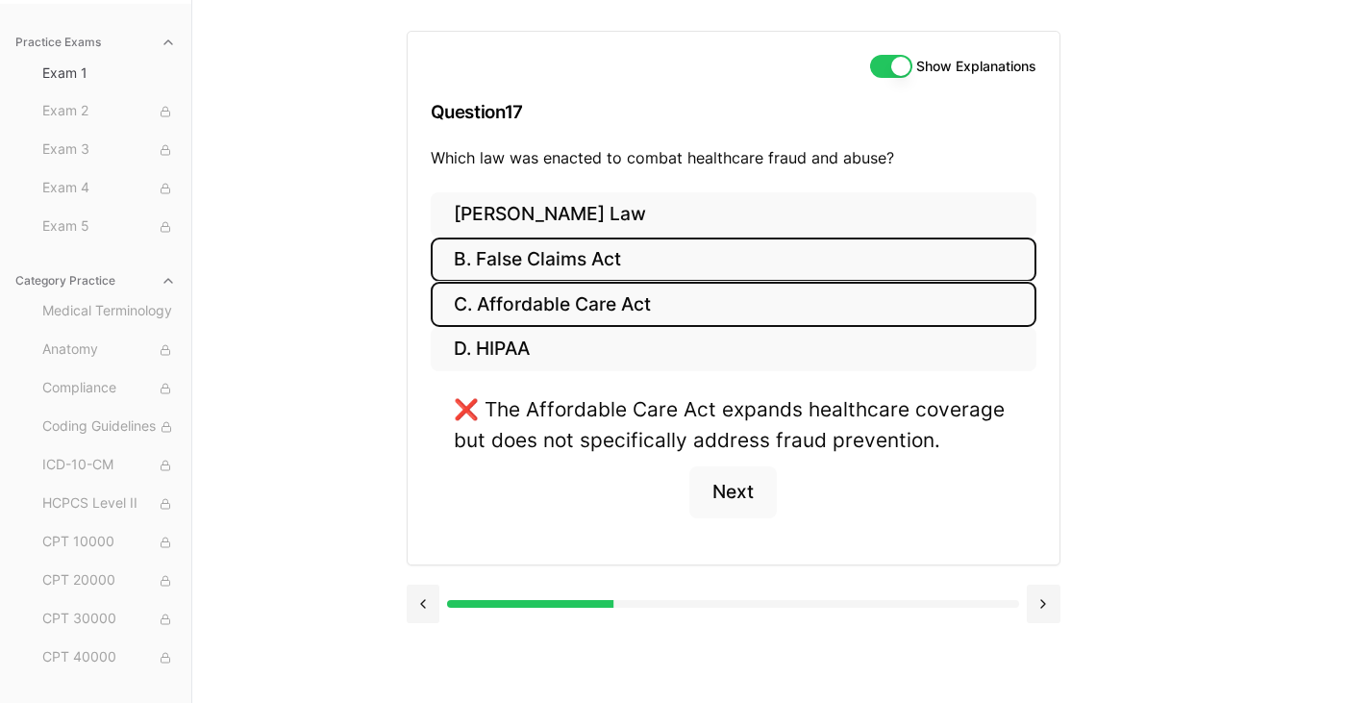
click at [559, 264] on button "B. False Claims Act" at bounding box center [734, 259] width 606 height 45
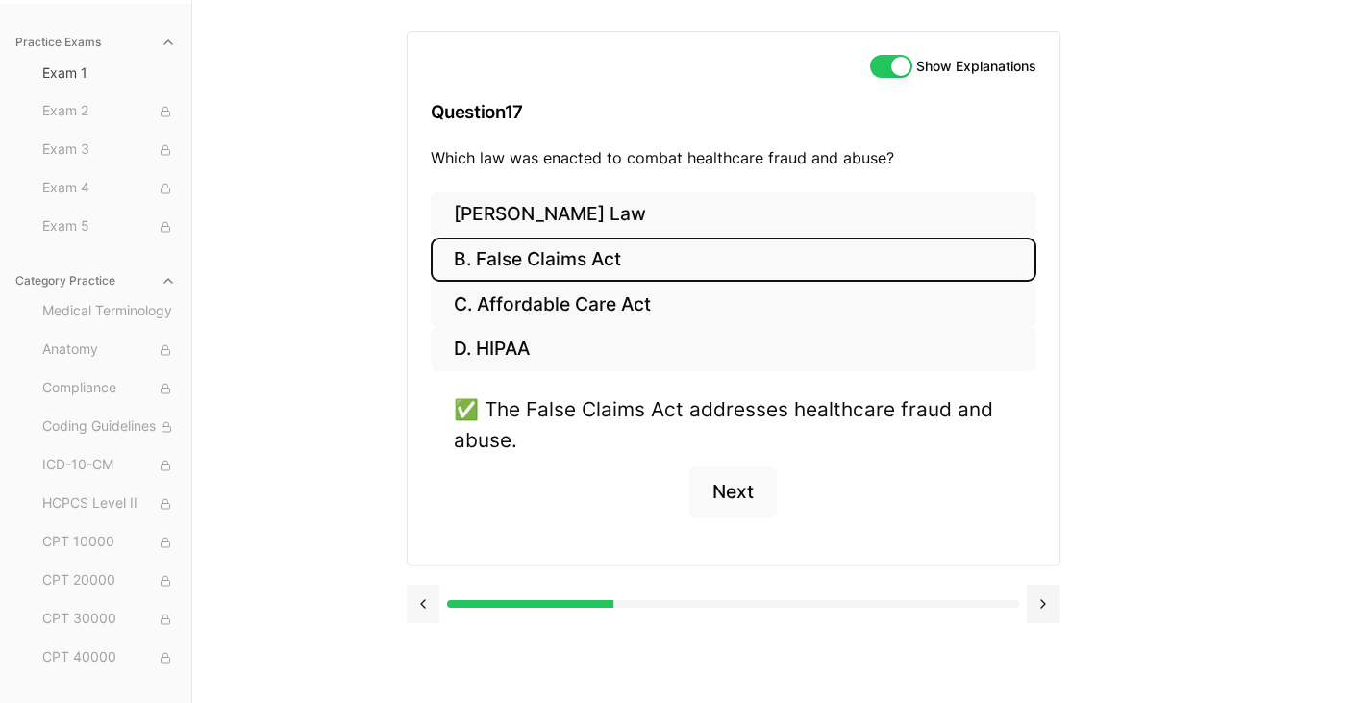
click at [412, 607] on button at bounding box center [424, 603] width 34 height 38
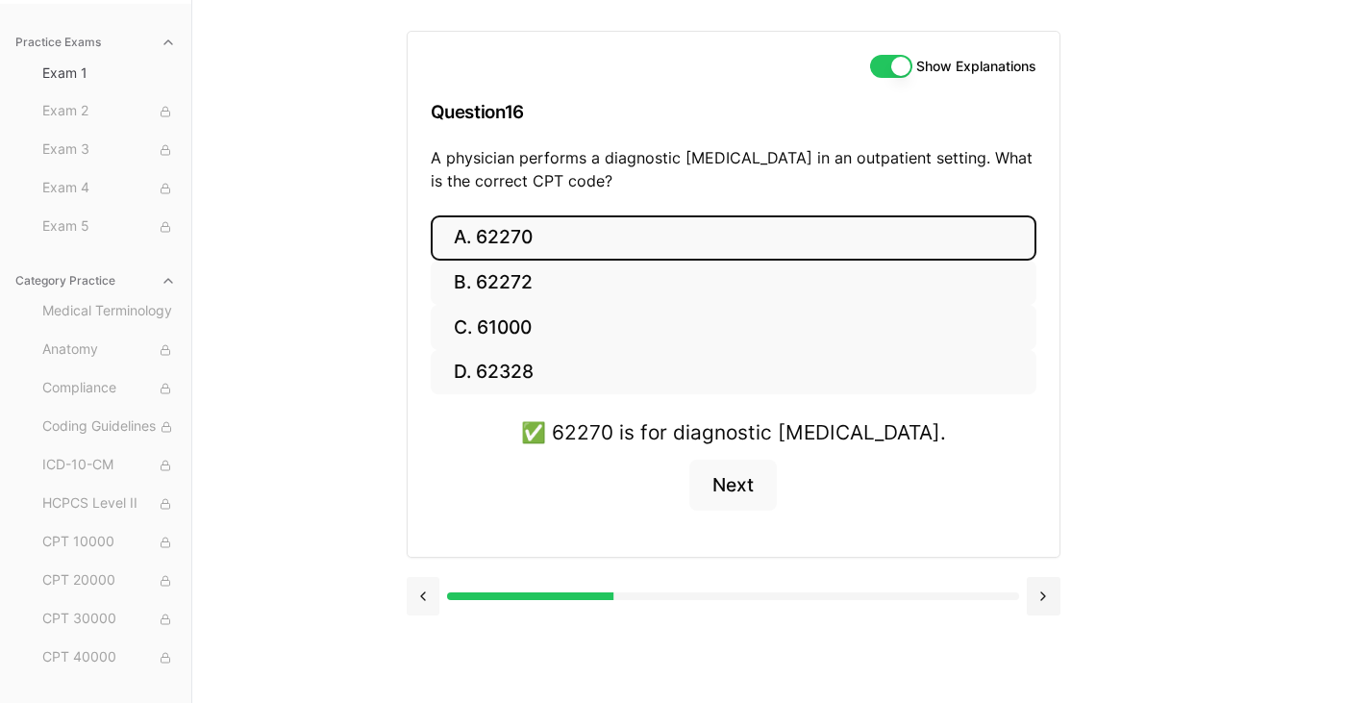
click at [412, 607] on button at bounding box center [424, 596] width 34 height 38
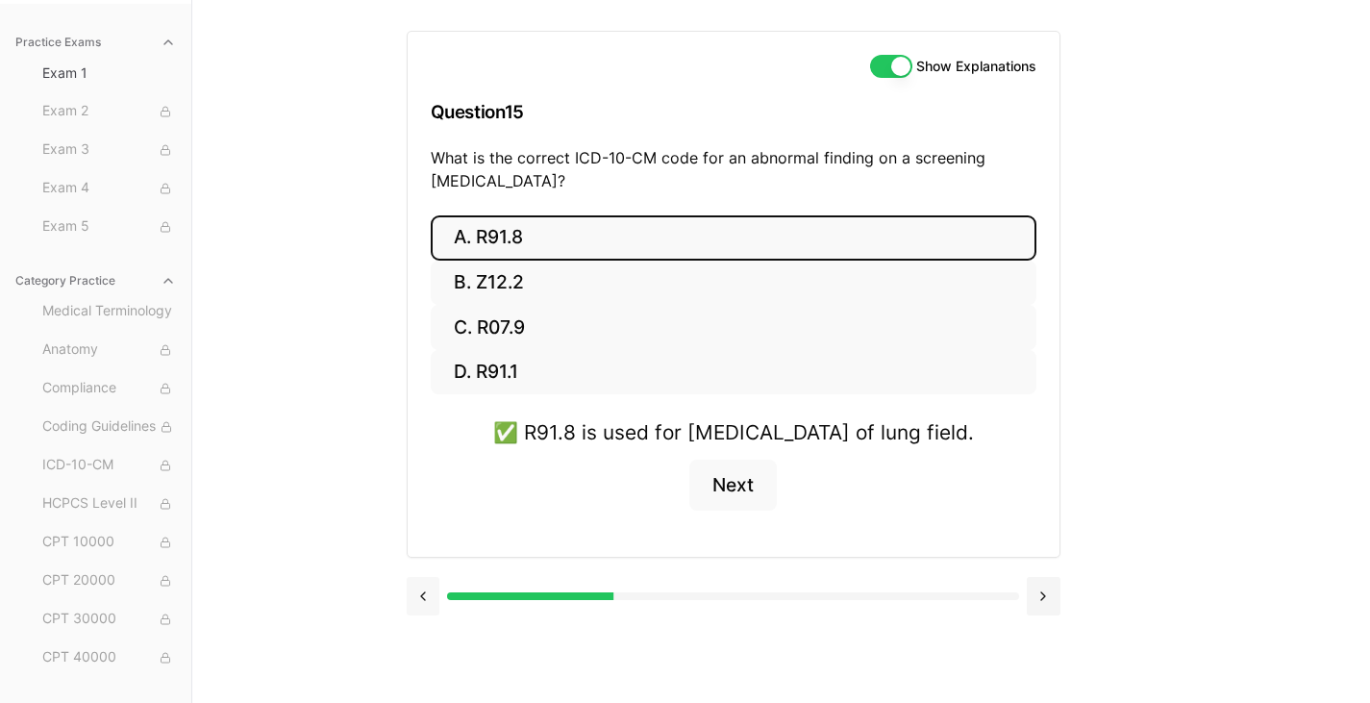
click at [425, 615] on button at bounding box center [424, 596] width 34 height 38
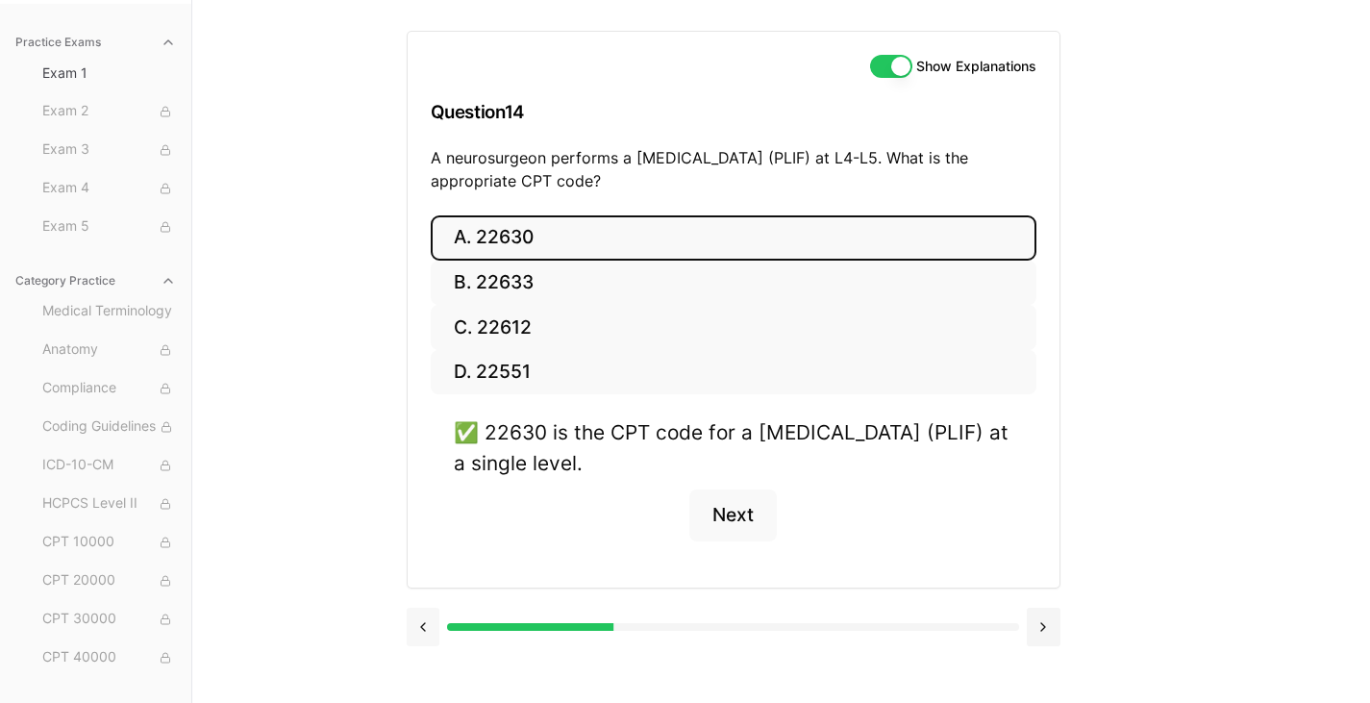
click at [425, 619] on button at bounding box center [424, 626] width 34 height 38
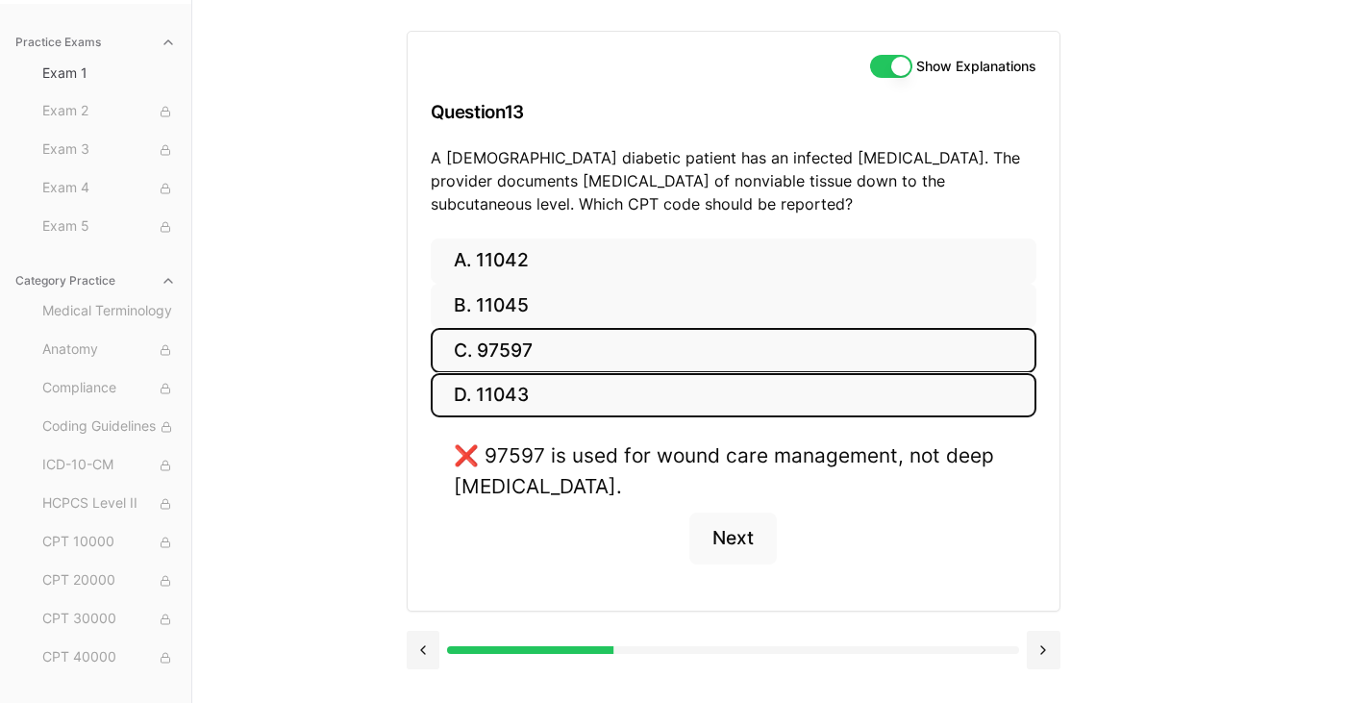
click at [547, 390] on button "D. 11043" at bounding box center [734, 395] width 606 height 45
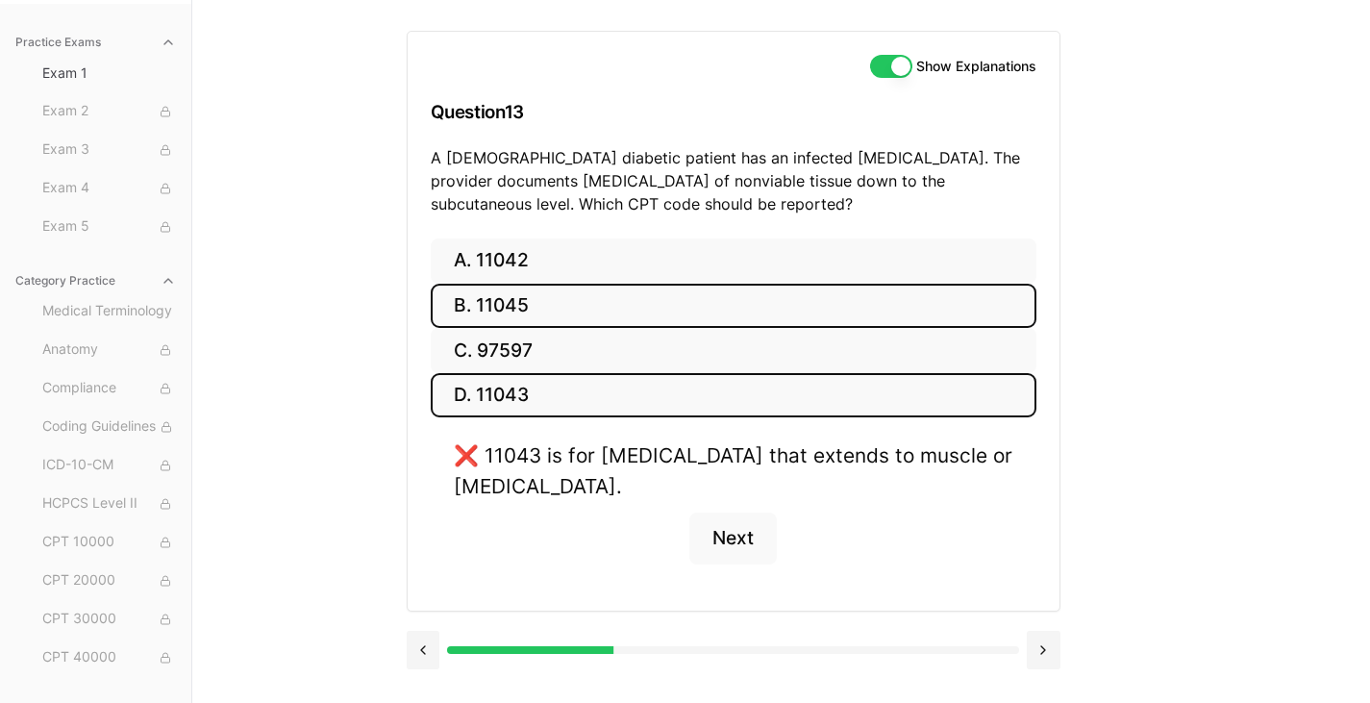
click at [517, 305] on button "B. 11045" at bounding box center [734, 306] width 606 height 45
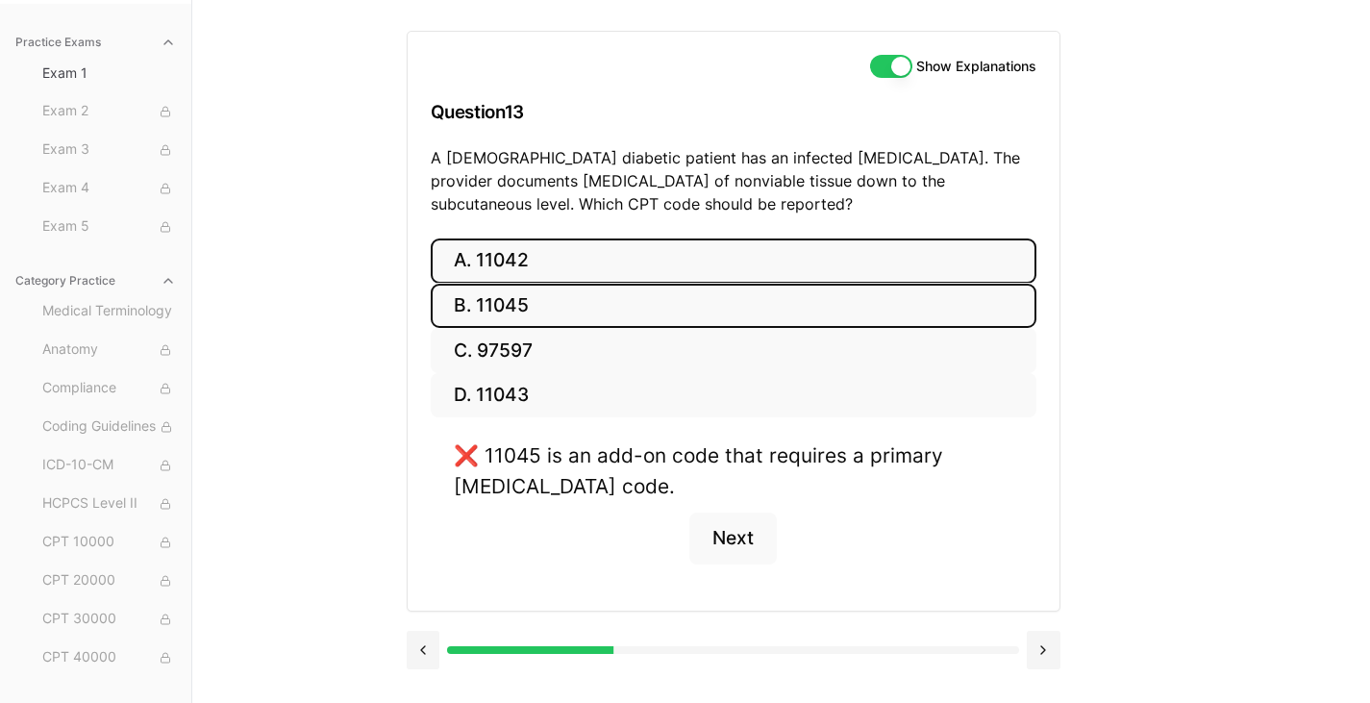
click at [519, 260] on button "A. 11042" at bounding box center [734, 260] width 606 height 45
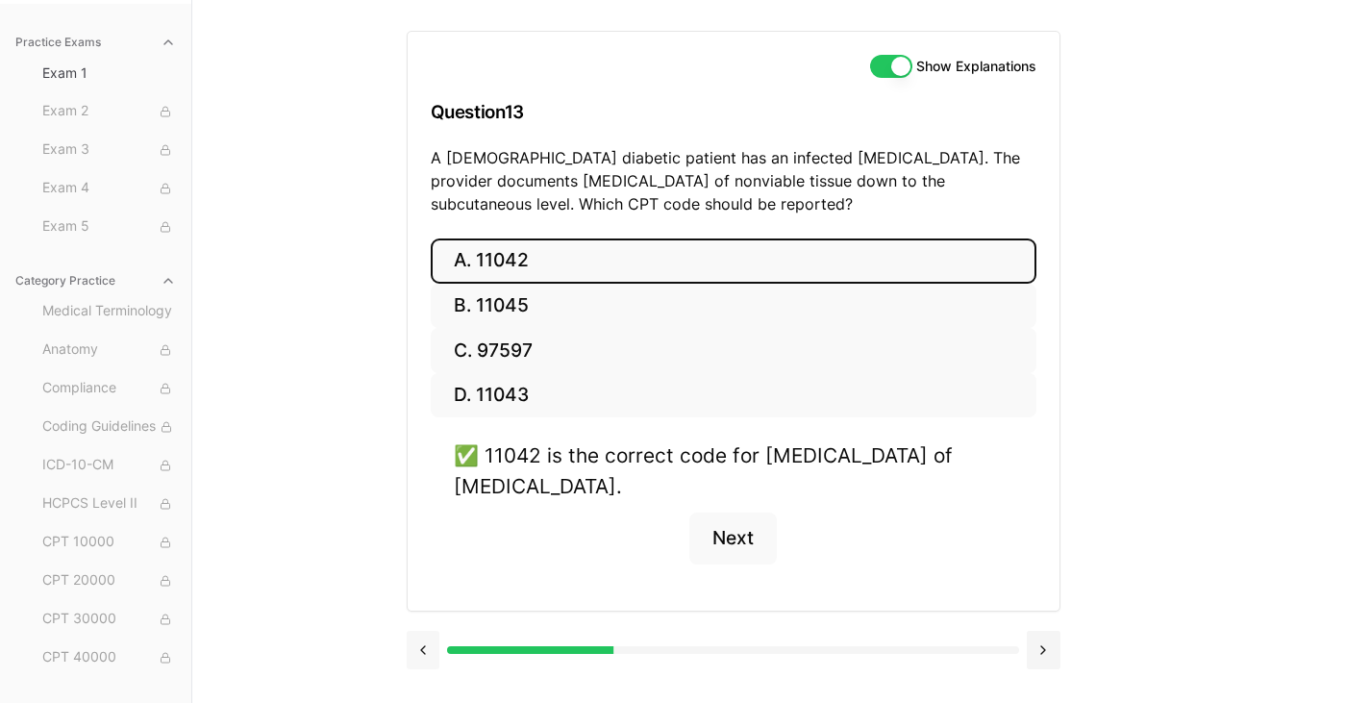
click at [429, 645] on button at bounding box center [424, 650] width 34 height 38
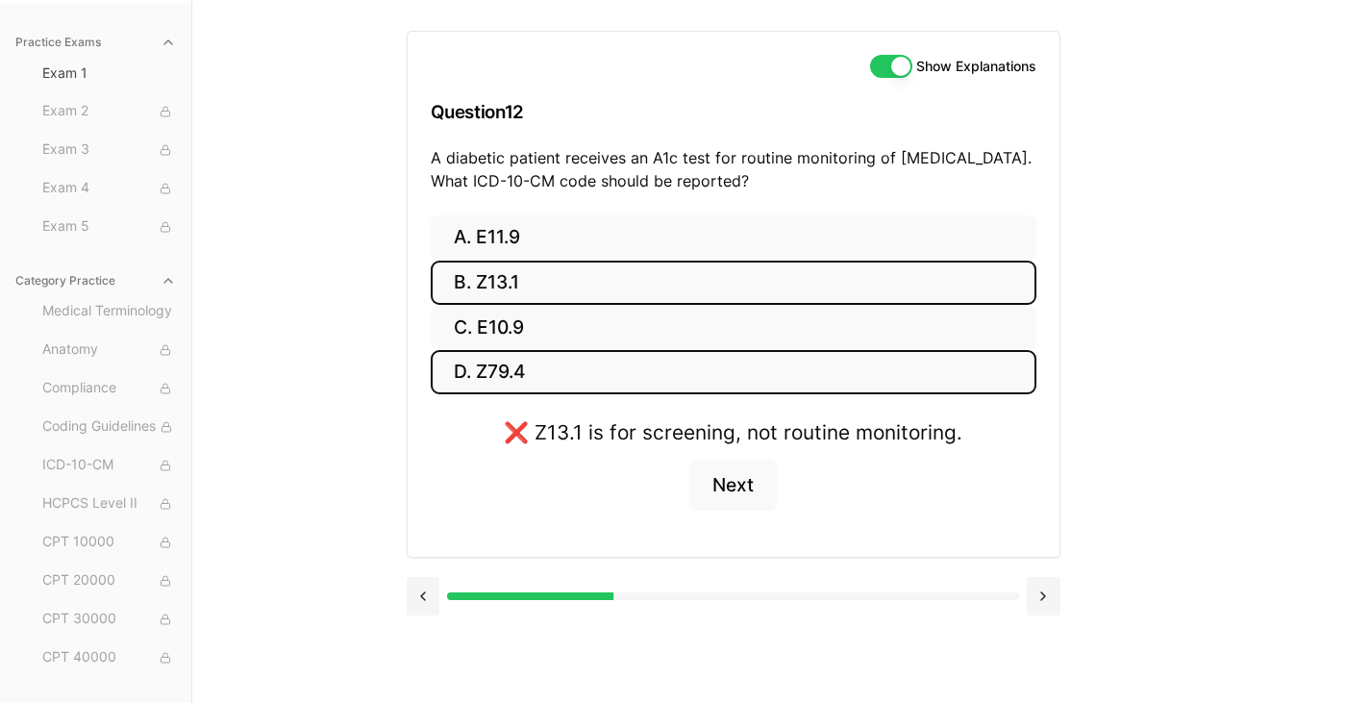
click at [513, 392] on button "D. Z79.4" at bounding box center [734, 372] width 606 height 45
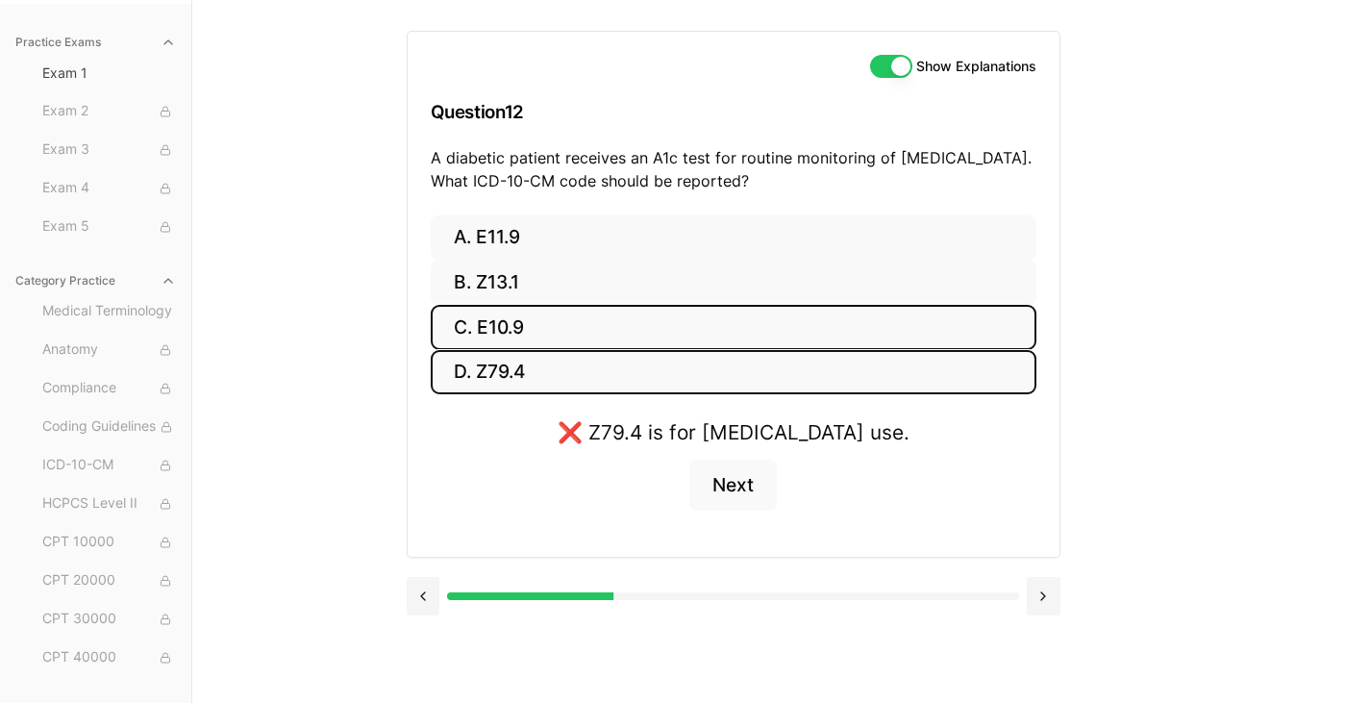
click at [515, 326] on button "C. E10.9" at bounding box center [734, 327] width 606 height 45
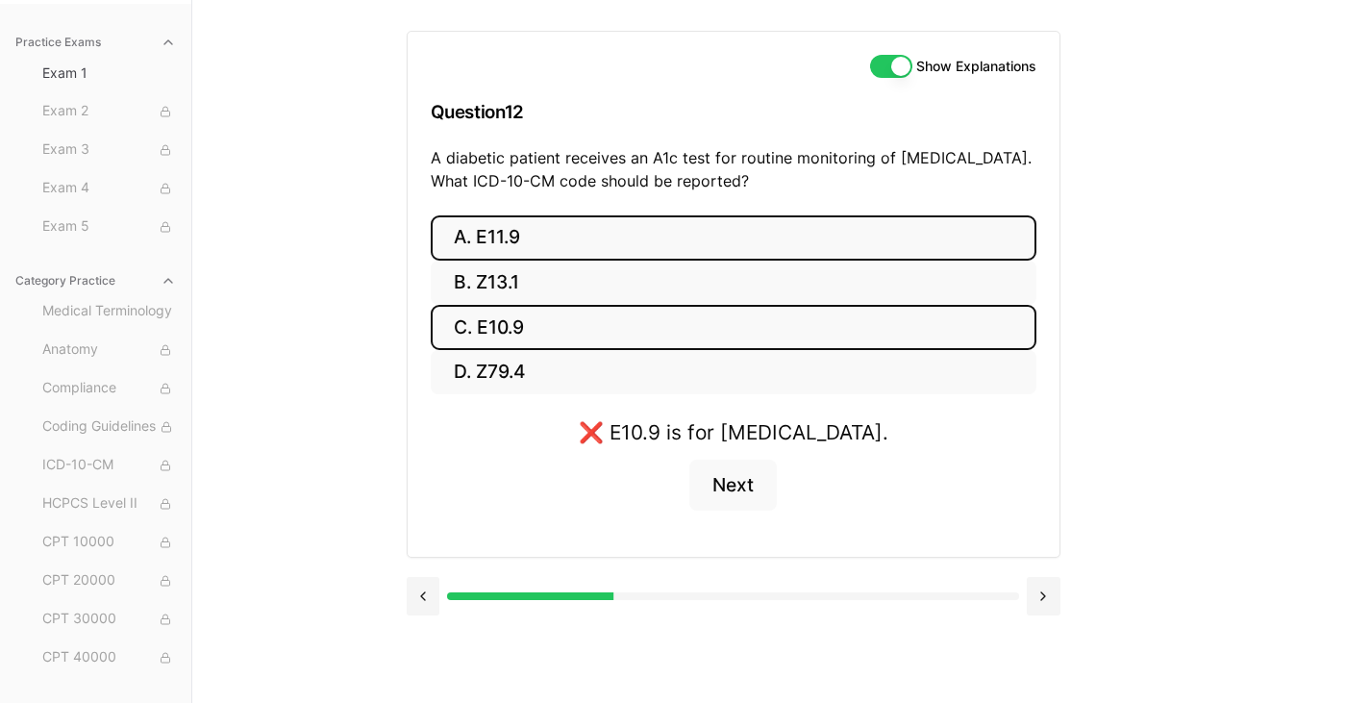
click at [522, 234] on button "A. E11.9" at bounding box center [734, 237] width 606 height 45
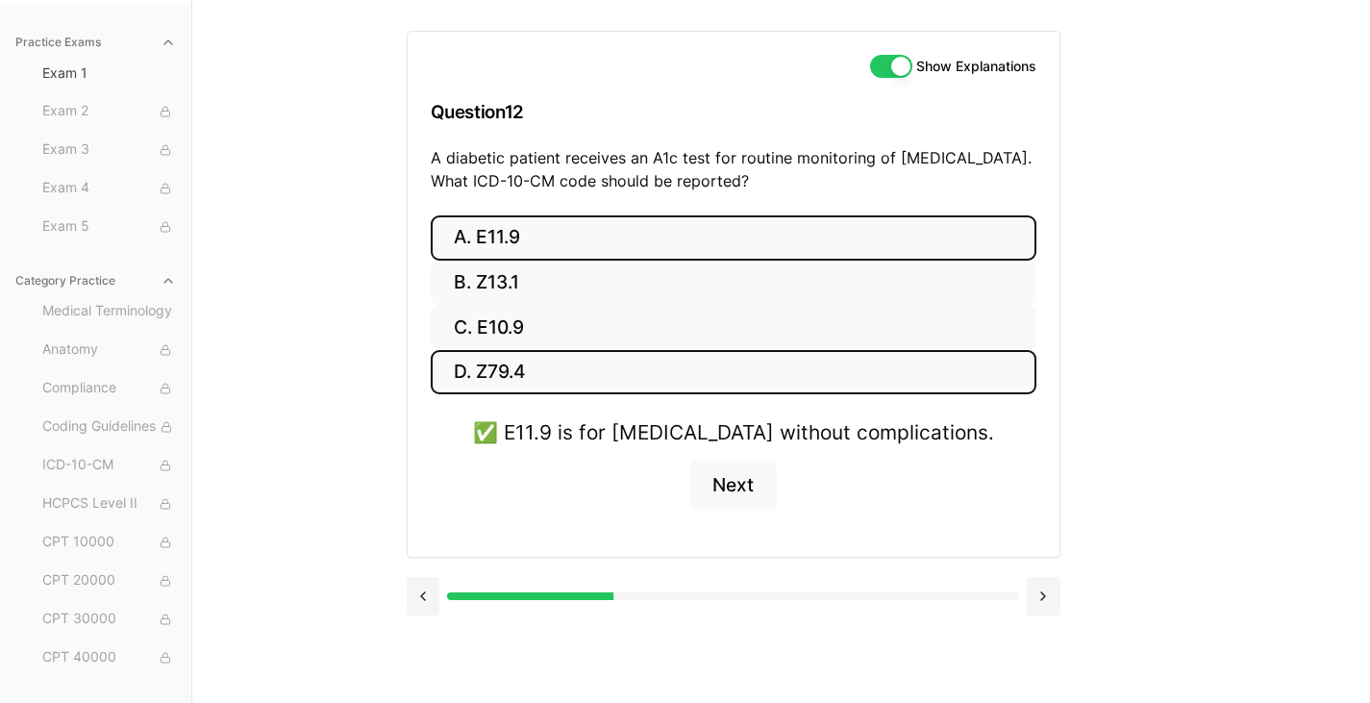
click at [498, 374] on button "D. Z79.4" at bounding box center [734, 372] width 606 height 45
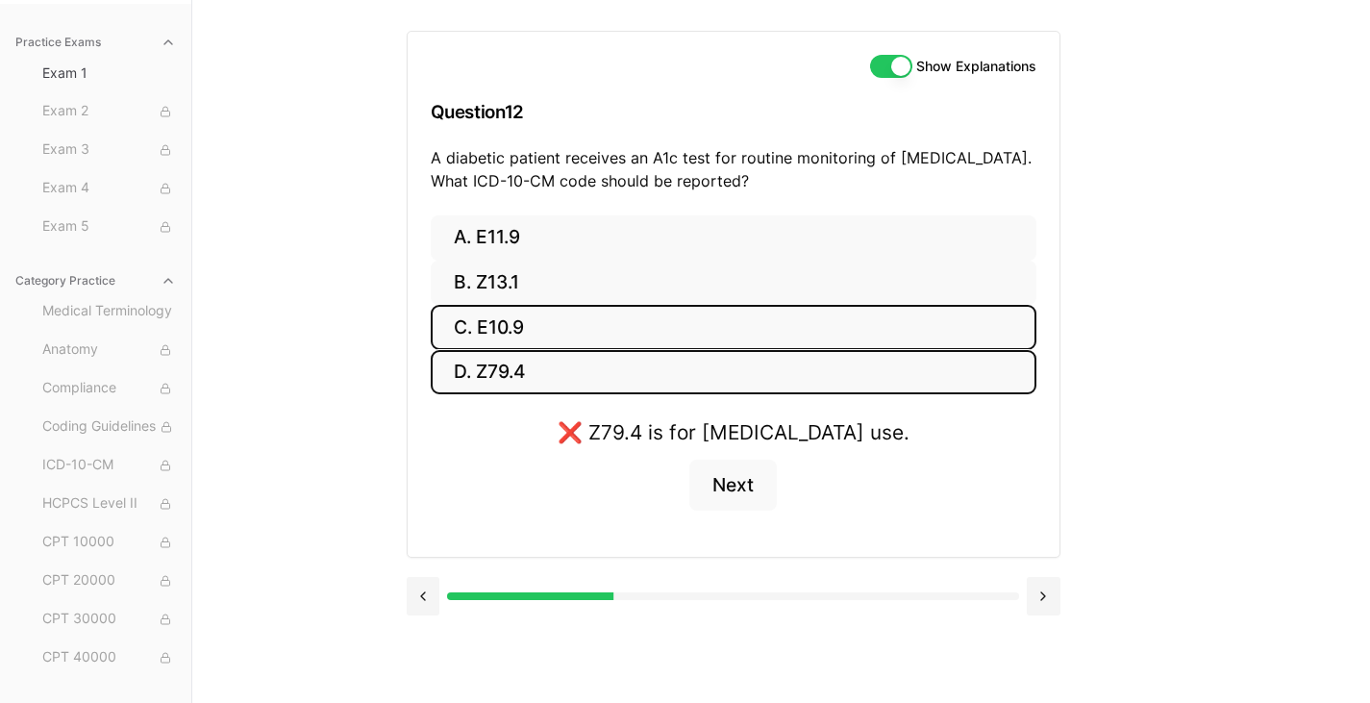
click at [517, 332] on button "C. E10.9" at bounding box center [734, 327] width 606 height 45
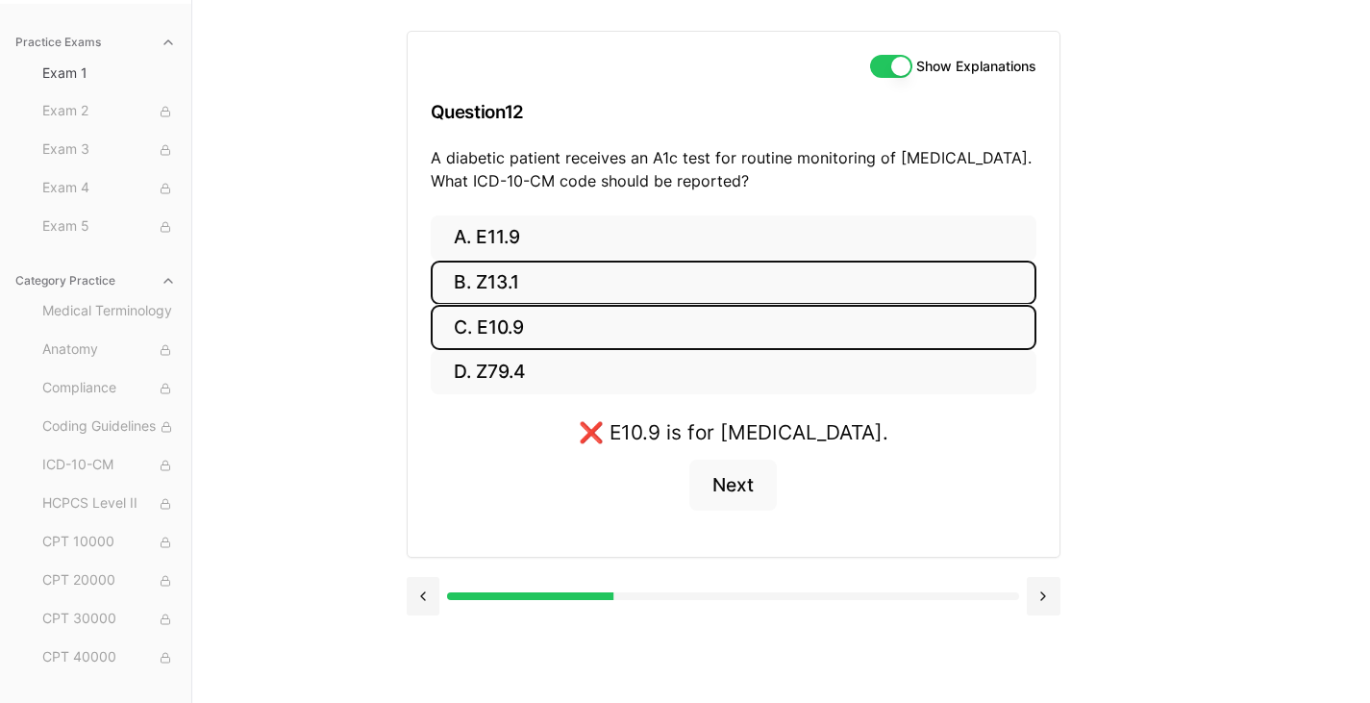
click at [532, 296] on button "B. Z13.1" at bounding box center [734, 282] width 606 height 45
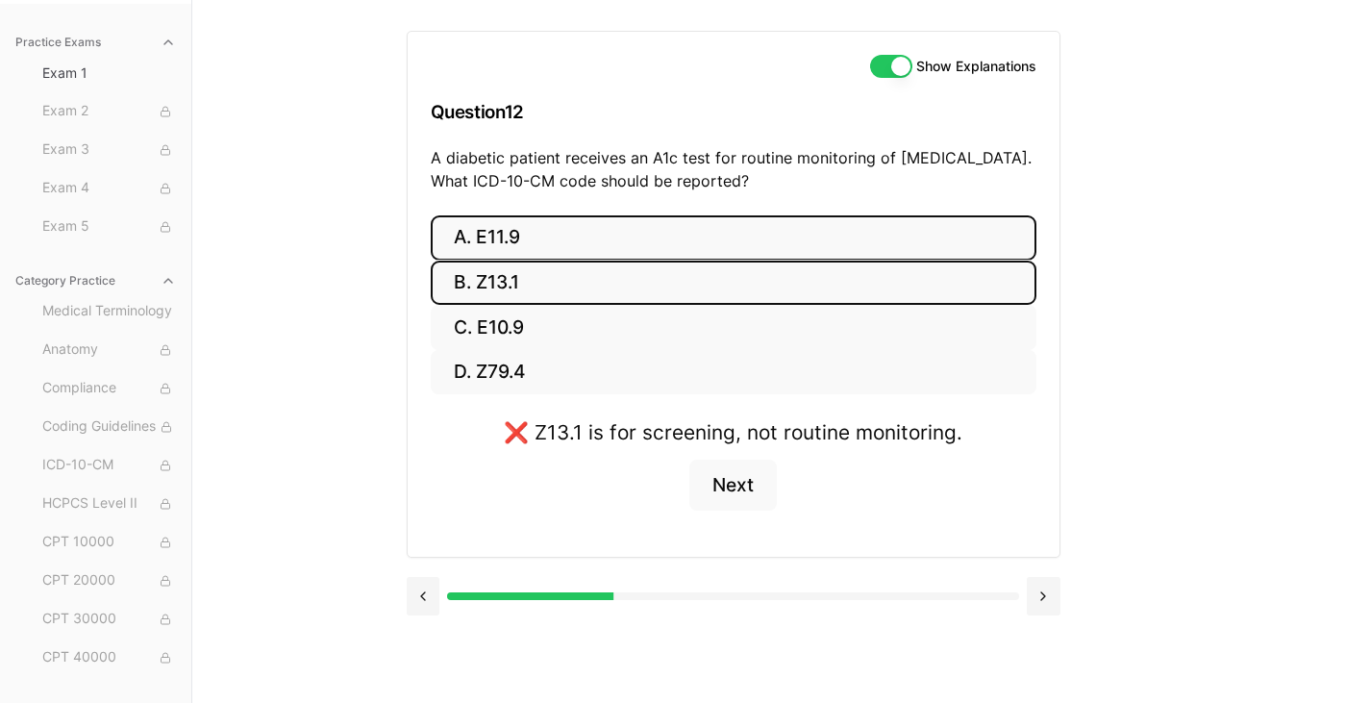
click at [546, 233] on button "A. E11.9" at bounding box center [734, 237] width 606 height 45
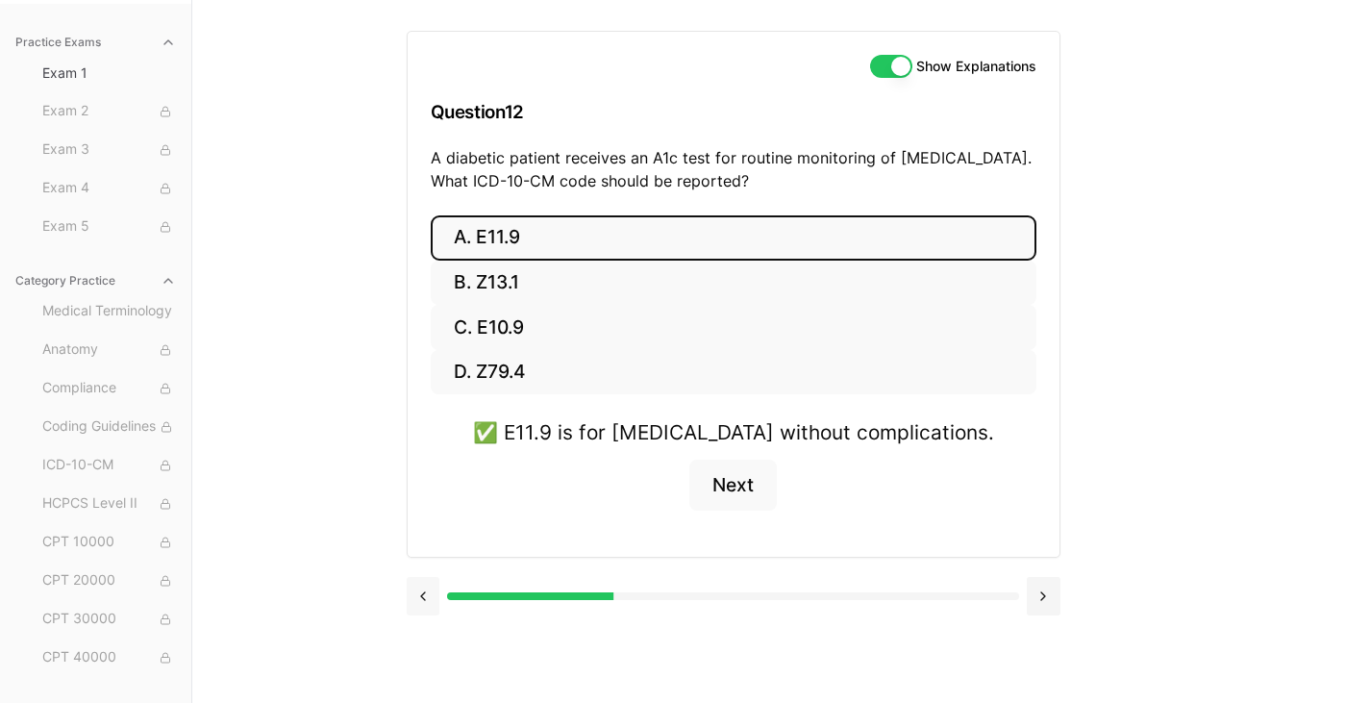
click at [420, 591] on button at bounding box center [424, 596] width 34 height 38
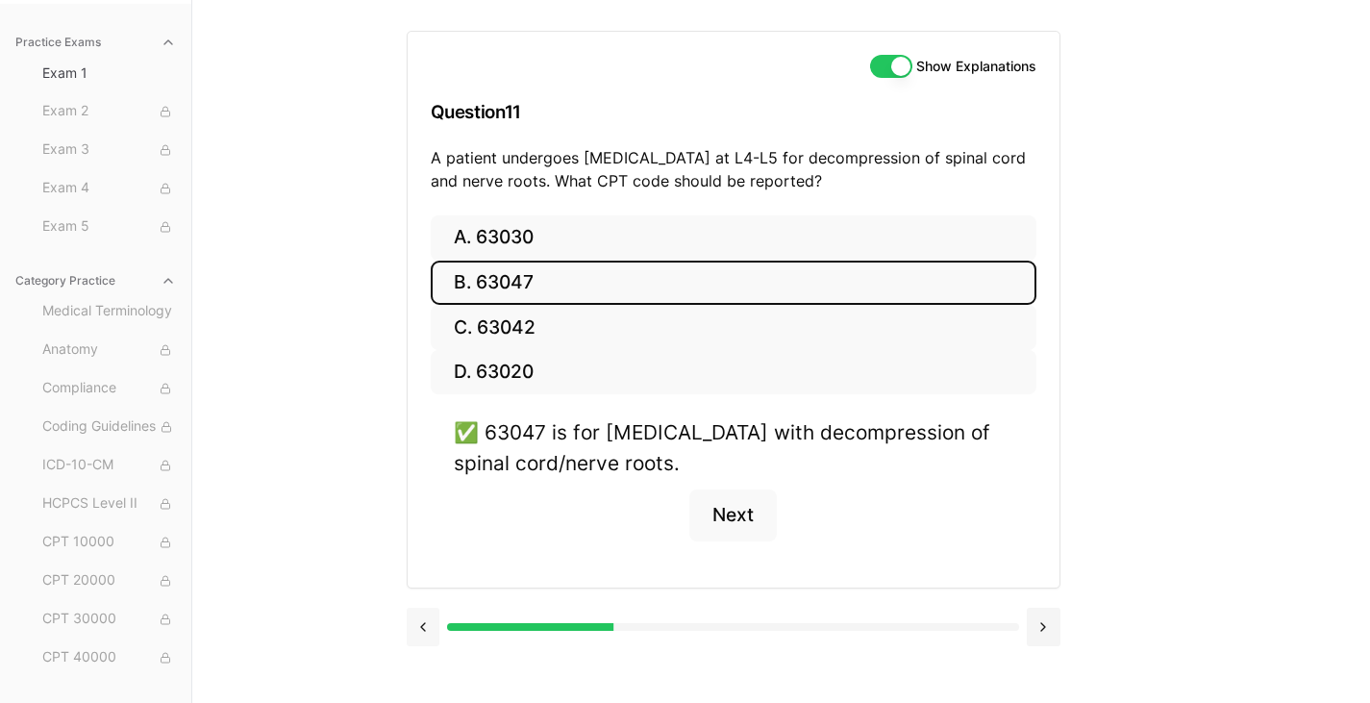
click at [419, 616] on button at bounding box center [424, 626] width 34 height 38
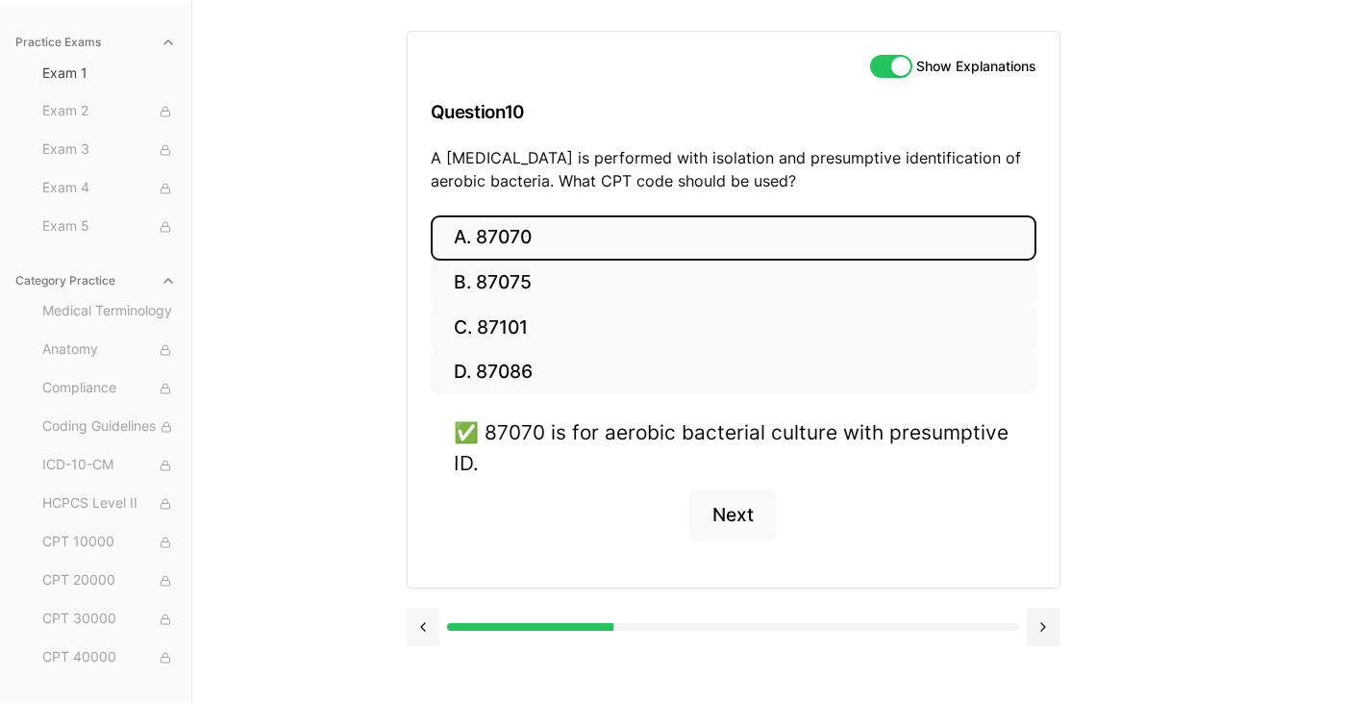
click at [420, 620] on button at bounding box center [424, 626] width 34 height 38
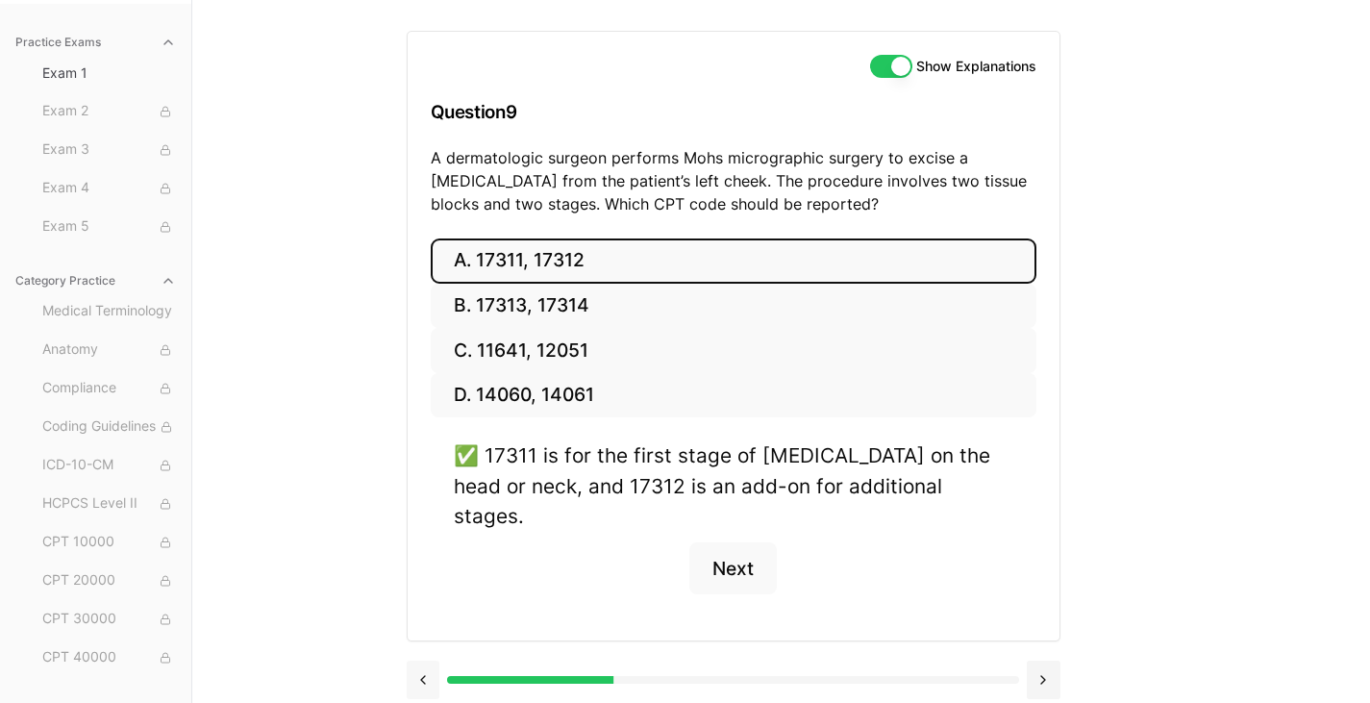
click at [420, 660] on button at bounding box center [424, 679] width 34 height 38
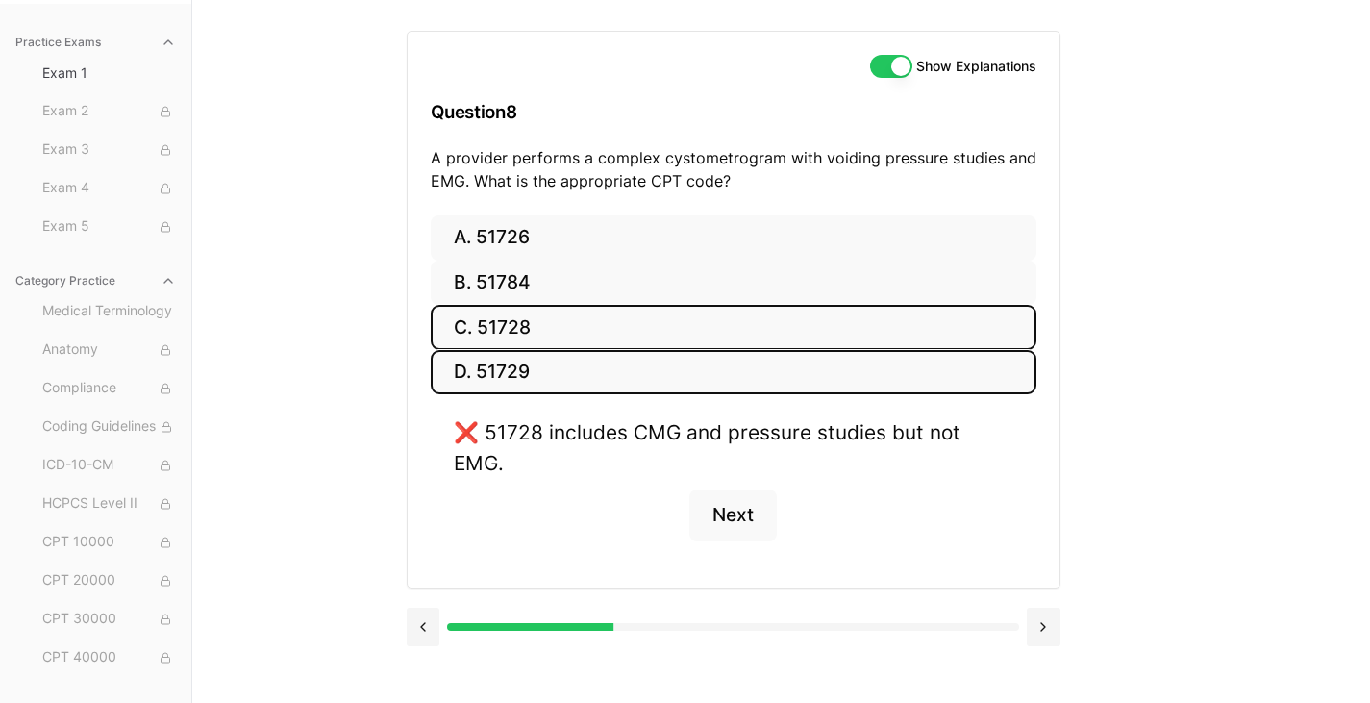
click at [543, 377] on button "D. 51729" at bounding box center [734, 372] width 606 height 45
click at [526, 330] on button "C. 51728" at bounding box center [734, 327] width 606 height 45
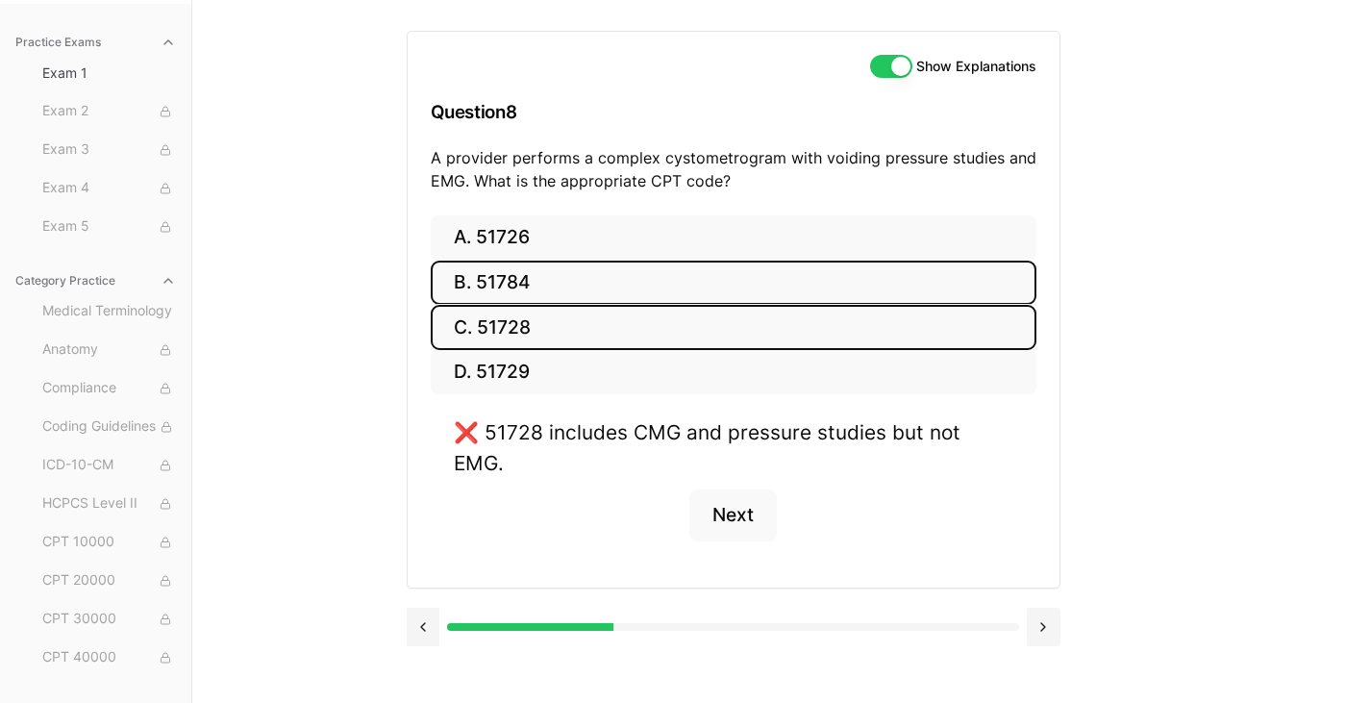
click at [534, 285] on button "B. 51784" at bounding box center [734, 282] width 606 height 45
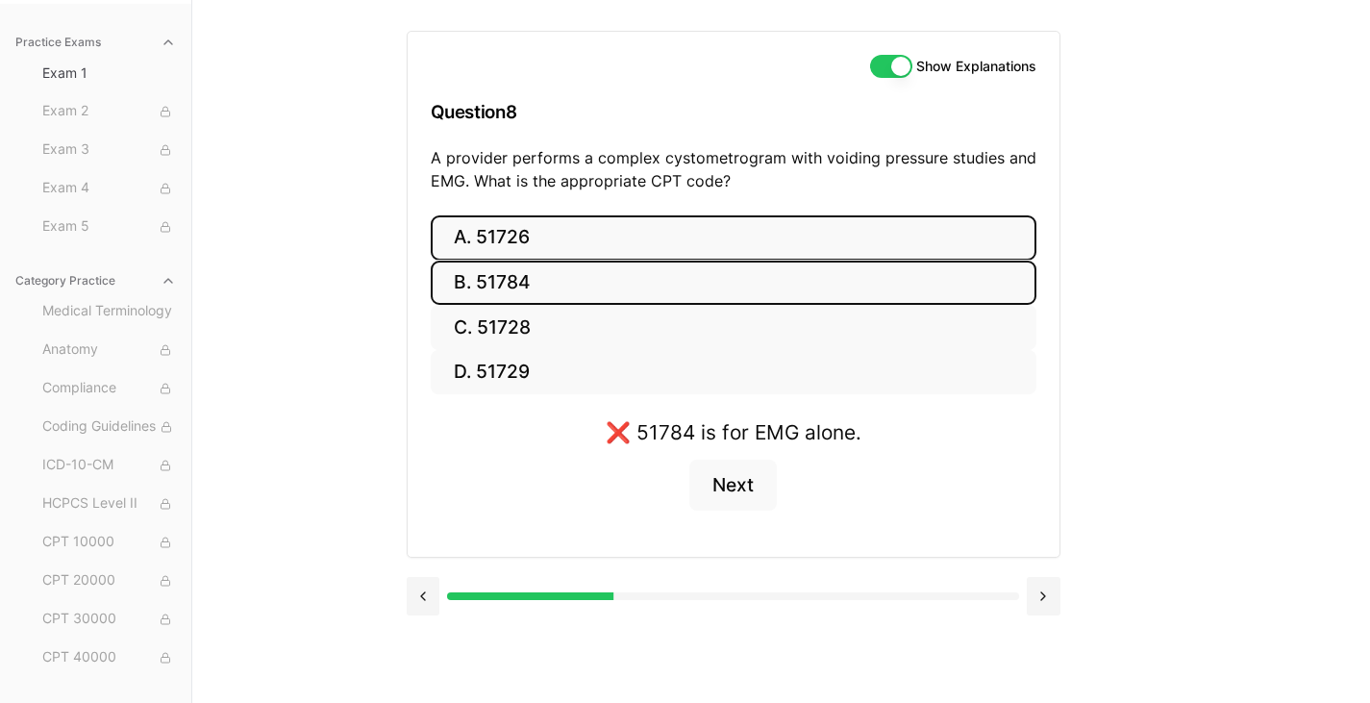
click at [544, 232] on button "A. 51726" at bounding box center [734, 237] width 606 height 45
click at [511, 286] on button "B. 51784" at bounding box center [734, 282] width 606 height 45
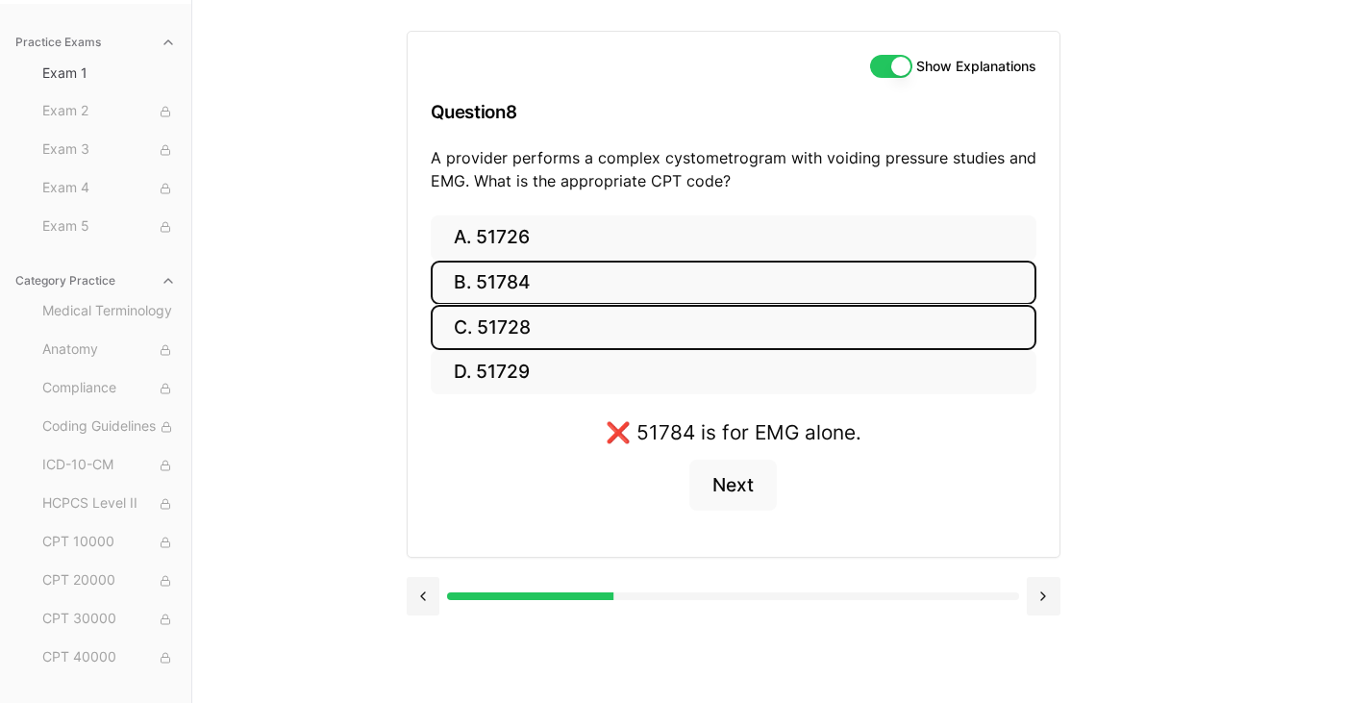
click at [506, 322] on button "C. 51728" at bounding box center [734, 327] width 606 height 45
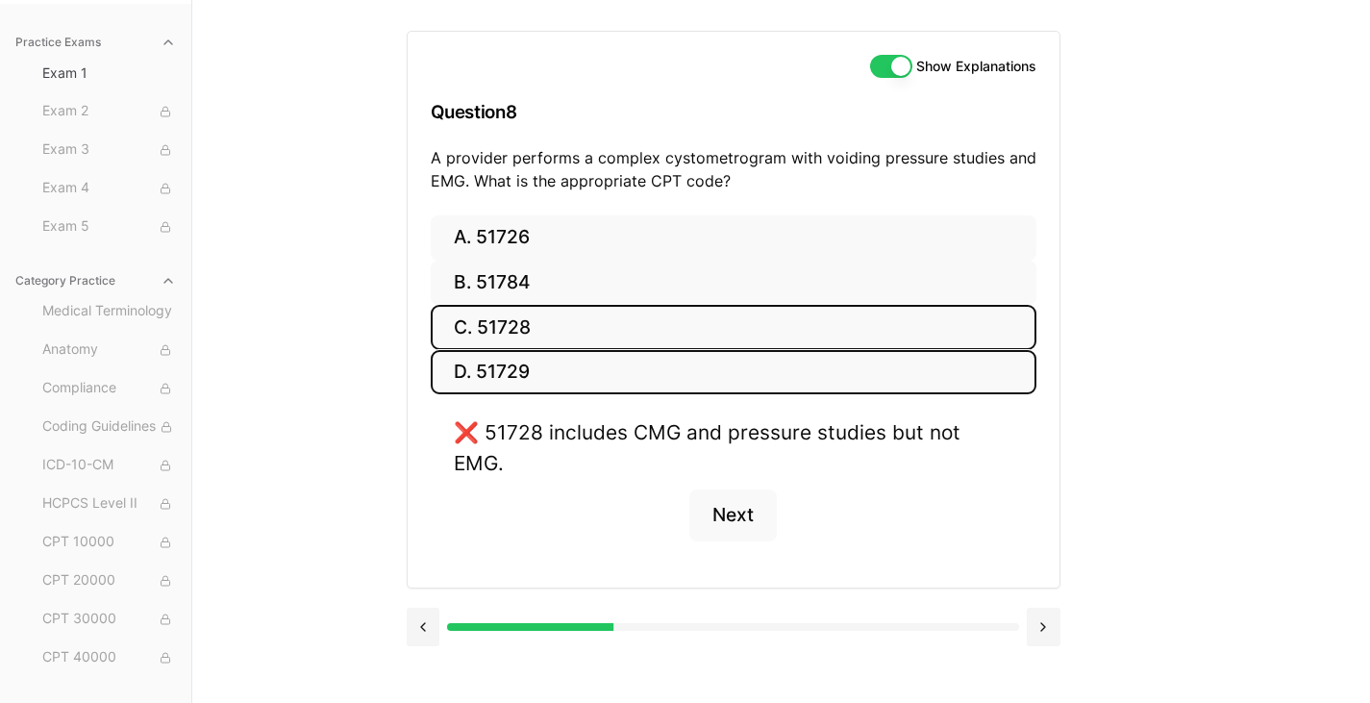
click at [507, 365] on button "D. 51729" at bounding box center [734, 372] width 606 height 45
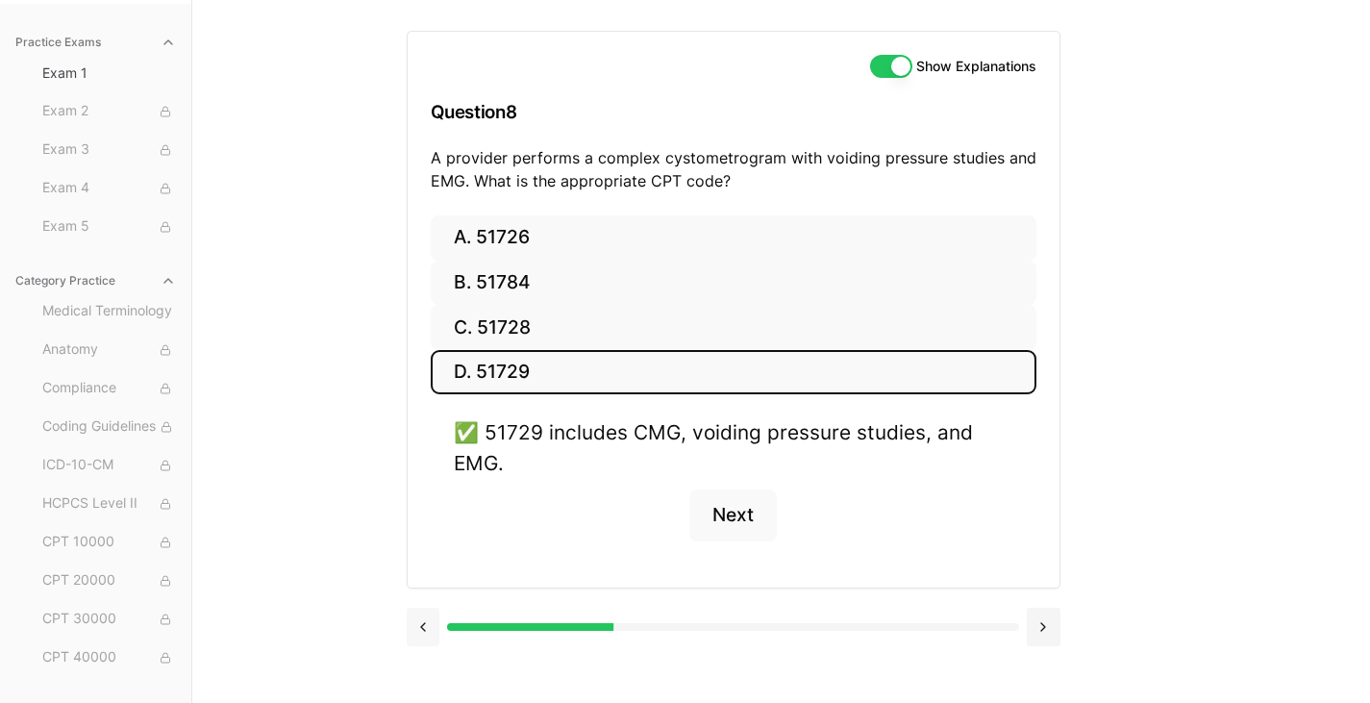
click at [422, 618] on button at bounding box center [424, 626] width 34 height 38
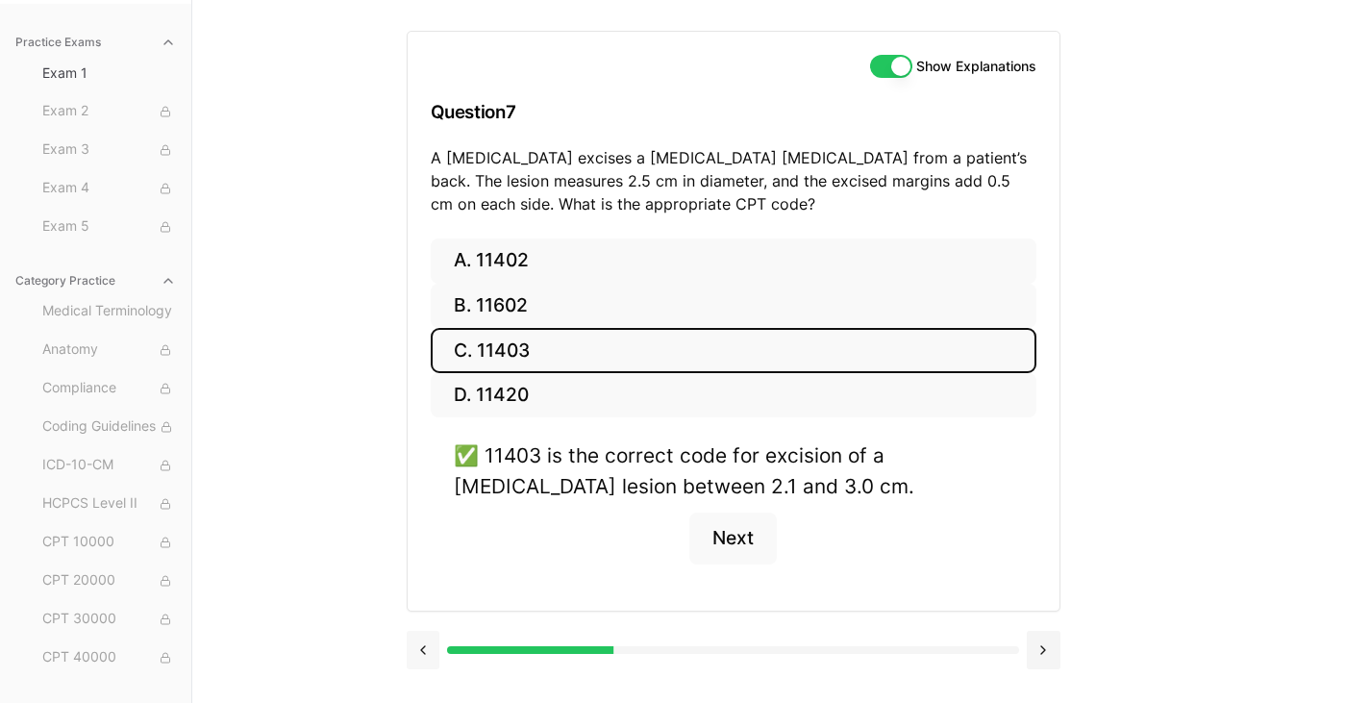
click at [419, 656] on button at bounding box center [424, 650] width 34 height 38
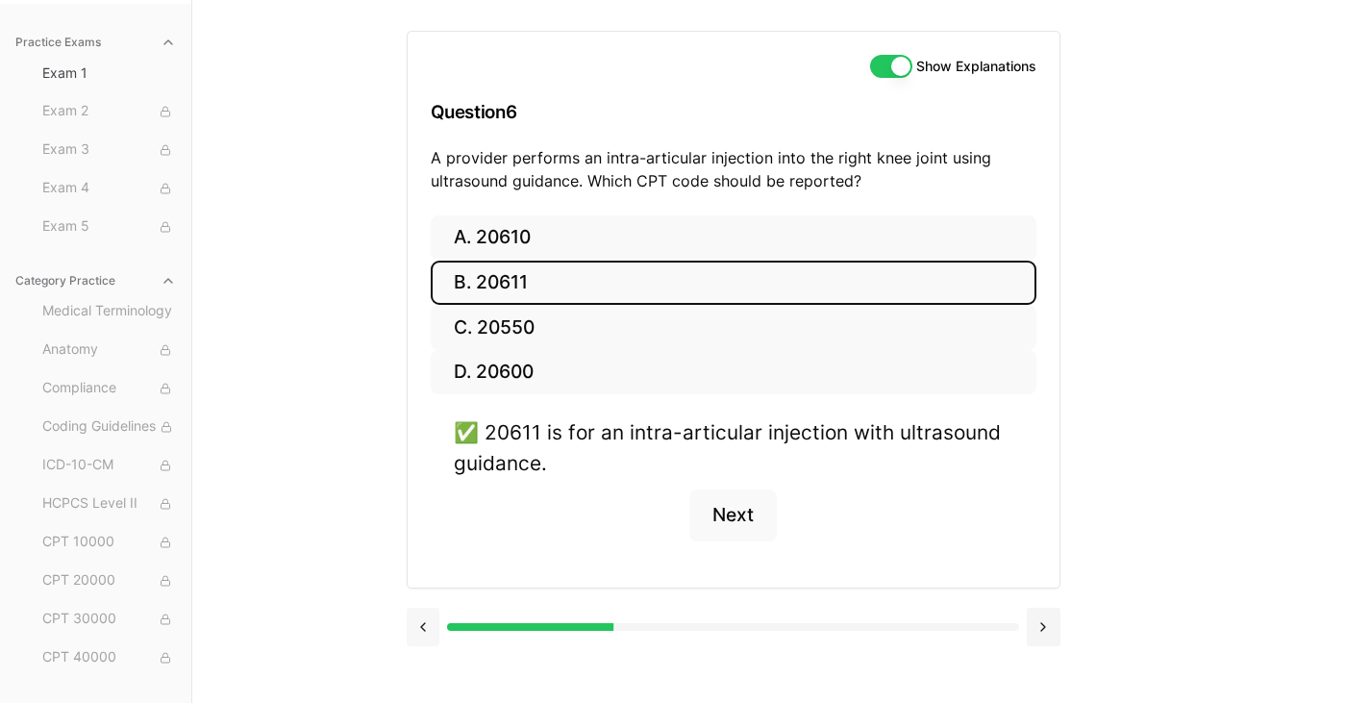
click at [423, 628] on button at bounding box center [424, 626] width 34 height 38
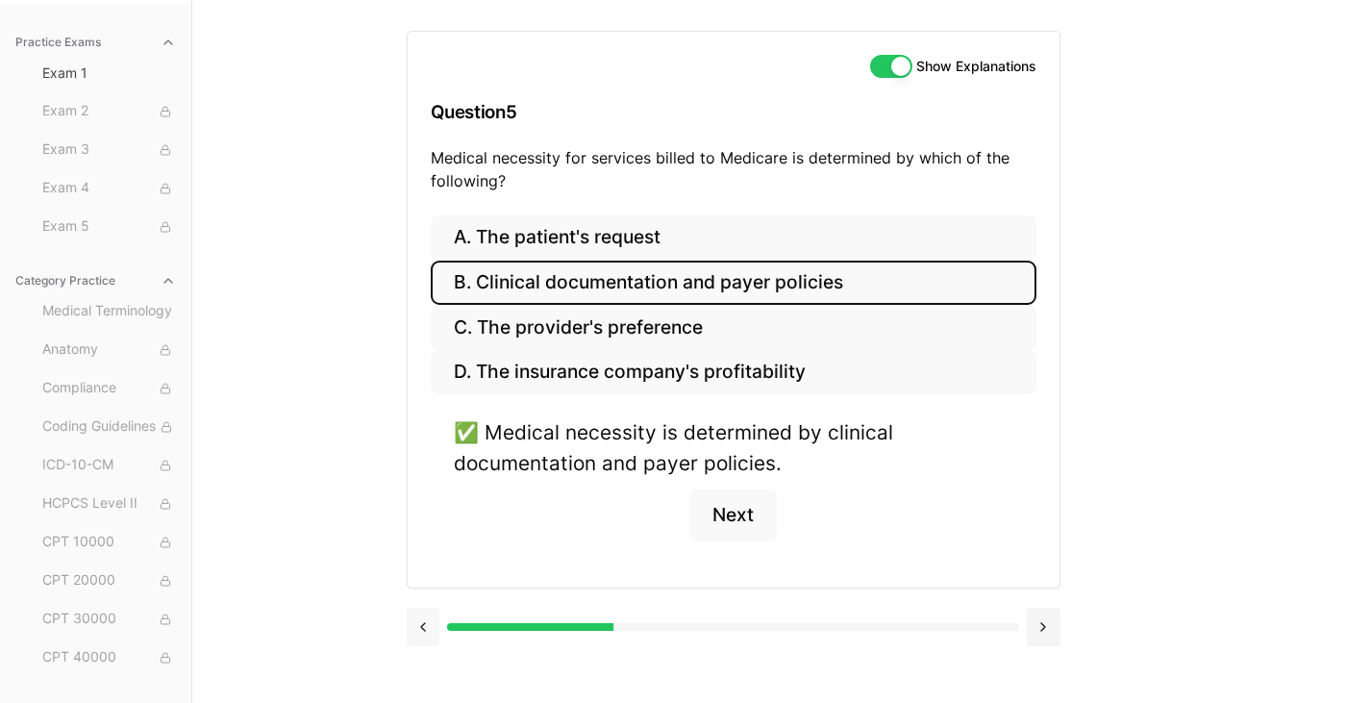
click at [423, 628] on button at bounding box center [424, 626] width 34 height 38
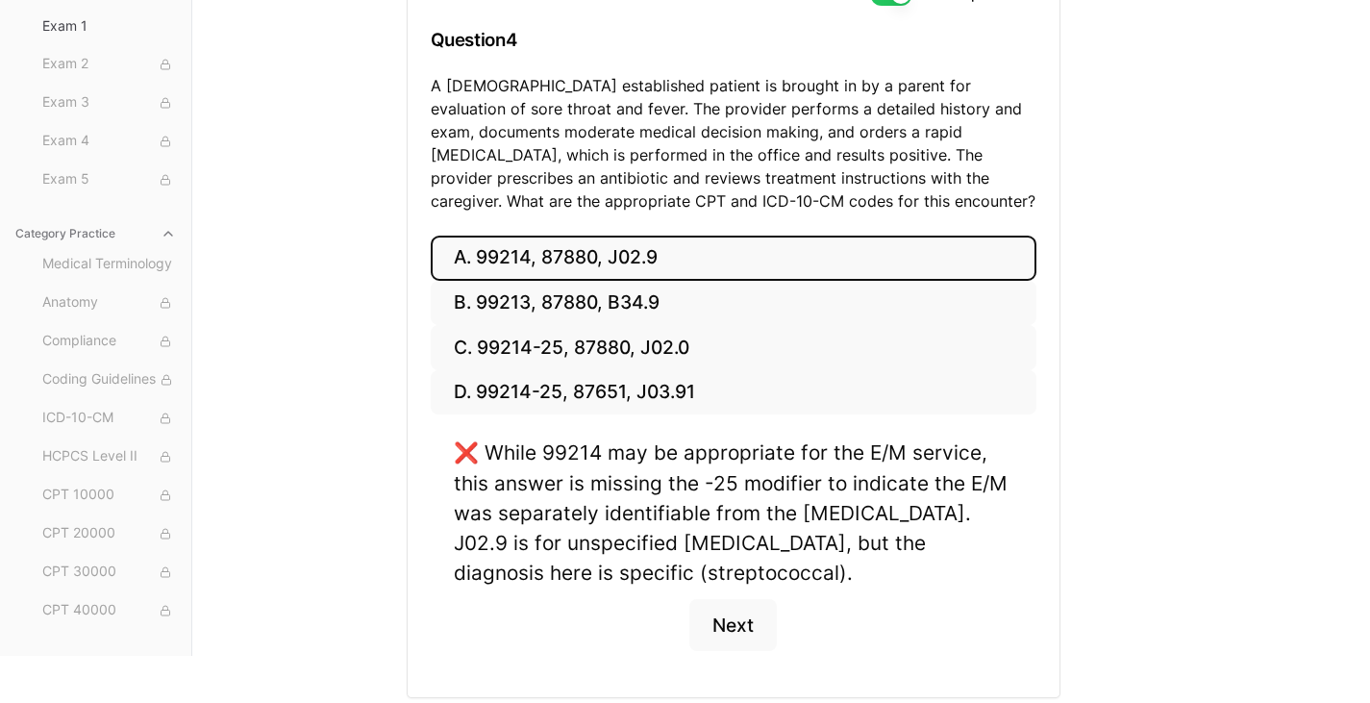
scroll to position [250, 0]
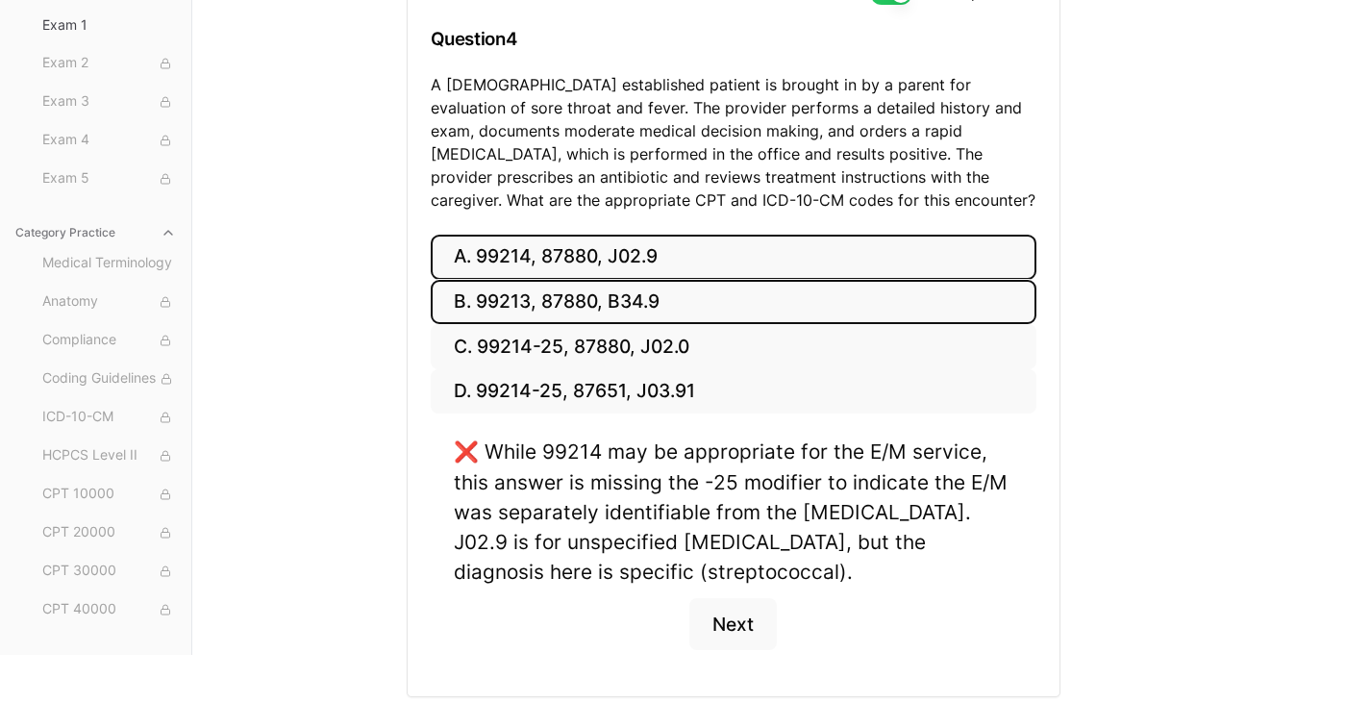
click at [532, 287] on button "B. 99213, 87880, B34.9" at bounding box center [734, 302] width 606 height 45
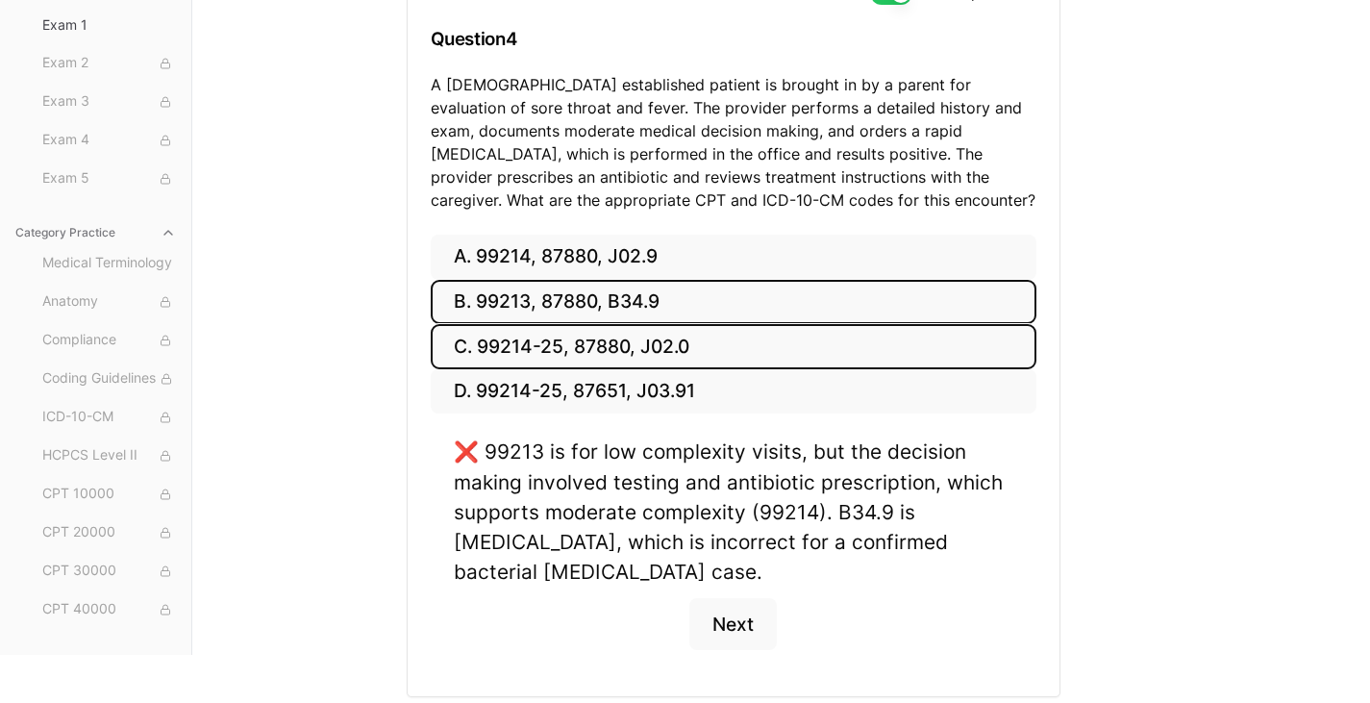
click at [548, 338] on button "C. 99214-25, 87880, J02.0" at bounding box center [734, 346] width 606 height 45
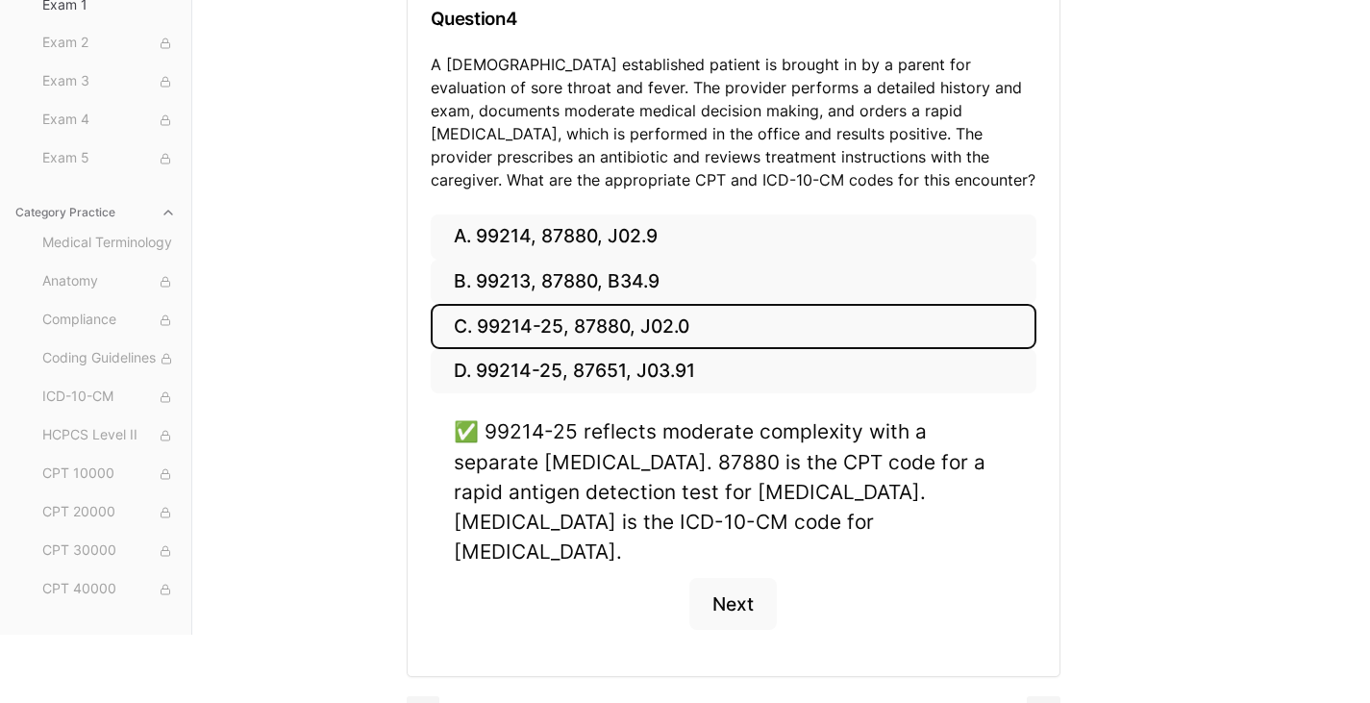
scroll to position [287, 0]
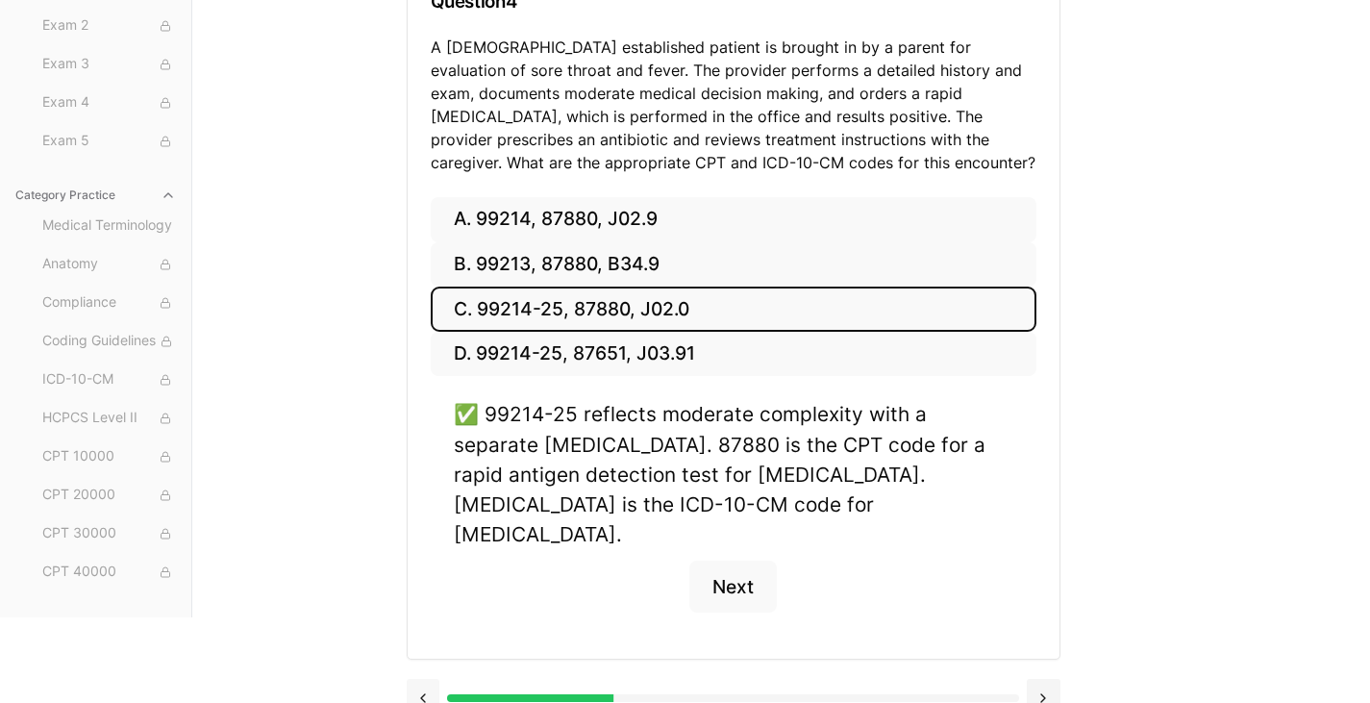
click at [423, 679] on button at bounding box center [424, 698] width 34 height 38
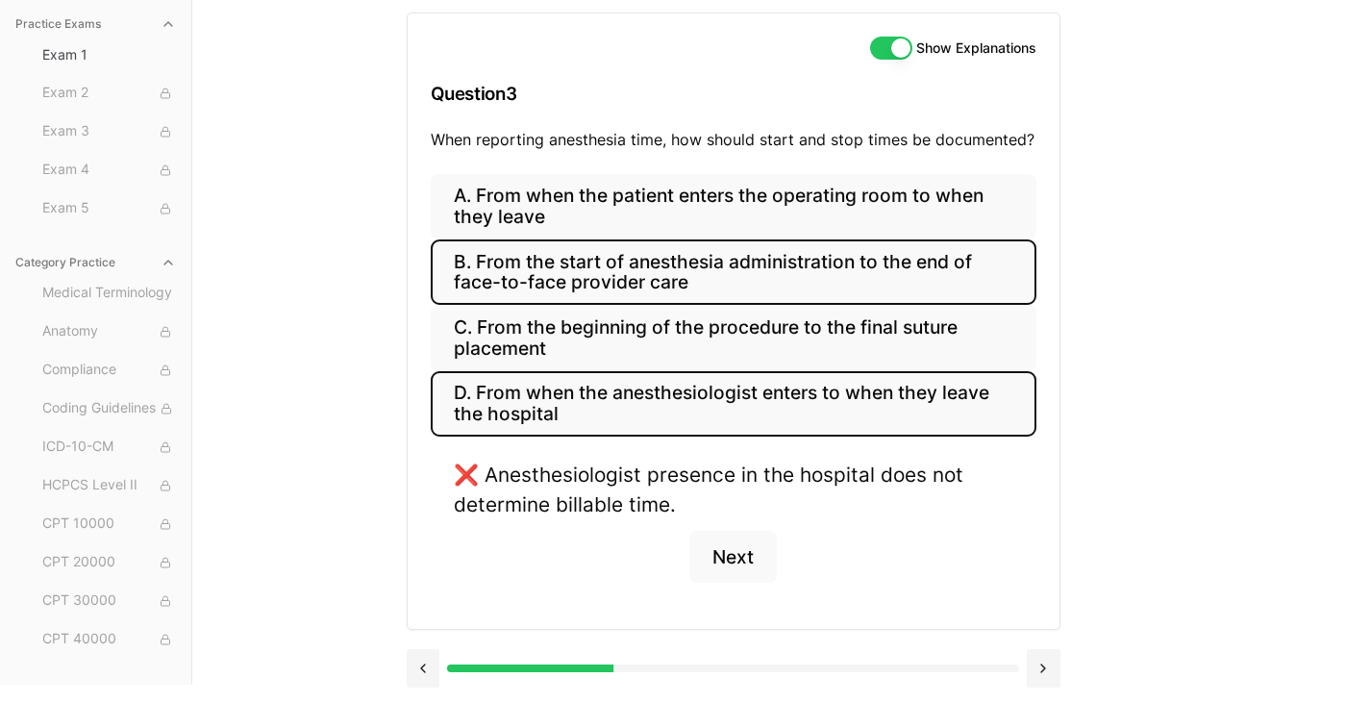
click at [608, 282] on button "B. From the start of anesthesia administration to the end of face-to-face provi…" at bounding box center [734, 271] width 606 height 65
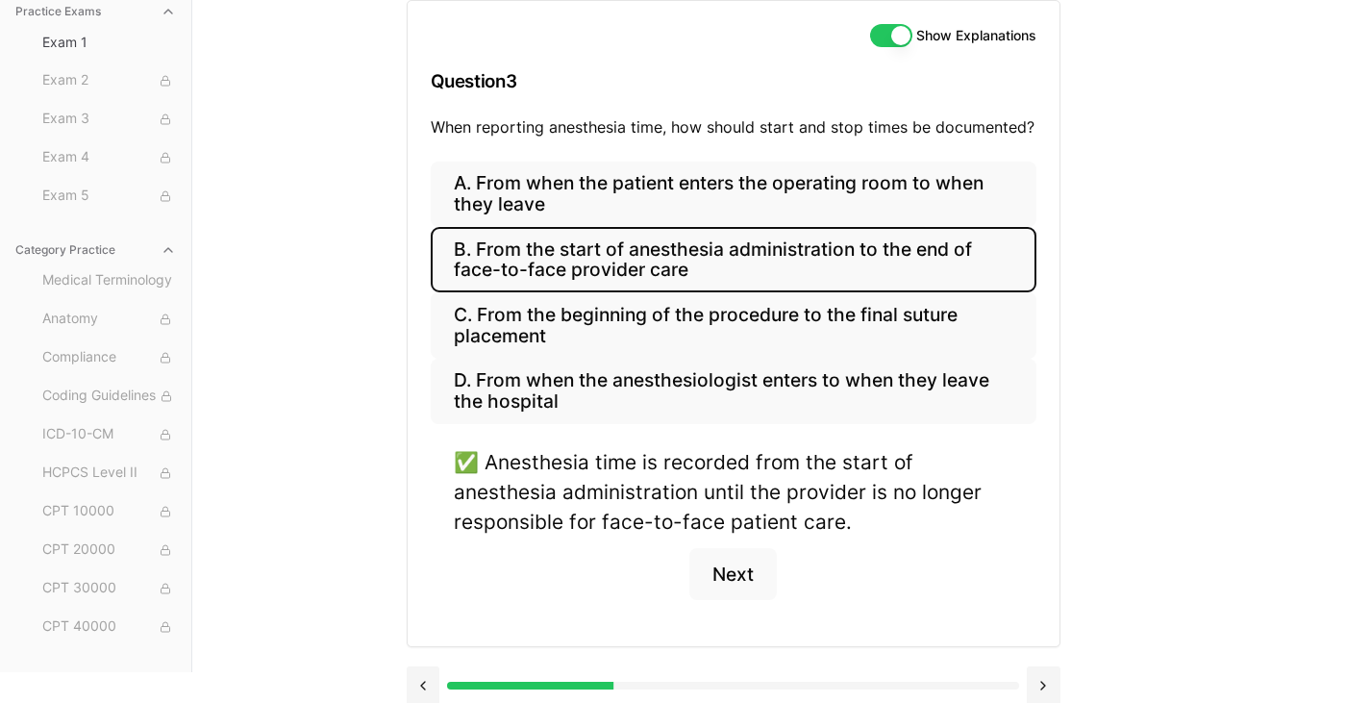
scroll to position [225, 0]
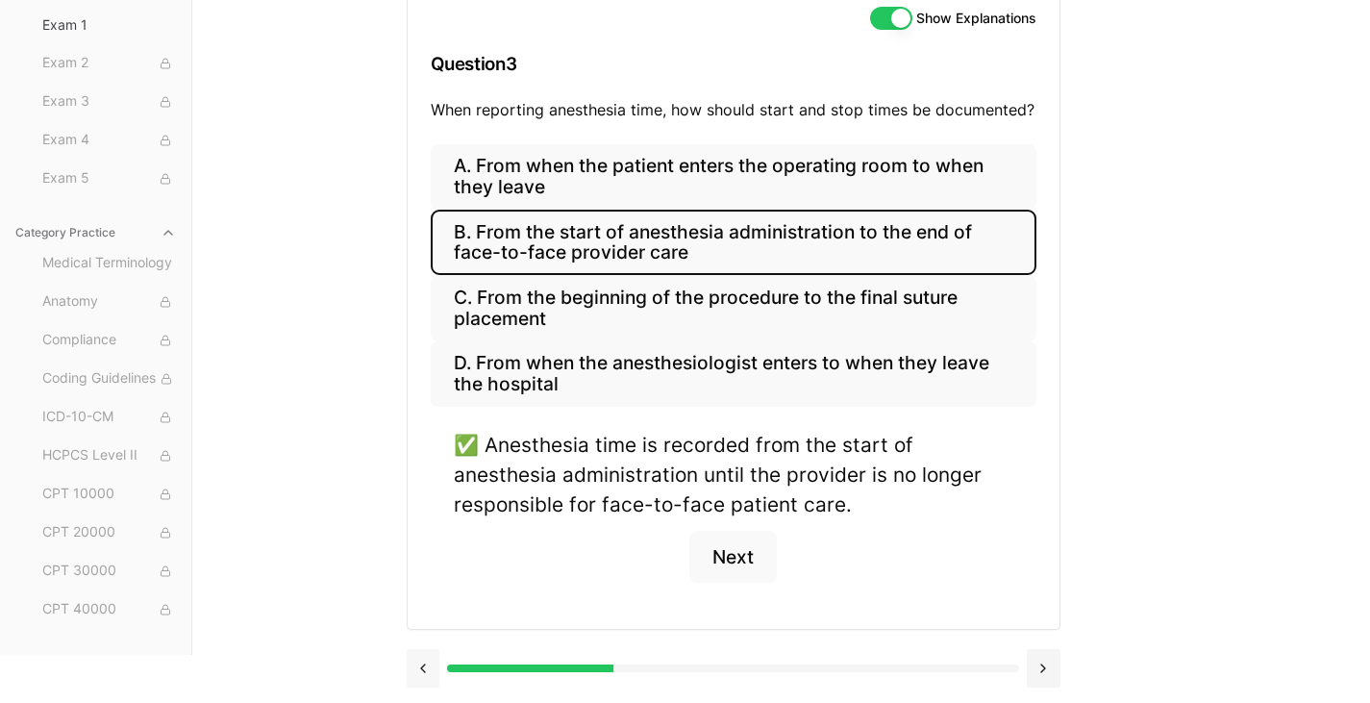
click at [418, 677] on button at bounding box center [424, 668] width 34 height 38
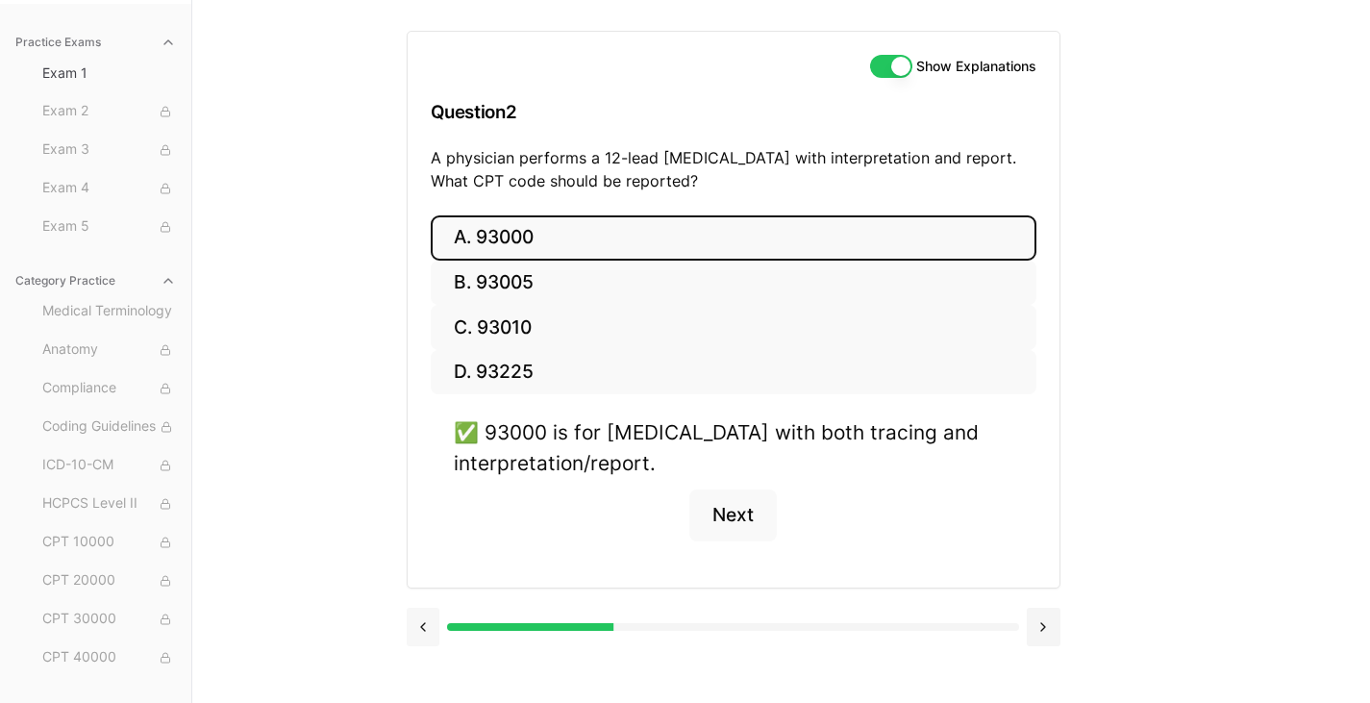
scroll to position [177, 0]
click at [427, 623] on button at bounding box center [424, 626] width 34 height 38
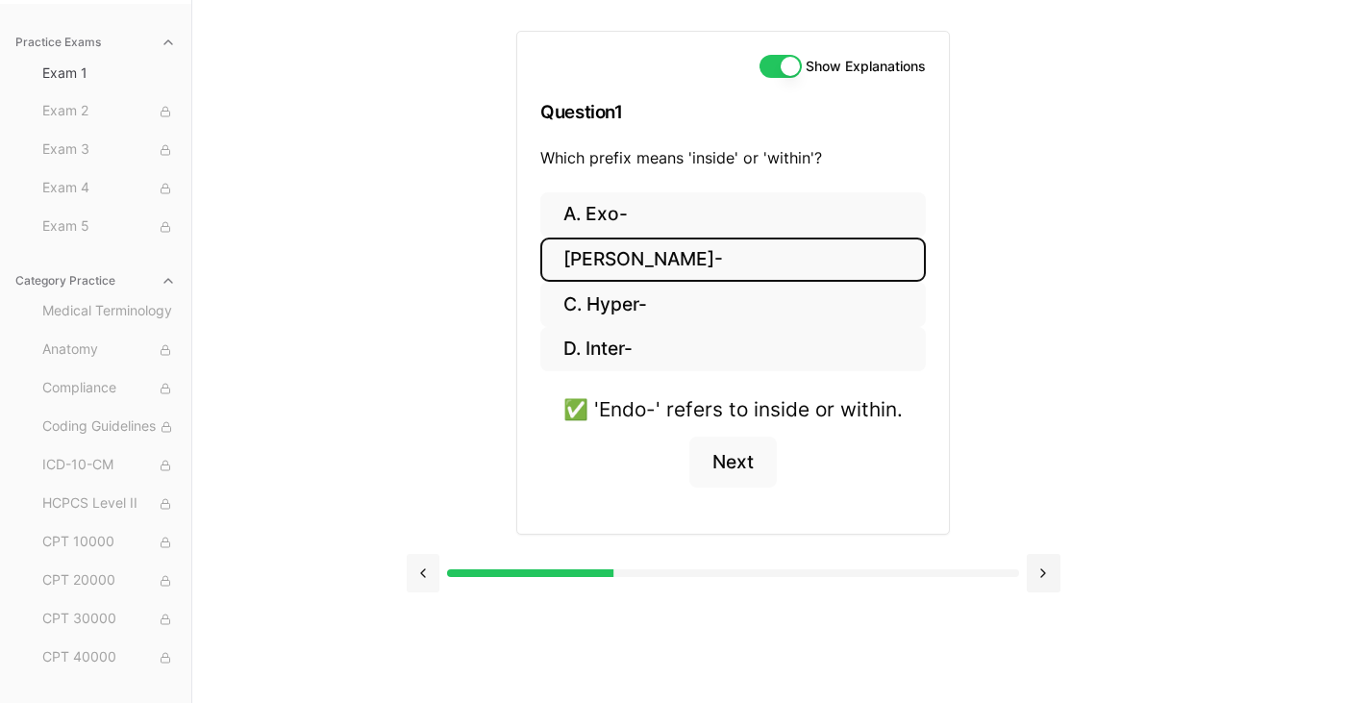
click at [430, 581] on button at bounding box center [424, 573] width 34 height 38
click at [613, 568] on div at bounding box center [734, 573] width 654 height 38
click at [612, 574] on div at bounding box center [327, 573] width 571 height 8
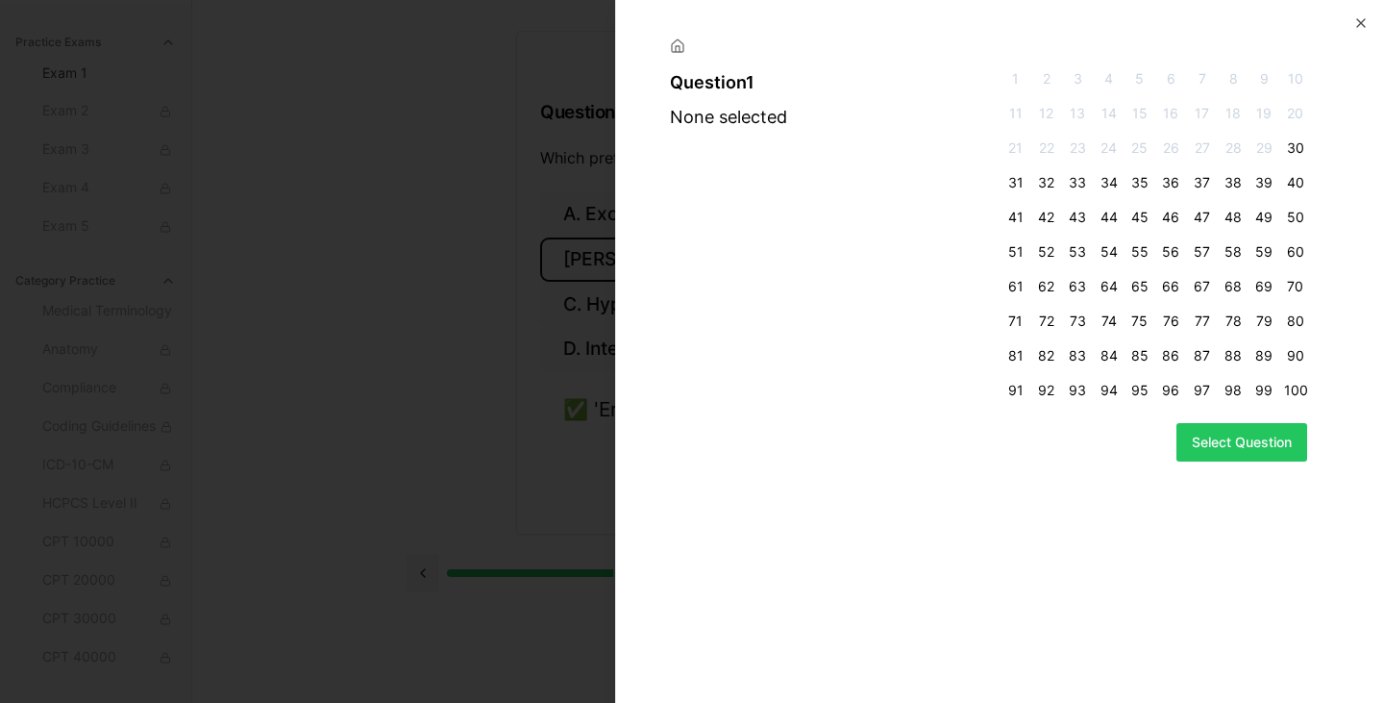
click at [1292, 144] on span "30" at bounding box center [1295, 147] width 23 height 19
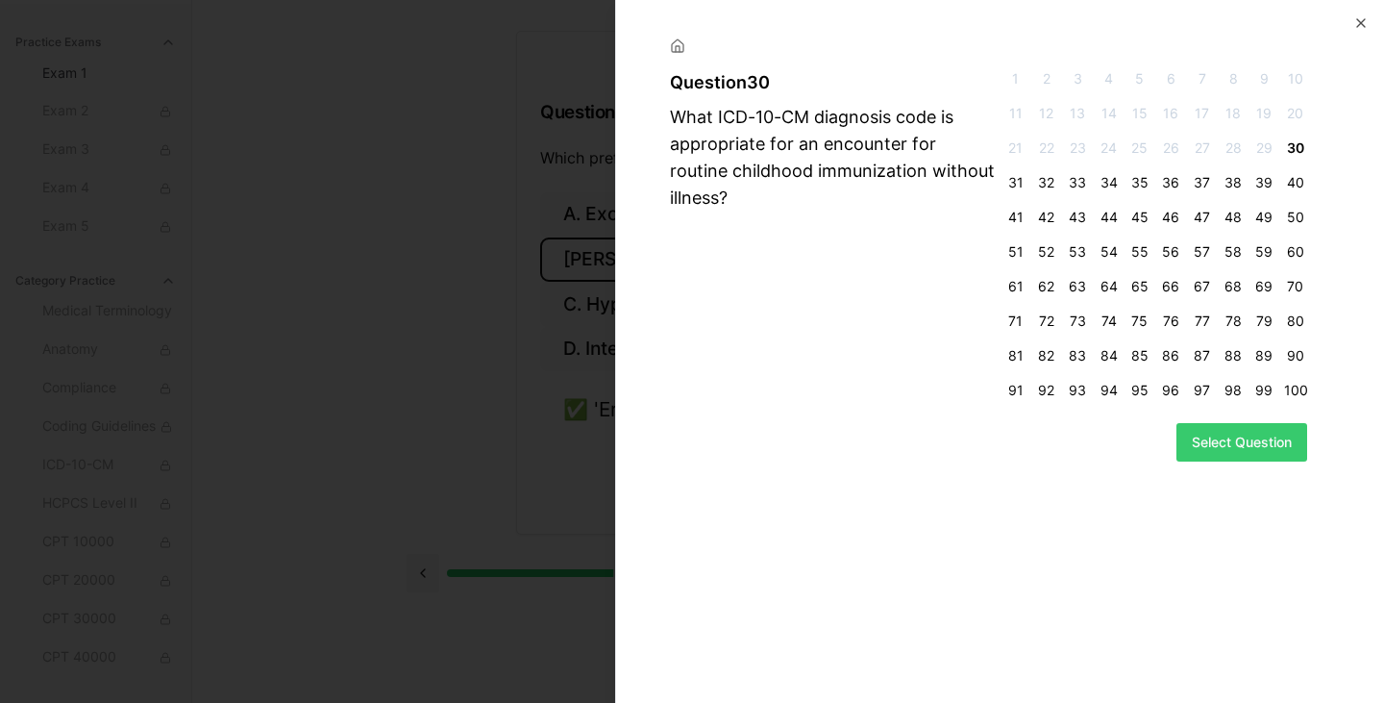
click at [1257, 445] on button "Select Question" at bounding box center [1241, 442] width 131 height 38
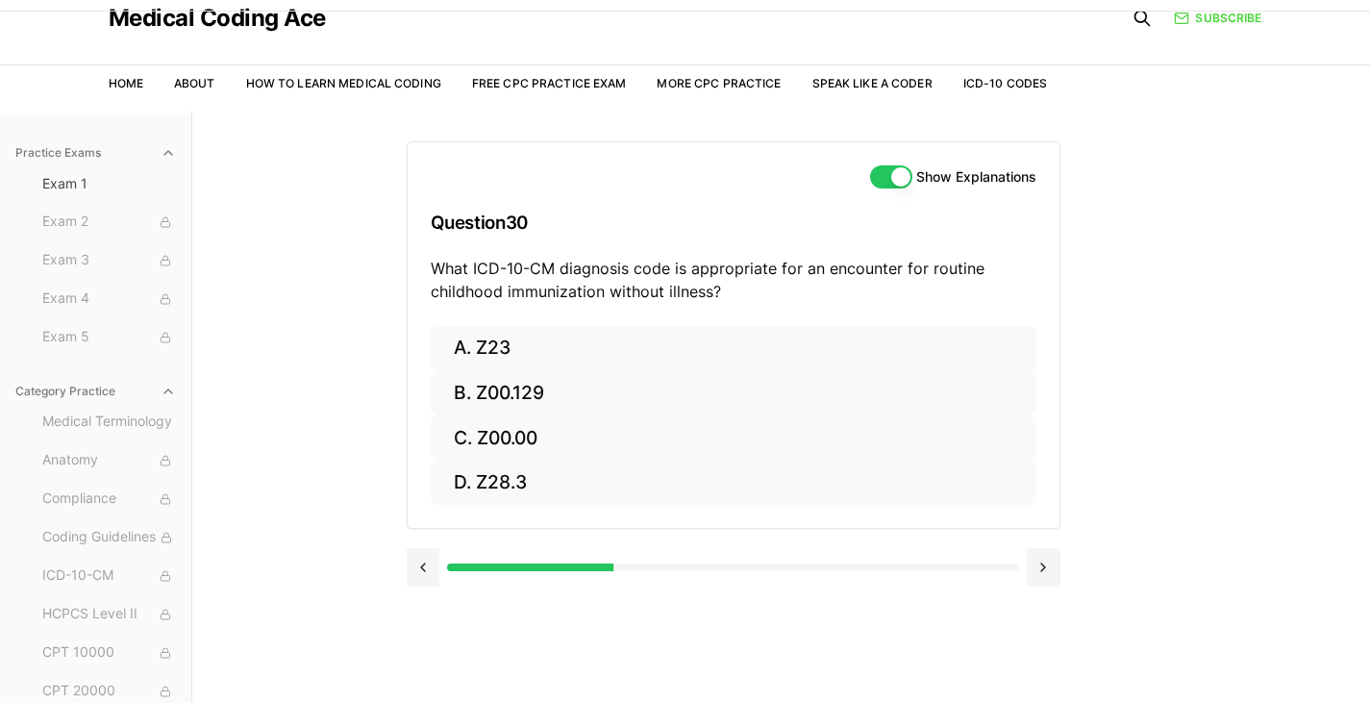
scroll to position [0, 0]
